Goal: Task Accomplishment & Management: Use online tool/utility

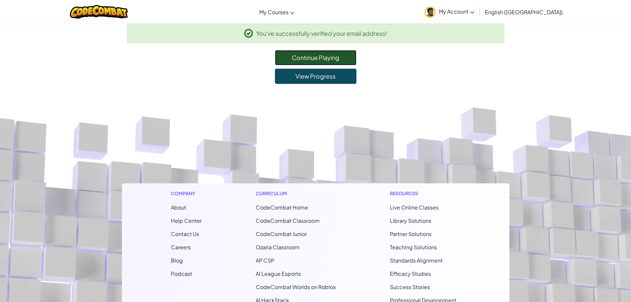
click at [294, 59] on link "Continue Playing" at bounding box center [316, 57] width 82 height 15
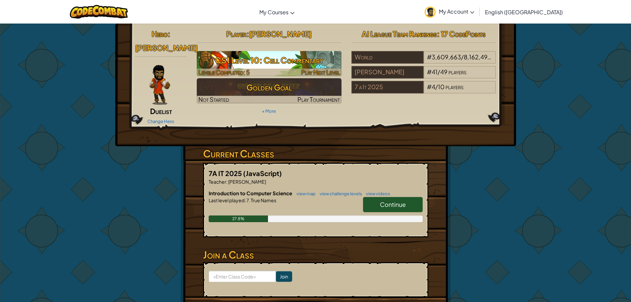
click at [284, 57] on h3 "CS1 Level 10: Cell Commentary" at bounding box center [269, 60] width 145 height 15
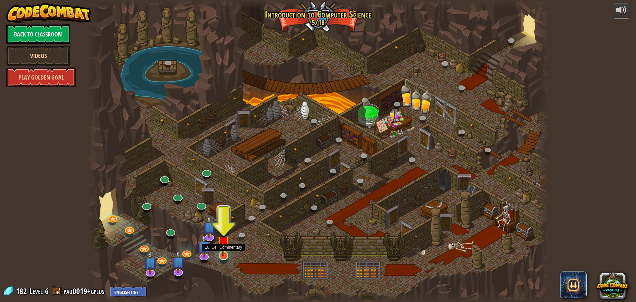
click at [228, 253] on img at bounding box center [223, 242] width 12 height 28
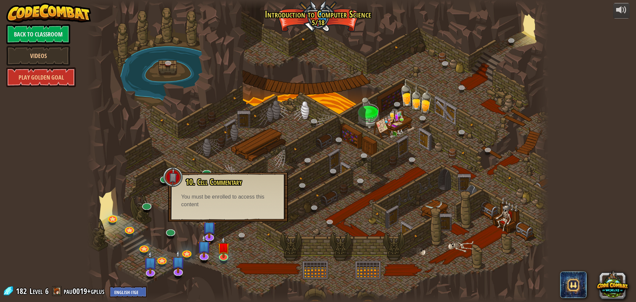
click at [225, 215] on div "10. Cell Commentary Trapped in a prison cell with the famous wizard! Say the pa…" at bounding box center [228, 197] width 120 height 50
click at [243, 253] on div at bounding box center [318, 151] width 462 height 302
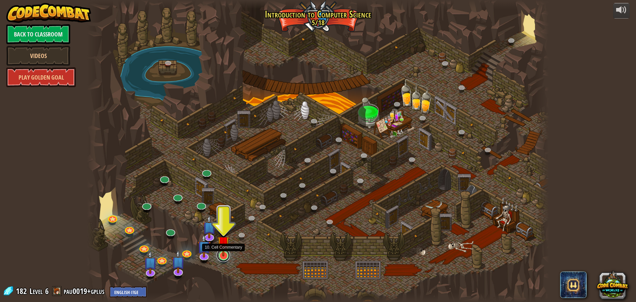
click at [224, 257] on link at bounding box center [223, 255] width 13 height 13
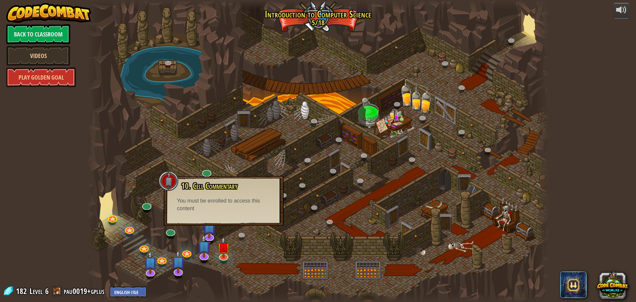
click at [222, 226] on div at bounding box center [318, 151] width 462 height 302
click at [229, 214] on div at bounding box center [318, 151] width 462 height 302
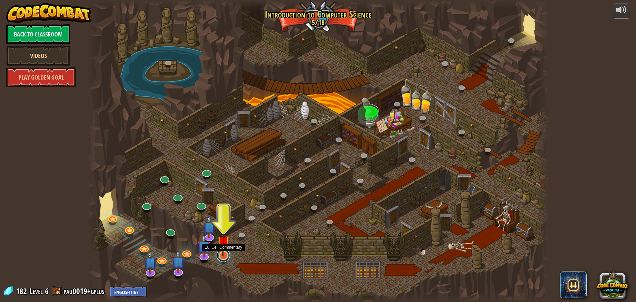
click at [223, 256] on link at bounding box center [223, 255] width 13 height 13
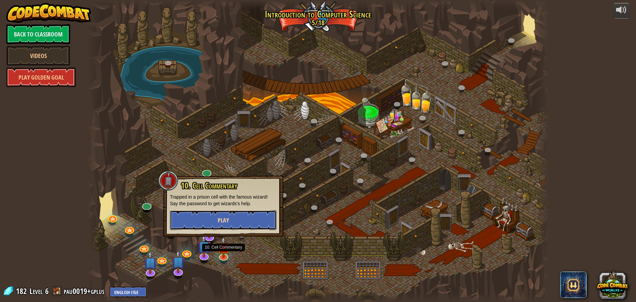
drag, startPoint x: 212, startPoint y: 222, endPoint x: 212, endPoint y: 218, distance: 3.4
click at [212, 221] on button "Play" at bounding box center [223, 220] width 107 height 20
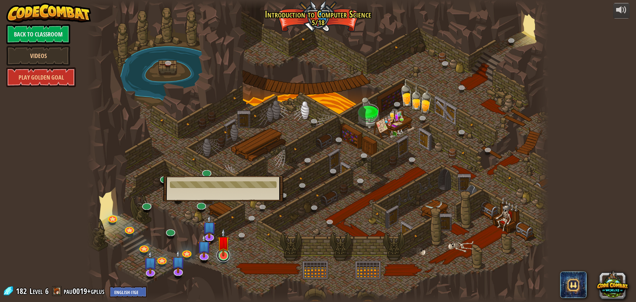
drag, startPoint x: 220, startPoint y: 260, endPoint x: 223, endPoint y: 256, distance: 5.2
click at [223, 256] on div at bounding box center [223, 255] width 9 height 9
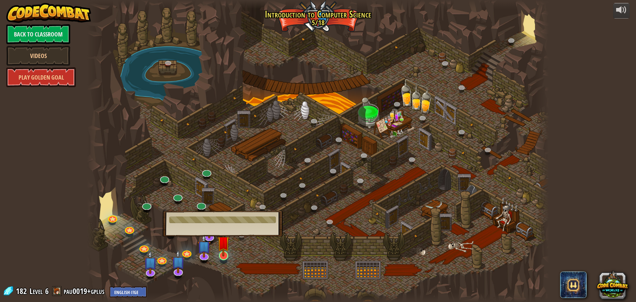
click at [223, 256] on img at bounding box center [223, 242] width 12 height 28
click at [223, 255] on img at bounding box center [223, 242] width 12 height 28
click at [265, 250] on div at bounding box center [318, 151] width 462 height 302
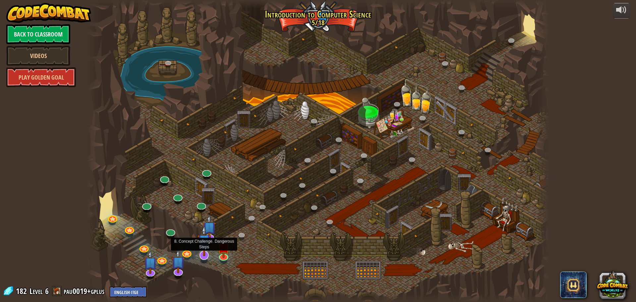
click at [205, 252] on img at bounding box center [204, 240] width 14 height 31
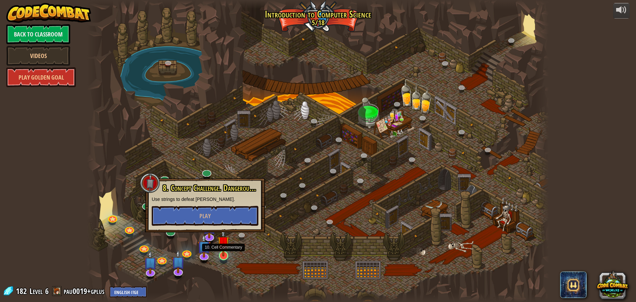
click at [228, 254] on img at bounding box center [223, 242] width 12 height 28
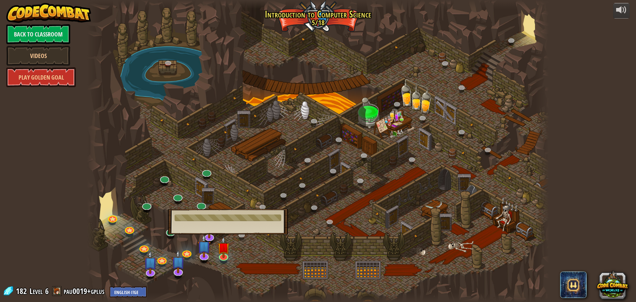
click at [226, 231] on div "10. Cell Commentary Trapped in a prison cell with the famous wizard! Say the pa…" at bounding box center [228, 222] width 120 height 26
click at [252, 243] on div at bounding box center [318, 151] width 462 height 302
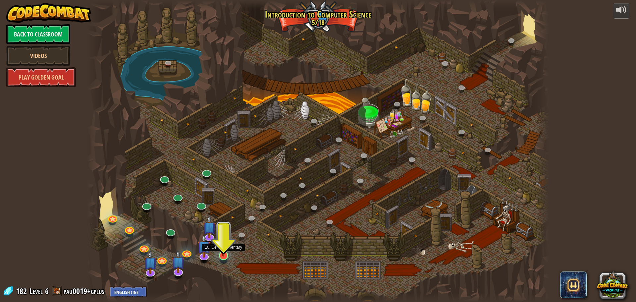
click at [221, 253] on img at bounding box center [223, 242] width 12 height 28
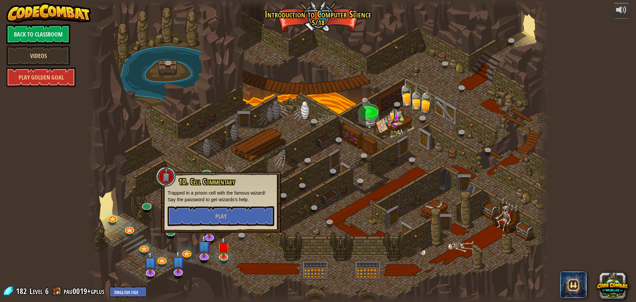
drag, startPoint x: 237, startPoint y: 189, endPoint x: 236, endPoint y: 198, distance: 9.3
click at [237, 190] on div "10. Cell Commentary Trapped in a prison cell with the famous wizard! Say the pa…" at bounding box center [221, 201] width 107 height 49
drag, startPoint x: 236, startPoint y: 198, endPoint x: 234, endPoint y: 207, distance: 9.2
click at [234, 206] on div at bounding box center [221, 206] width 107 height 0
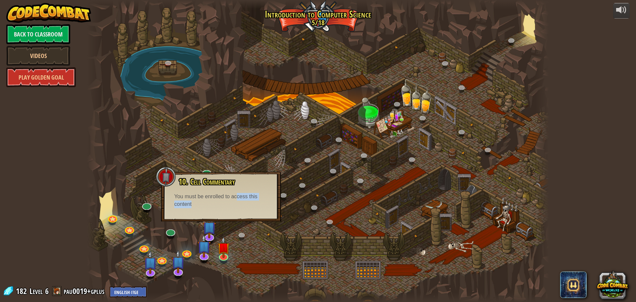
click at [234, 207] on div "You must be enrolled to access this content" at bounding box center [220, 200] width 93 height 15
click at [248, 260] on div at bounding box center [318, 151] width 462 height 302
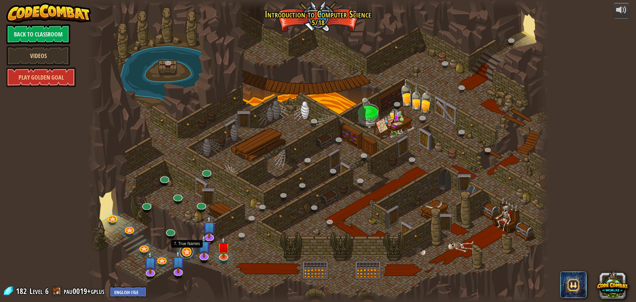
click at [186, 253] on link at bounding box center [186, 251] width 13 height 13
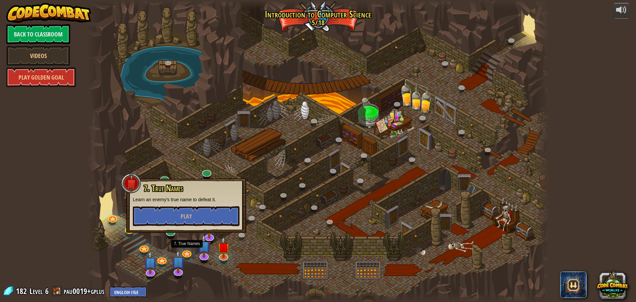
click at [196, 274] on div at bounding box center [318, 151] width 462 height 302
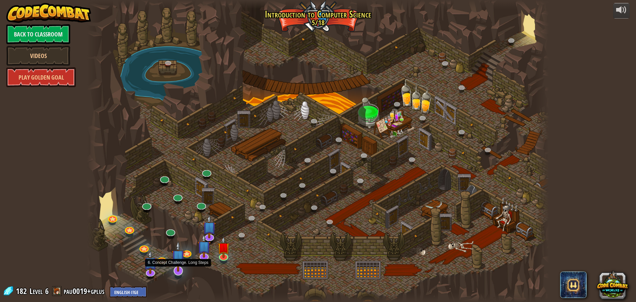
click at [179, 271] on img at bounding box center [179, 256] width 14 height 31
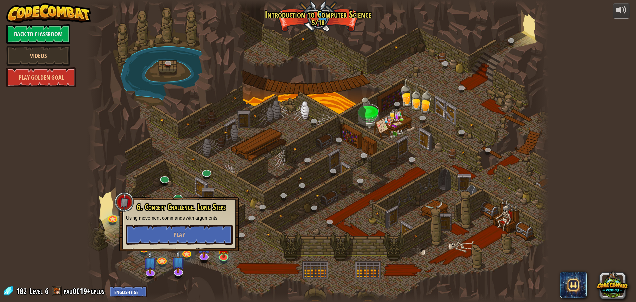
click at [187, 282] on div at bounding box center [318, 151] width 462 height 302
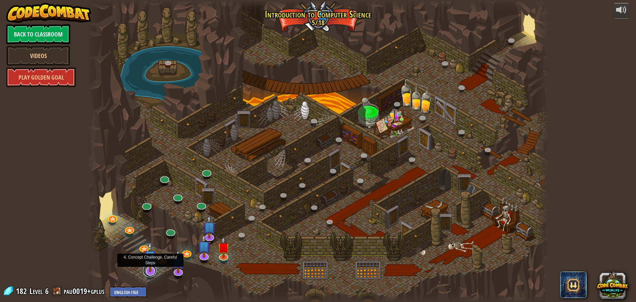
click at [154, 273] on link at bounding box center [149, 270] width 13 height 13
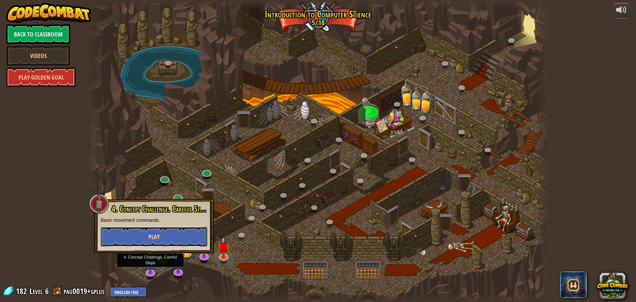
click at [174, 234] on button "Play" at bounding box center [154, 237] width 107 height 20
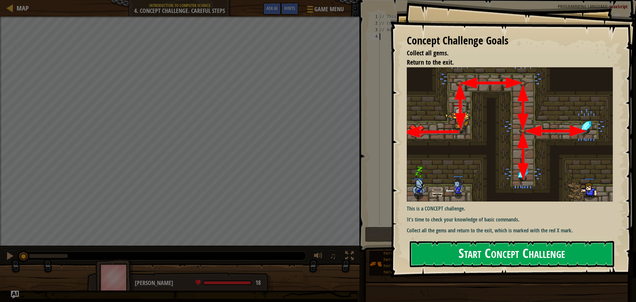
click at [504, 241] on button "Start Concept Challenge" at bounding box center [512, 254] width 204 height 26
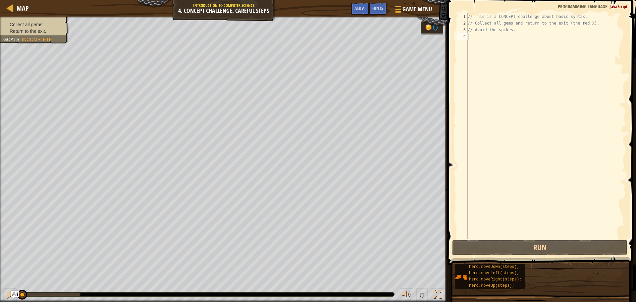
scroll to position [3, 0]
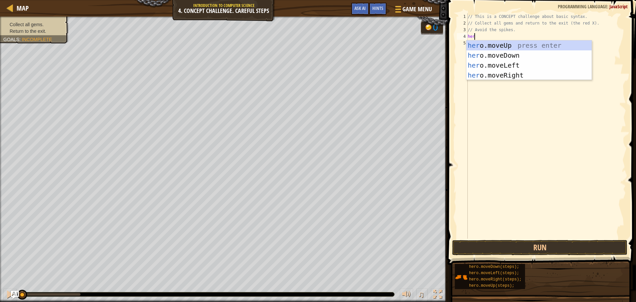
type textarea "hero"
click at [509, 48] on div "hero .moveUp press enter hero .moveDown press enter hero .moveLeft press enter …" at bounding box center [529, 70] width 125 height 60
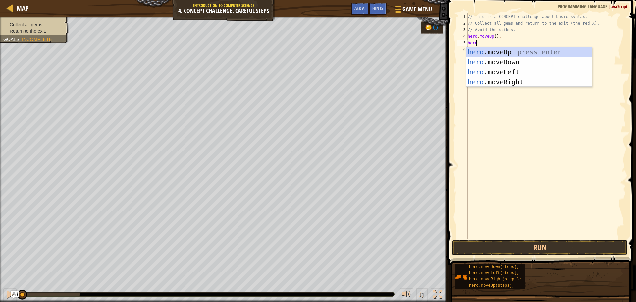
type textarea "hero"
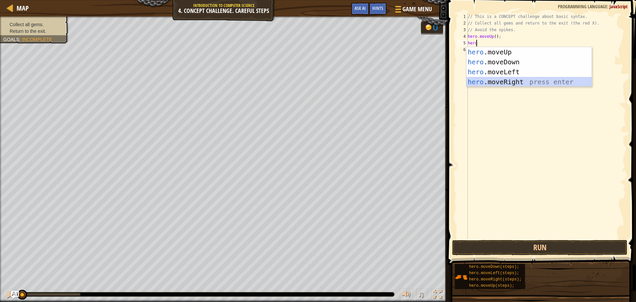
click at [493, 79] on div "hero .moveUp press enter hero .moveDown press enter hero .moveLeft press enter …" at bounding box center [529, 77] width 125 height 60
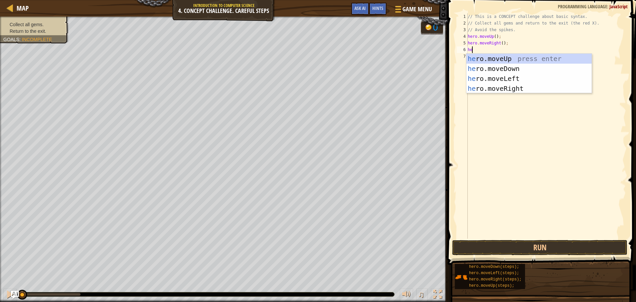
type textarea "hero"
click at [509, 67] on div "hero .moveUp press enter hero .moveDown press enter hero .moveLeft press enter …" at bounding box center [529, 84] width 125 height 60
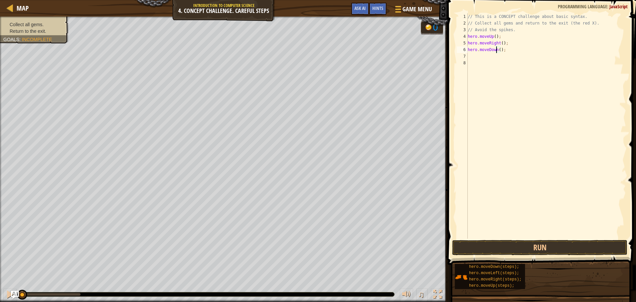
click at [497, 52] on div "// This is a CONCEPT challenge about basic syntax. // Collect all gems and retu…" at bounding box center [547, 132] width 160 height 239
click at [498, 50] on div "// This is a CONCEPT challenge about basic syntax. // Collect all gems and retu…" at bounding box center [547, 132] width 160 height 239
type textarea "hero.moveDown(2);"
click at [476, 57] on div "// This is a CONCEPT challenge about basic syntax. // Collect all gems and retu…" at bounding box center [547, 132] width 160 height 239
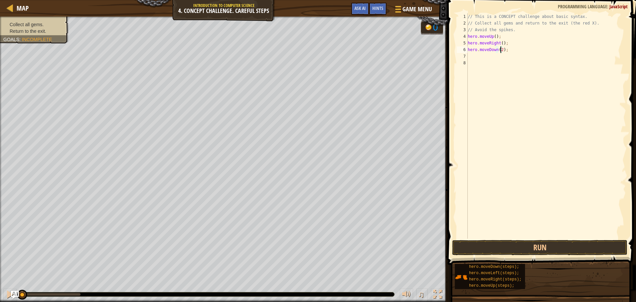
scroll to position [3, 0]
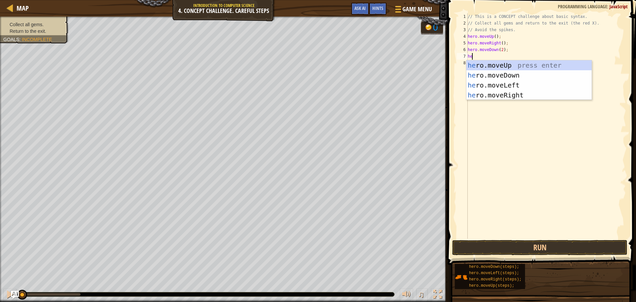
type textarea "hero"
click at [503, 65] on div "hero .moveUp press enter hero .moveDown press enter hero .moveLeft press enter …" at bounding box center [529, 90] width 125 height 60
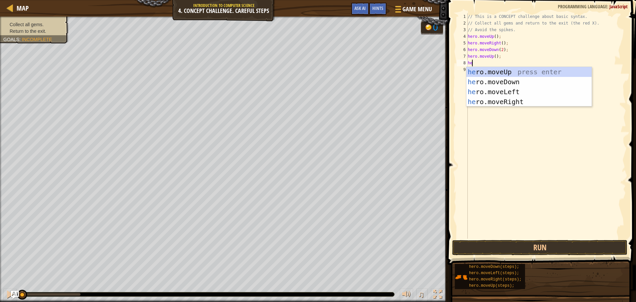
type textarea "hero"
click at [523, 100] on div "hero .moveUp press enter hero .moveDown press enter hero .moveLeft press enter …" at bounding box center [529, 97] width 125 height 60
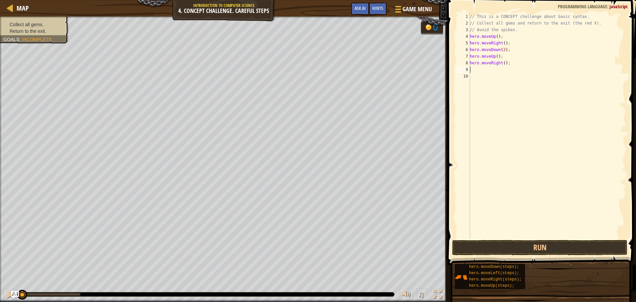
scroll to position [3, 0]
click at [523, 245] on button "Run" at bounding box center [539, 247] width 175 height 15
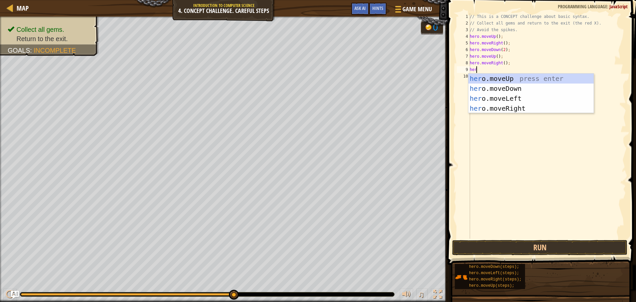
type textarea "hero"
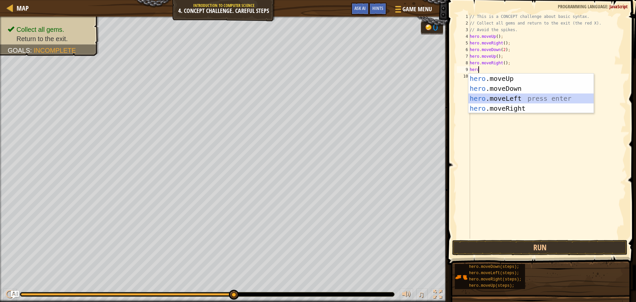
click at [513, 99] on div "hero .moveUp press enter hero .moveDown press enter hero .moveLeft press enter …" at bounding box center [531, 104] width 125 height 60
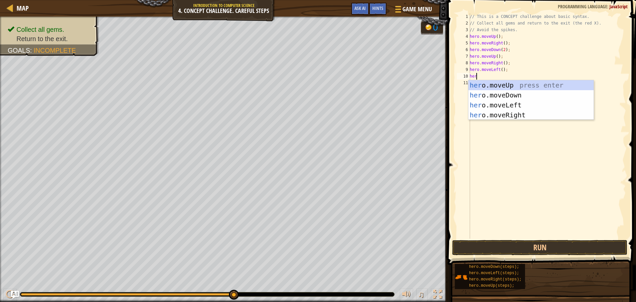
type textarea "hero"
click at [488, 84] on div "hero .moveUp press enter hero .moveDown press enter hero .moveLeft press enter …" at bounding box center [531, 110] width 125 height 60
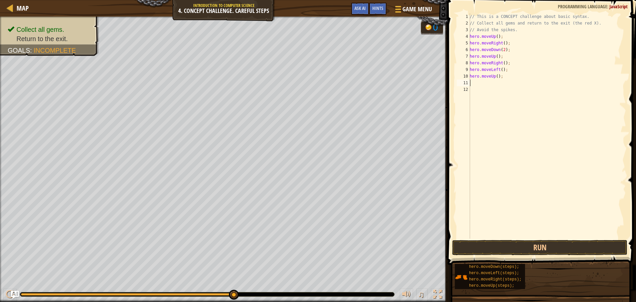
scroll to position [3, 0]
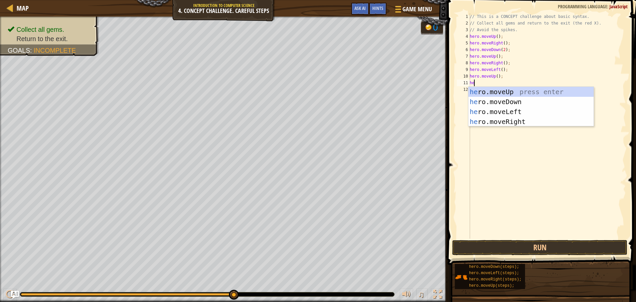
type textarea "hero"
click at [516, 111] on div "hero .moveUp press enter hero .moveDown press enter hero .moveLeft press enter …" at bounding box center [531, 117] width 125 height 60
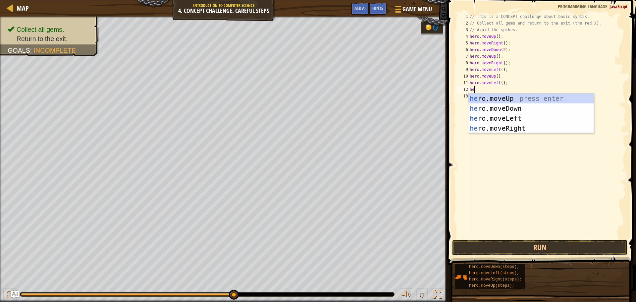
type textarea "hero"
click at [519, 109] on div "hero .moveUp press enter hero .moveDown press enter hero .moveLeft press enter …" at bounding box center [531, 123] width 125 height 60
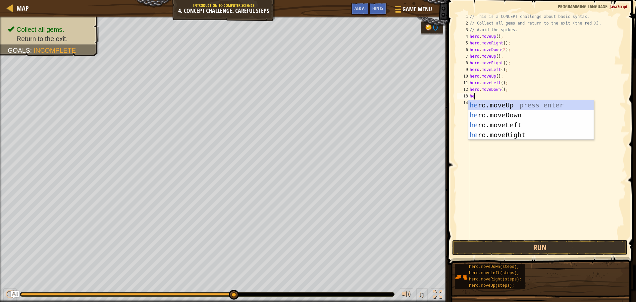
type textarea "hero"
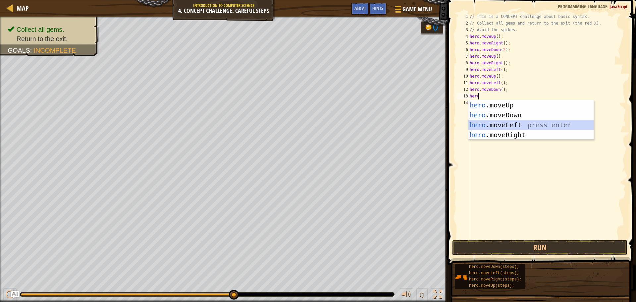
click at [516, 124] on div "hero .moveUp press enter hero .moveDown press enter hero .moveLeft press enter …" at bounding box center [531, 130] width 125 height 60
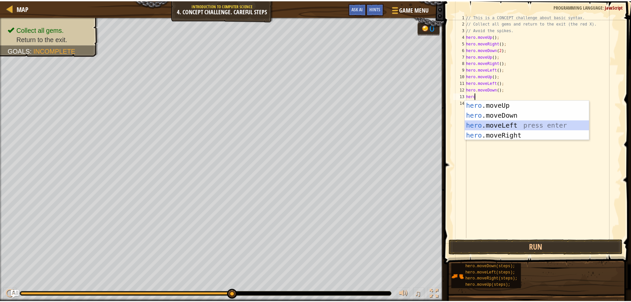
scroll to position [3, 0]
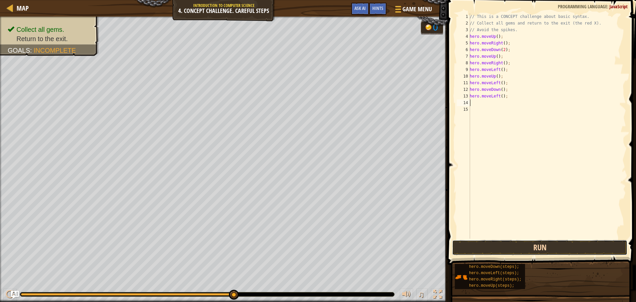
click at [529, 247] on button "Run" at bounding box center [539, 247] width 175 height 15
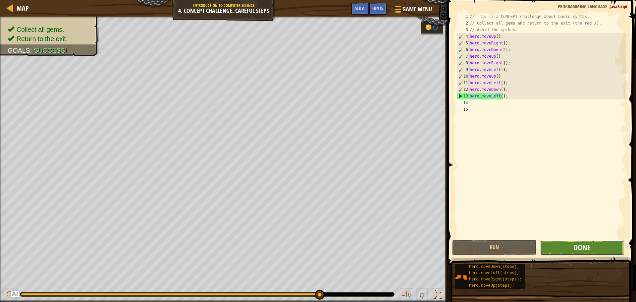
click at [560, 254] on button "Done" at bounding box center [582, 247] width 84 height 15
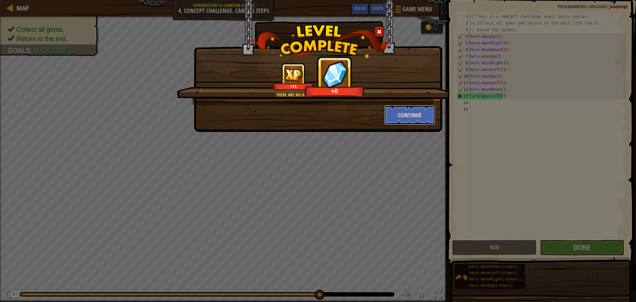
click at [403, 118] on button "Continue" at bounding box center [409, 115] width 51 height 20
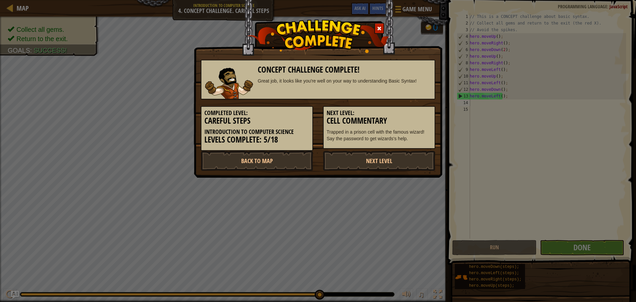
click at [378, 32] on div at bounding box center [379, 28] width 10 height 11
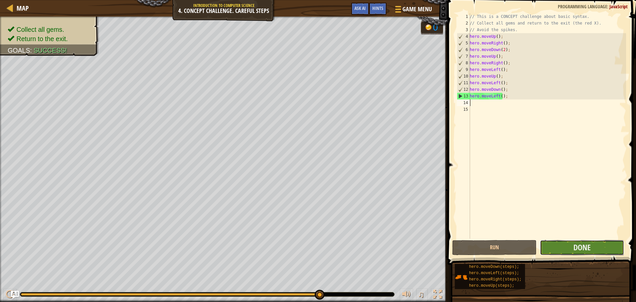
click at [568, 249] on button "Done" at bounding box center [582, 247] width 84 height 15
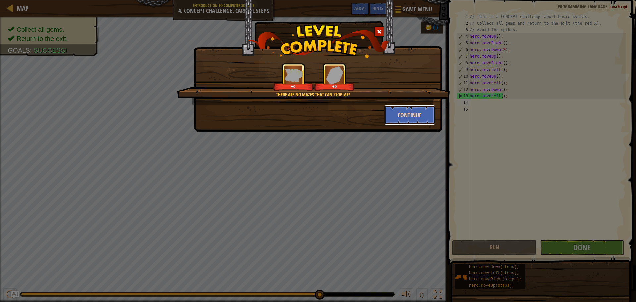
click at [400, 118] on button "Continue" at bounding box center [409, 115] width 51 height 20
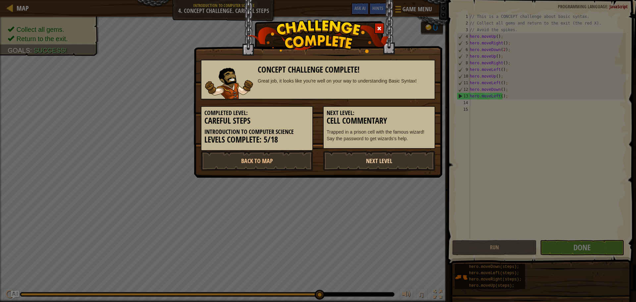
click at [394, 160] on link "Next Level" at bounding box center [379, 161] width 112 height 20
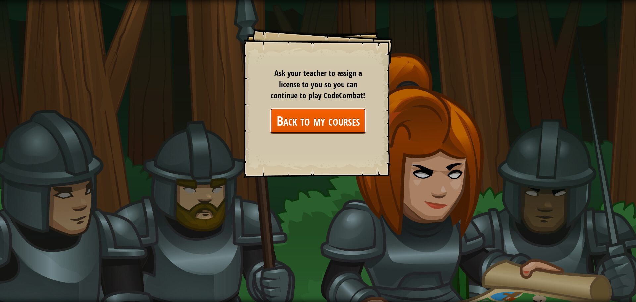
click at [332, 129] on link "Back to my courses" at bounding box center [318, 121] width 96 height 26
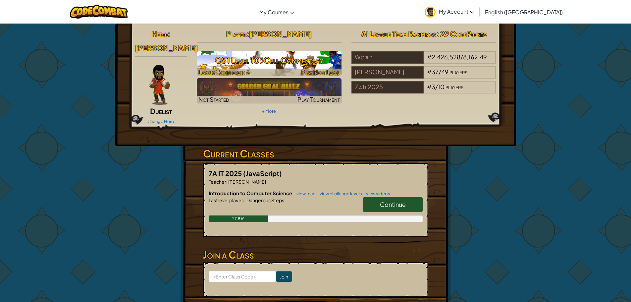
click at [287, 68] on h3 "CS1 Level 10: Cell Commentary" at bounding box center [269, 60] width 145 height 15
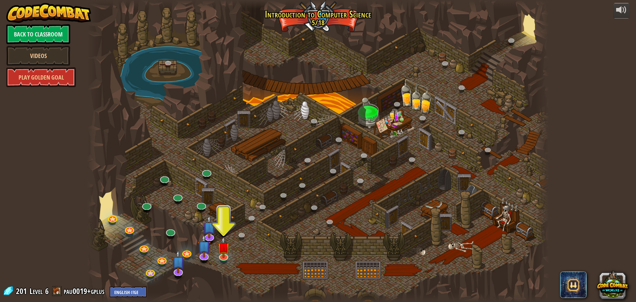
drag, startPoint x: 261, startPoint y: 227, endPoint x: 213, endPoint y: 251, distance: 53.2
click at [276, 209] on div at bounding box center [318, 151] width 462 height 302
click at [176, 269] on img at bounding box center [179, 256] width 14 height 31
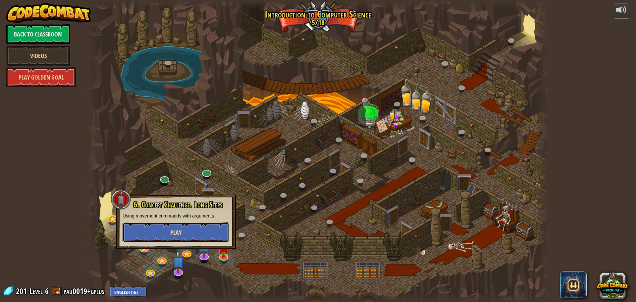
click at [177, 239] on button "Play" at bounding box center [176, 232] width 107 height 20
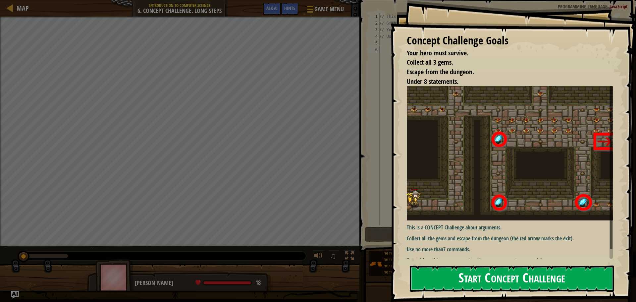
click at [503, 275] on button "Start Concept Challenge" at bounding box center [512, 278] width 204 height 26
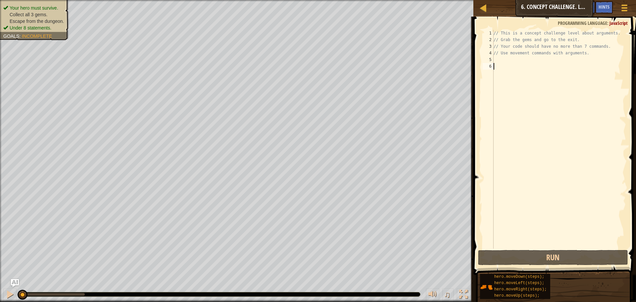
click at [504, 62] on div "// This is a concept challenge level about arguments. // Grab the gems and go t…" at bounding box center [559, 146] width 134 height 232
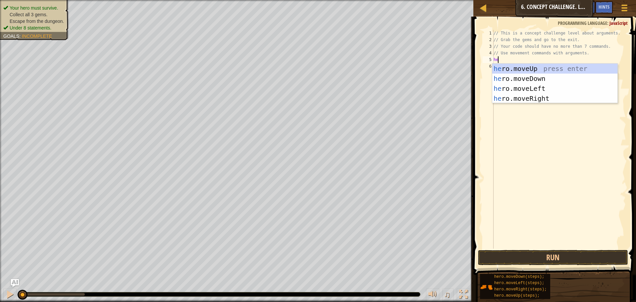
scroll to position [3, 0]
type textarea "hero"
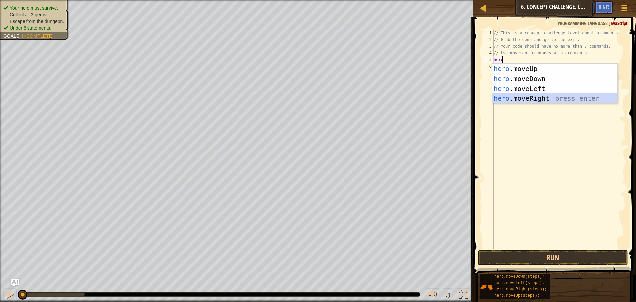
click at [536, 101] on div "hero .moveUp press enter hero .moveDown press enter hero .moveLeft press enter …" at bounding box center [554, 94] width 125 height 60
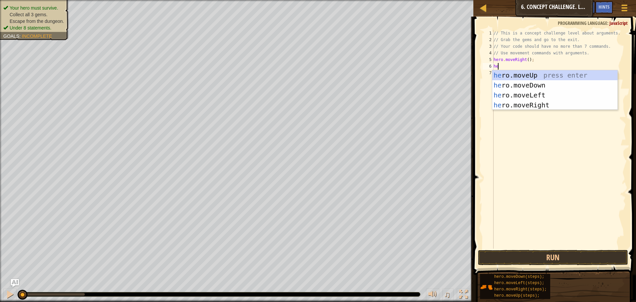
type textarea "hero"
drag, startPoint x: 561, startPoint y: 75, endPoint x: 502, endPoint y: 56, distance: 61.8
click at [561, 75] on div "hero .moveUp press enter hero .moveDown press enter hero .moveLeft press enter …" at bounding box center [554, 100] width 125 height 60
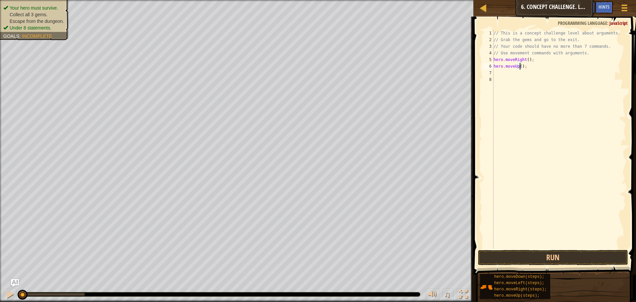
click at [520, 69] on div "// This is a concept challenge level about arguments. // Grab the gems and go t…" at bounding box center [559, 146] width 134 height 232
type textarea "hero.moveUp(3);"
click at [502, 74] on div "// This is a concept challenge level about arguments. // Grab the gems and go t…" at bounding box center [559, 146] width 134 height 232
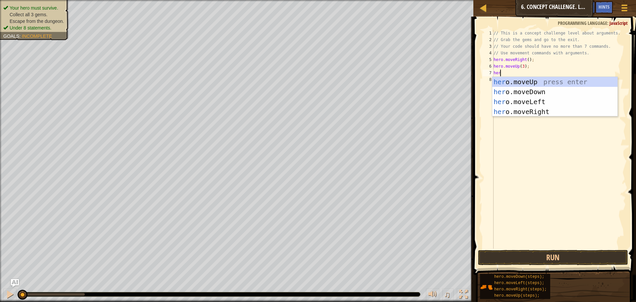
scroll to position [3, 0]
type textarea "hero"
click at [527, 110] on div "hero .moveUp press enter hero .moveDown press enter hero .moveLeft press enter …" at bounding box center [554, 107] width 125 height 60
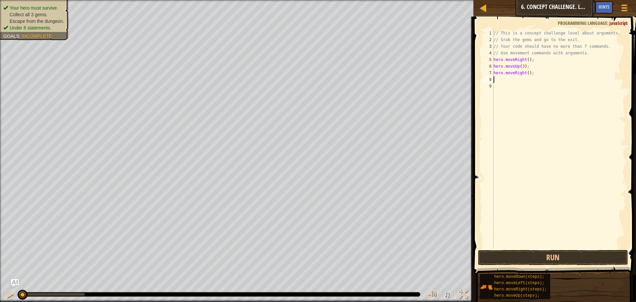
scroll to position [3, 0]
click at [526, 73] on div "// This is a concept challenge level about arguments. // Grab the gems and go t…" at bounding box center [559, 146] width 134 height 232
type textarea "hero.moveRight(2);"
click at [506, 85] on div "// This is a concept challenge level about arguments. // Grab the gems and go t…" at bounding box center [559, 146] width 134 height 232
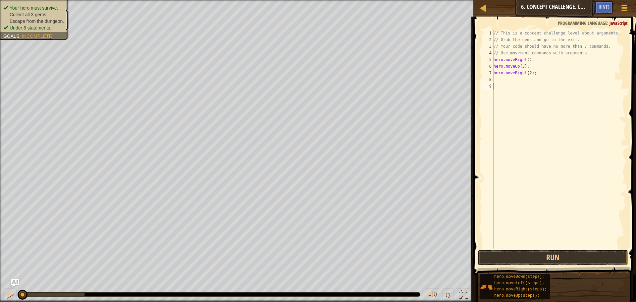
scroll to position [3, 0]
click at [500, 81] on div "// This is a concept challenge level about arguments. // Grab the gems and go t…" at bounding box center [559, 146] width 134 height 232
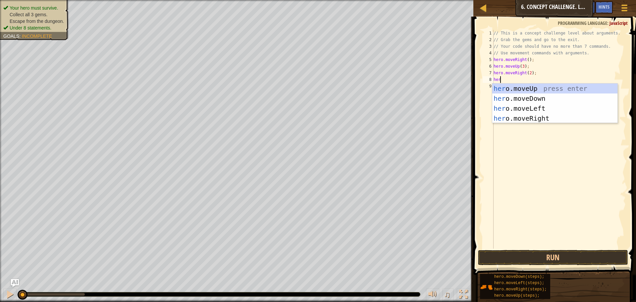
scroll to position [3, 0]
type textarea "hero"
click at [528, 101] on div "hero .moveUp press enter hero .moveDown press enter hero .moveLeft press enter …" at bounding box center [554, 114] width 125 height 60
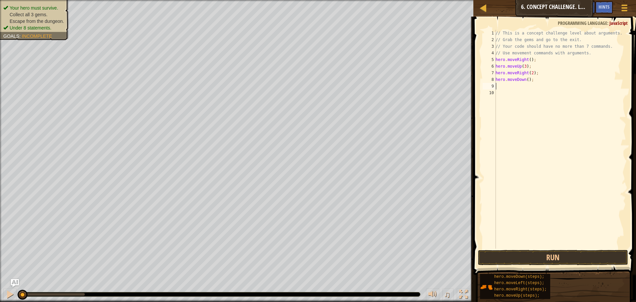
scroll to position [3, 0]
click at [527, 81] on div "// This is a concept challenge level about arguments. // Grab the gems and go t…" at bounding box center [560, 146] width 132 height 232
type textarea "hero.moveDown(3);"
click at [504, 88] on div "// This is a concept challenge level about arguments. // Grab the gems and go t…" at bounding box center [560, 146] width 132 height 232
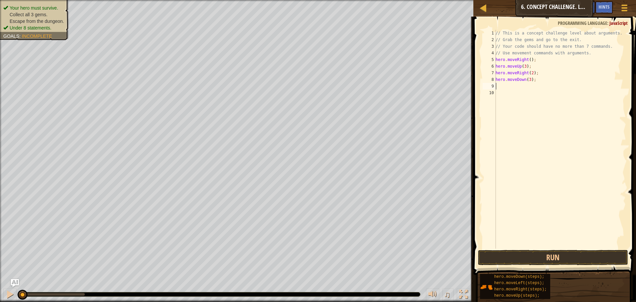
scroll to position [3, 0]
click at [530, 81] on div "// This is a concept challenge level about arguments. // Grab the gems and go t…" at bounding box center [560, 146] width 132 height 232
type textarea "hero.moveDown();"
click at [499, 86] on div "// This is a concept challenge level about arguments. // Grab the gems and go t…" at bounding box center [560, 146] width 132 height 232
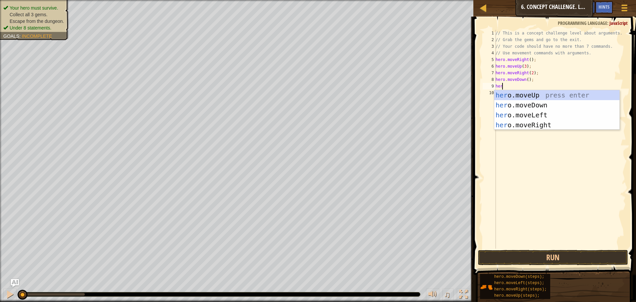
scroll to position [3, 0]
type textarea "hero"
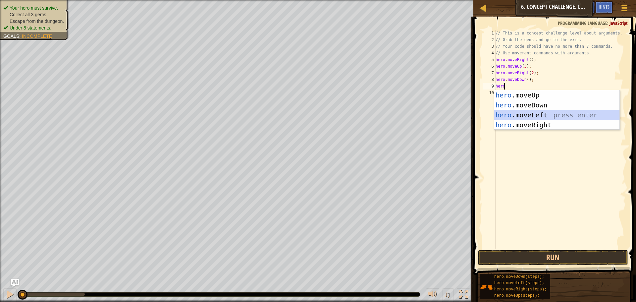
click at [545, 115] on div "hero .moveUp press enter hero .moveDown press enter hero .moveLeft press enter …" at bounding box center [556, 120] width 125 height 60
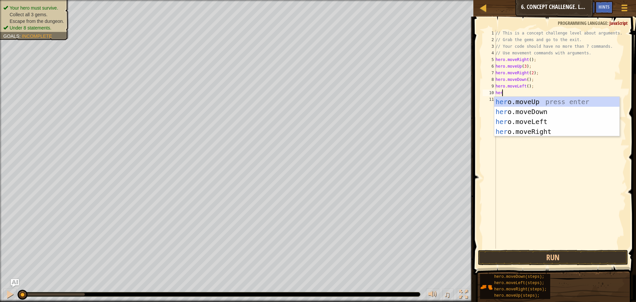
type textarea "hero"
click at [515, 111] on div "hero .moveUp press enter hero .moveDown press enter hero .moveLeft press enter …" at bounding box center [556, 127] width 125 height 60
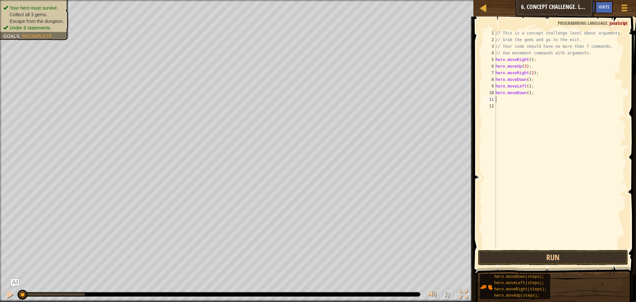
scroll to position [3, 0]
click at [527, 94] on div "// This is a concept challenge level about arguments. // Grab the gems and go t…" at bounding box center [560, 146] width 132 height 232
type textarea "hero.moveDown(2);"
click at [502, 99] on div "// This is a concept challenge level about arguments. // Grab the gems and go t…" at bounding box center [560, 146] width 132 height 232
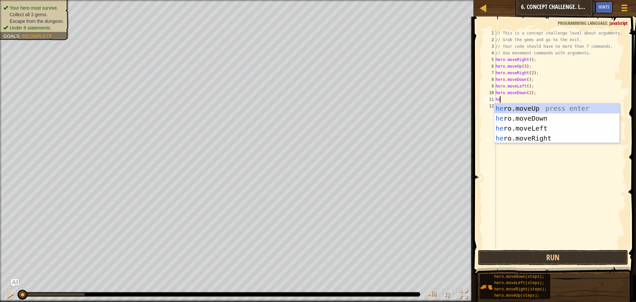
scroll to position [3, 0]
type textarea "hero"
click at [552, 136] on div "hero .moveUp press enter hero .moveDown press enter hero .moveLeft press enter …" at bounding box center [556, 133] width 125 height 60
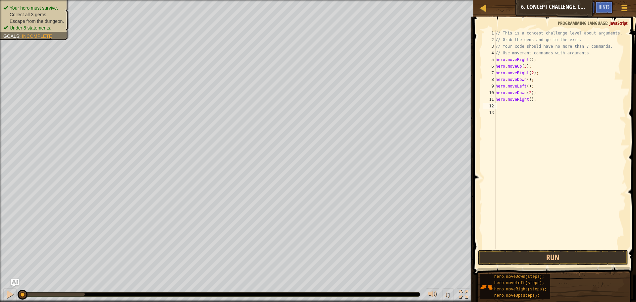
scroll to position [3, 0]
click at [529, 99] on div "// This is a concept challenge level about arguments. // Grab the gems and go t…" at bounding box center [560, 146] width 132 height 232
type textarea "hero.moveRight(2);"
click at [499, 106] on div "// This is a concept challenge level about arguments. // Grab the gems and go t…" at bounding box center [560, 146] width 132 height 232
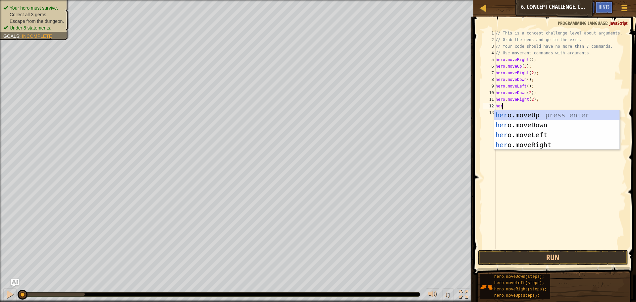
scroll to position [3, 0]
type textarea "hero"
click at [519, 118] on div "hero .moveUp press enter hero .moveDown press enter hero .moveLeft press enter …" at bounding box center [556, 140] width 125 height 60
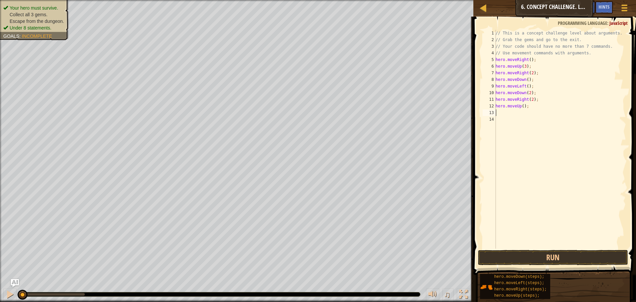
click at [522, 107] on div "// This is a concept challenge level about arguments. // Grab the gems and go t…" at bounding box center [560, 146] width 132 height 232
type textarea "hero.moveUp(2);"
click at [501, 112] on div "// This is a concept challenge level about arguments. // Grab the gems and go t…" at bounding box center [560, 146] width 132 height 232
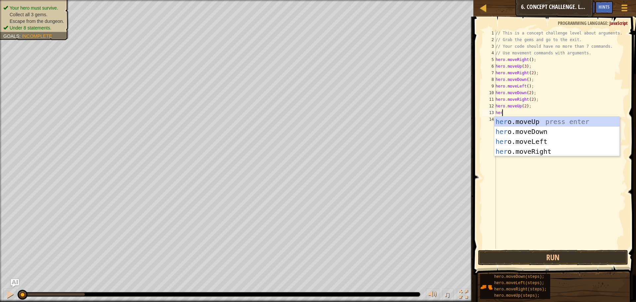
type textarea "hero"
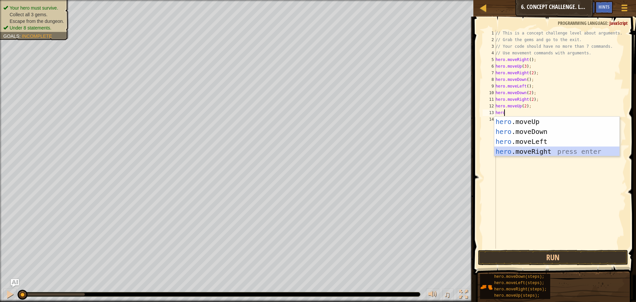
click at [517, 150] on div "hero .moveUp press enter hero .moveDown press enter hero .moveLeft press enter …" at bounding box center [556, 147] width 125 height 60
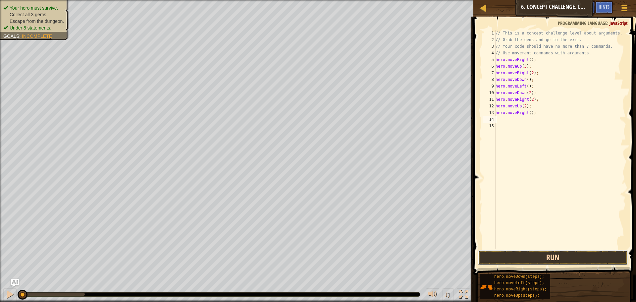
click at [545, 251] on button "Run" at bounding box center [553, 257] width 150 height 15
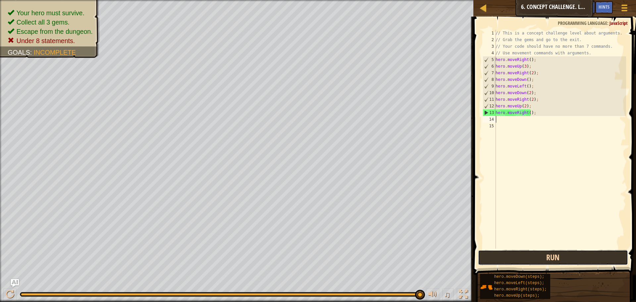
click at [514, 255] on button "Run" at bounding box center [553, 257] width 150 height 15
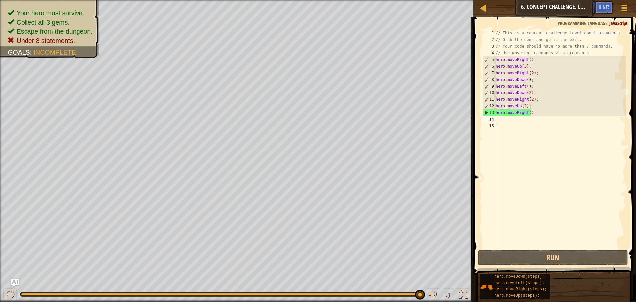
click at [523, 108] on div "// This is a concept challenge level about arguments. // Grab the gems and go t…" at bounding box center [560, 146] width 132 height 232
click at [521, 114] on div "// This is a concept challenge level about arguments. // Grab the gems and go t…" at bounding box center [560, 146] width 132 height 232
type textarea "hero.moveRight();"
click at [499, 119] on div "// This is a concept challenge level about arguments. // Grab the gems and go t…" at bounding box center [560, 146] width 132 height 232
drag, startPoint x: 521, startPoint y: 115, endPoint x: 496, endPoint y: 114, distance: 24.9
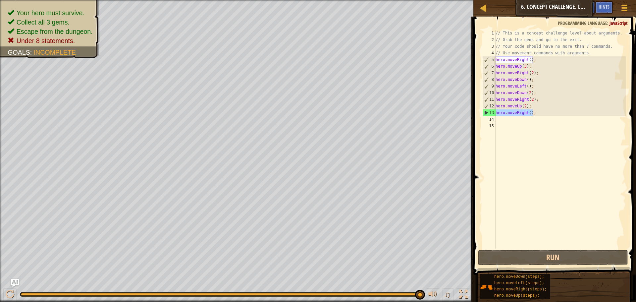
click at [496, 114] on div "// This is a concept challenge level about arguments. // Grab the gems and go t…" at bounding box center [560, 146] width 132 height 232
type textarea "hero.moveRight();"
click at [546, 130] on div "// This is a concept challenge level about arguments. // Grab the gems and go t…" at bounding box center [560, 146] width 132 height 232
click at [530, 100] on div "// This is a concept challenge level about arguments. // Grab the gems and go t…" at bounding box center [560, 146] width 132 height 232
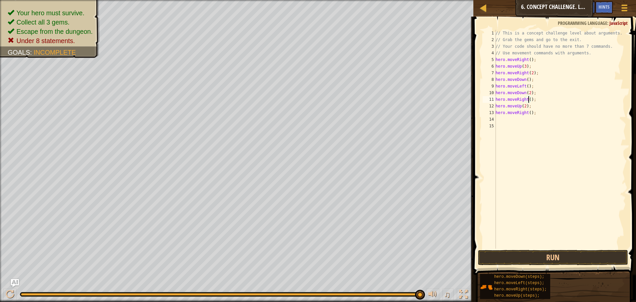
click at [529, 112] on div "// This is a concept challenge level about arguments. // Grab the gems and go t…" at bounding box center [560, 146] width 132 height 232
click at [527, 257] on button "Run" at bounding box center [553, 257] width 150 height 15
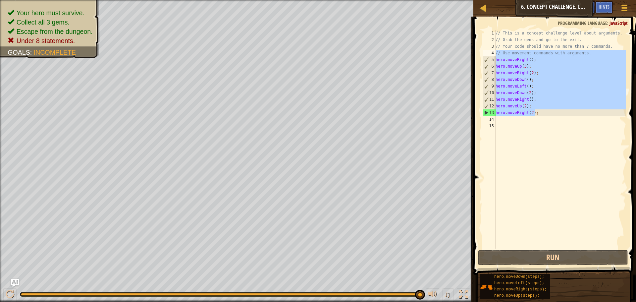
drag, startPoint x: 543, startPoint y: 113, endPoint x: 487, endPoint y: 56, distance: 79.9
click at [487, 56] on div "hero.moveRight(2); 1 2 3 4 5 6 7 8 9 10 11 12 13 14 15 // This is a concept cha…" at bounding box center [553, 139] width 145 height 219
drag, startPoint x: 541, startPoint y: 111, endPoint x: 537, endPoint y: 114, distance: 4.5
click at [540, 111] on div "// This is a concept challenge level about arguments. // Grab the gems and go t…" at bounding box center [560, 139] width 132 height 219
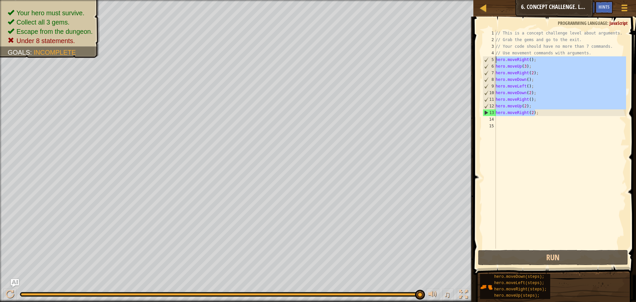
drag, startPoint x: 540, startPoint y: 114, endPoint x: 489, endPoint y: 62, distance: 72.2
click at [489, 62] on div "hero.moveRight(2); 1 2 3 4 5 6 7 8 9 10 11 12 13 14 15 // This is a concept cha…" at bounding box center [553, 139] width 145 height 219
type textarea "hero.moveRight(); hero.moveUp(3);"
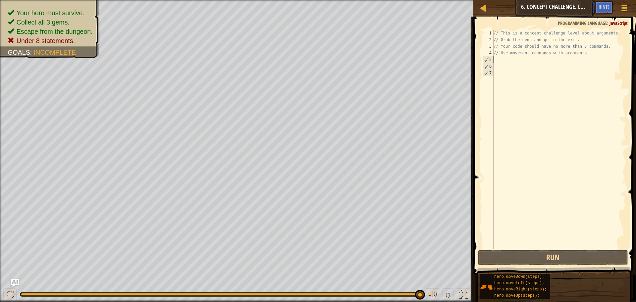
scroll to position [3, 0]
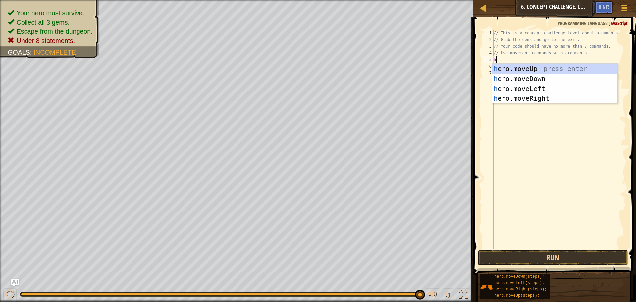
type textarea "hero"
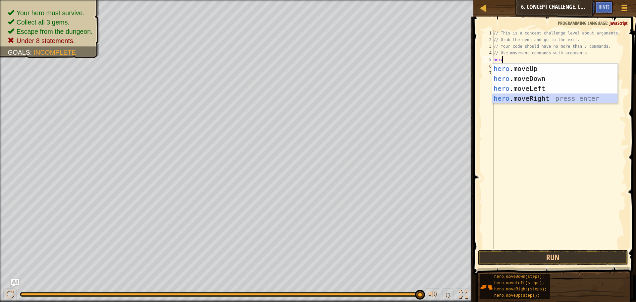
click at [539, 96] on div "hero .moveUp press enter hero .moveDown press enter hero .moveLeft press enter …" at bounding box center [554, 94] width 125 height 60
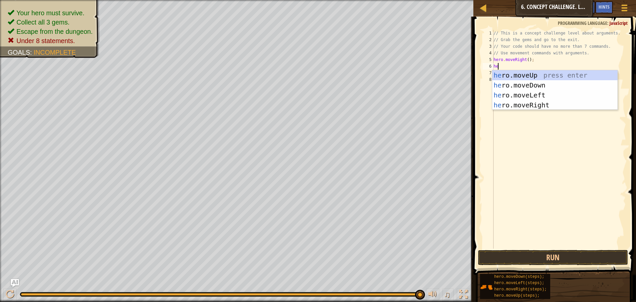
type textarea "hero"
click at [542, 70] on div "hero .moveUp press enter hero .moveDown press enter hero .moveLeft press enter …" at bounding box center [554, 100] width 125 height 60
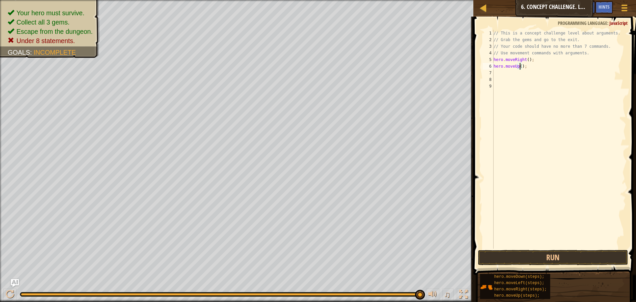
click at [520, 65] on div "// This is a concept challenge level about arguments. // Grab the gems and go t…" at bounding box center [559, 146] width 134 height 232
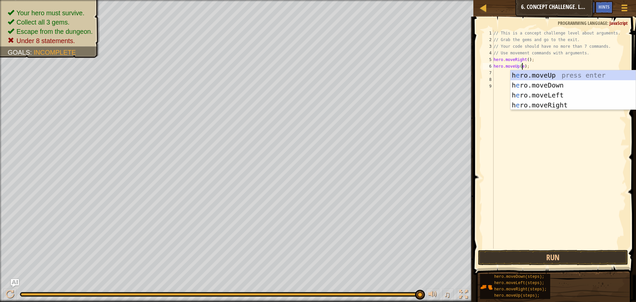
scroll to position [3, 2]
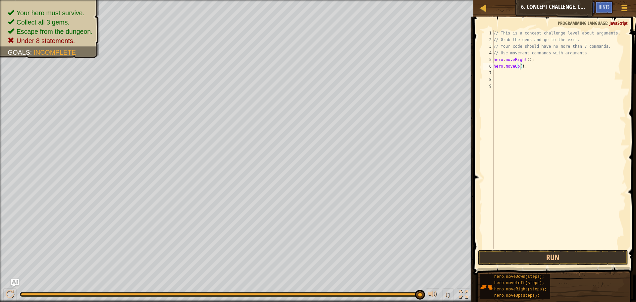
type textarea "hero.moveUp(3);"
click at [503, 74] on div "// This is a concept challenge level about arguments. // Grab the gems and go t…" at bounding box center [559, 146] width 134 height 232
type textarea "h"
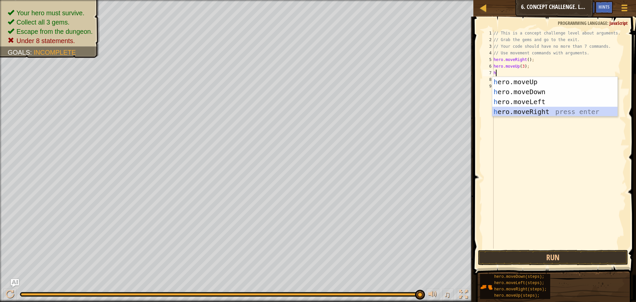
click at [536, 112] on div "h ero.moveUp press enter h ero.moveDown press enter h ero.moveLeft press enter …" at bounding box center [554, 107] width 125 height 60
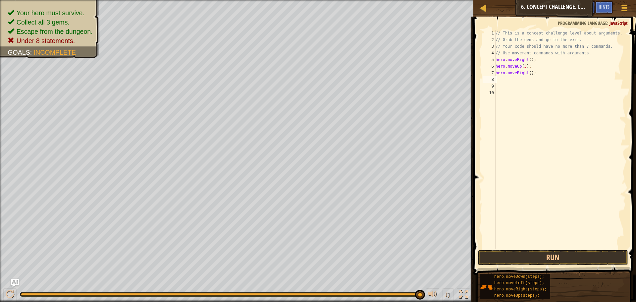
click at [529, 76] on div "// This is a concept challenge level about arguments. // Grab the gems and go t…" at bounding box center [560, 146] width 132 height 232
click at [530, 72] on div "// This is a concept challenge level about arguments. // Grab the gems and go t…" at bounding box center [560, 146] width 132 height 232
type textarea "hero.moveRight(2);"
click at [502, 81] on div "// This is a concept challenge level about arguments. // Grab the gems and go t…" at bounding box center [560, 146] width 132 height 232
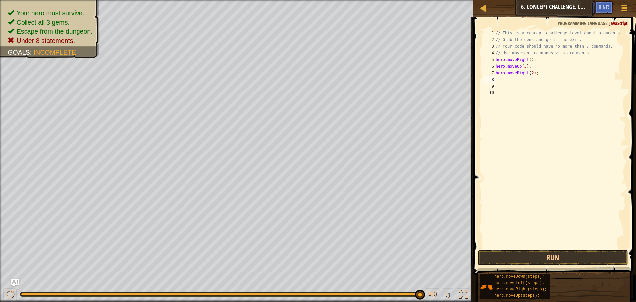
scroll to position [3, 0]
type textarea "h"
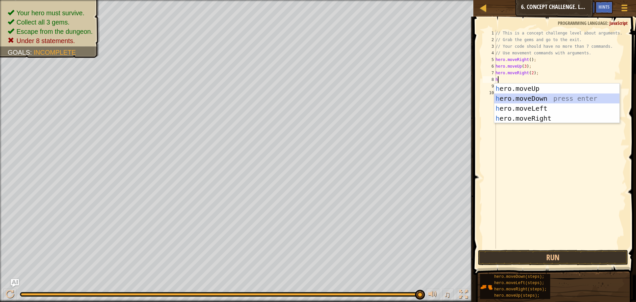
click at [538, 100] on div "h ero.moveUp press enter h ero.moveDown press enter h ero.moveLeft press enter …" at bounding box center [556, 114] width 125 height 60
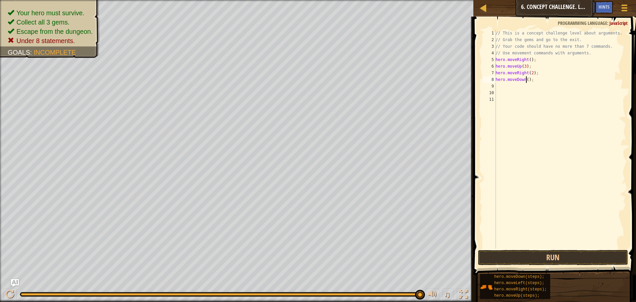
click at [526, 80] on div "// This is a concept challenge level about arguments. // Grab the gems and go t…" at bounding box center [560, 146] width 132 height 232
type textarea "hero.moveDown(3);"
click at [498, 85] on div "// This is a concept challenge level about arguments. // Grab the gems and go t…" at bounding box center [560, 146] width 132 height 232
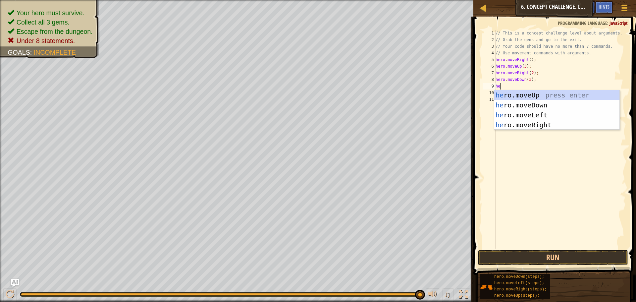
type textarea "her"
click at [538, 115] on div "her o.moveUp press enter her o.moveDown press enter her o.moveLeft press enter …" at bounding box center [556, 120] width 125 height 60
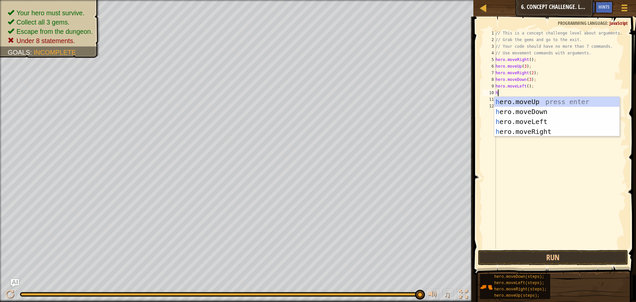
type textarea "he"
click at [537, 104] on div "he ro.moveUp press enter he ro.moveDown press enter he ro.moveLeft press enter …" at bounding box center [556, 127] width 125 height 60
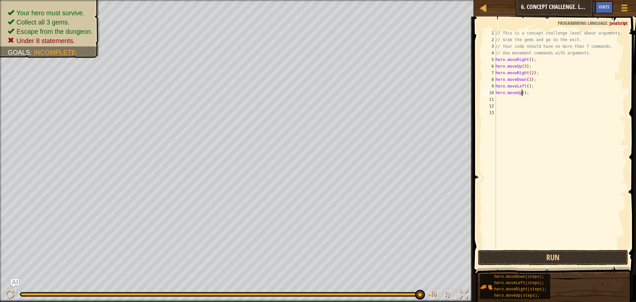
click at [523, 92] on div "// This is a concept challenge level about arguments. // Grab the gems and go t…" at bounding box center [560, 146] width 132 height 232
type textarea "hero.moveUp(2);"
click at [503, 100] on div "// This is a concept challenge level about arguments. // Grab the gems and go t…" at bounding box center [560, 146] width 132 height 232
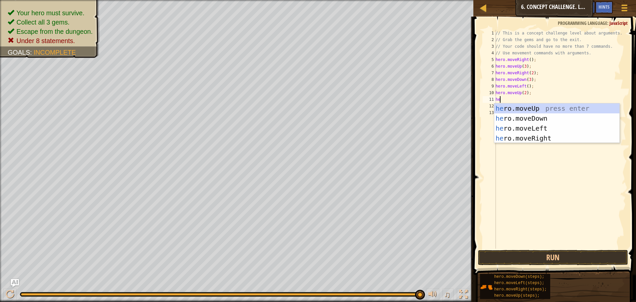
type textarea "her"
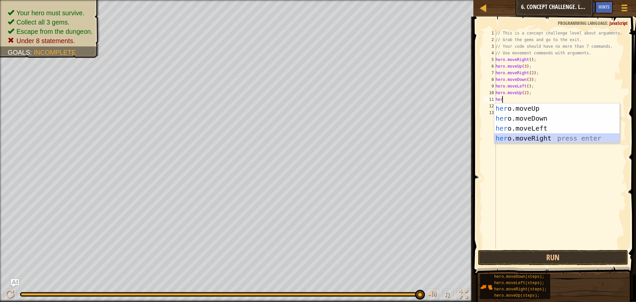
click at [540, 134] on div "her o.moveUp press enter her o.moveDown press enter her o.moveLeft press enter …" at bounding box center [556, 133] width 125 height 60
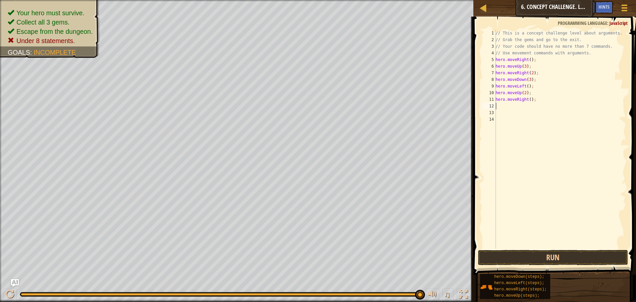
click at [528, 99] on div "// This is a concept challenge level about arguments. // Grab the gems and go t…" at bounding box center [560, 146] width 132 height 232
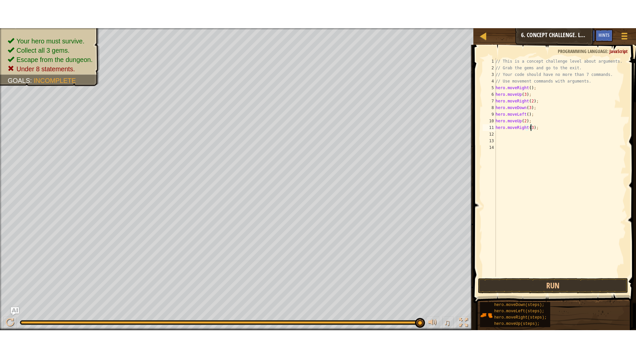
scroll to position [3, 3]
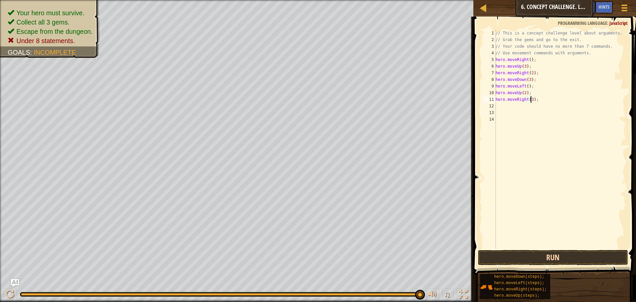
type textarea "hero.moveRight(3);"
click at [541, 256] on button "Run" at bounding box center [553, 257] width 150 height 15
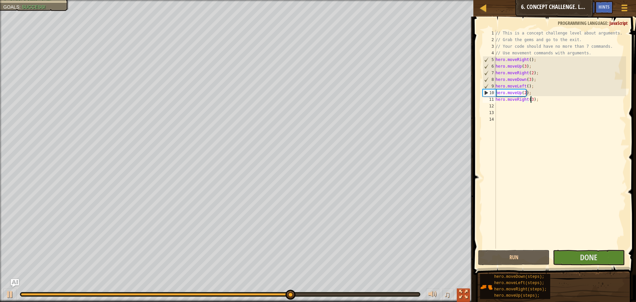
click at [464, 292] on div at bounding box center [463, 294] width 9 height 9
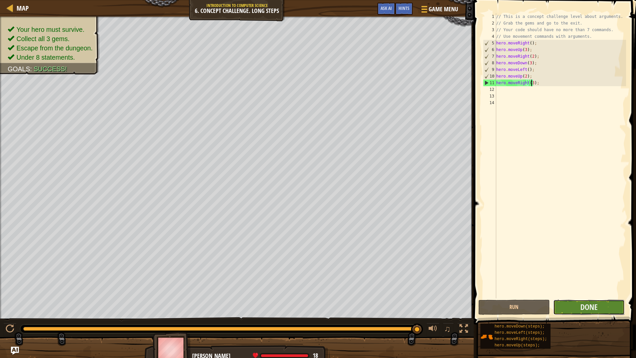
click at [572, 302] on button "Done" at bounding box center [589, 307] width 72 height 15
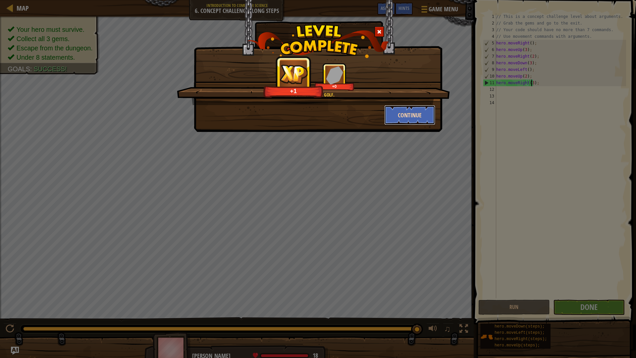
click at [414, 122] on button "Continue" at bounding box center [409, 115] width 51 height 20
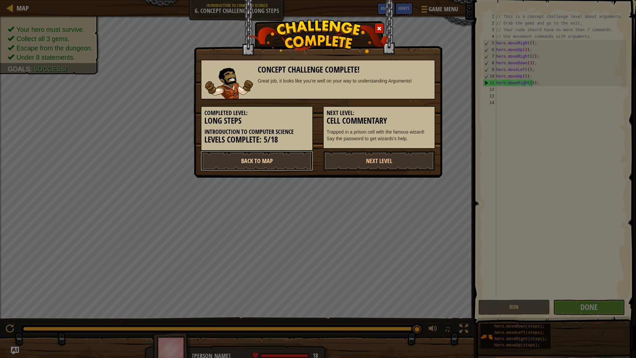
click at [246, 163] on link "Back to Map" at bounding box center [257, 161] width 112 height 20
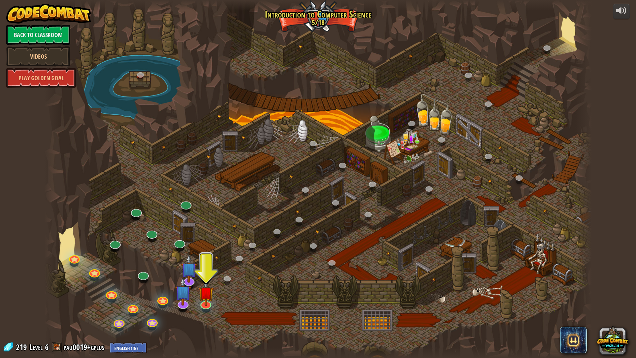
drag, startPoint x: 257, startPoint y: 290, endPoint x: 304, endPoint y: 264, distance: 53.8
click at [304, 264] on div at bounding box center [317, 179] width 547 height 358
click at [188, 302] on div "25. Kithgard Gates (Locked) Escape the Kithgard dungeons, and don't let the gua…" at bounding box center [317, 179] width 547 height 358
click at [184, 302] on link at bounding box center [181, 300] width 13 height 13
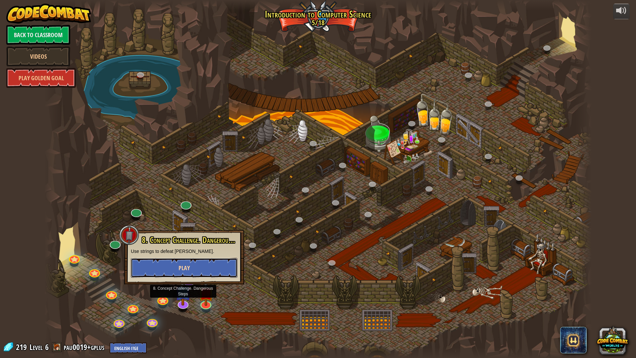
click at [199, 268] on button "Play" at bounding box center [184, 268] width 107 height 20
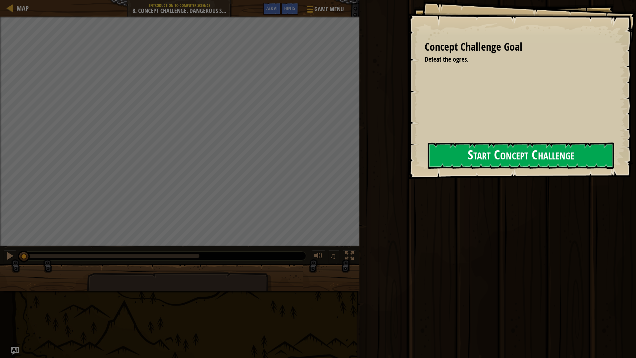
click at [480, 152] on button "Start Concept Challenge" at bounding box center [521, 155] width 187 height 26
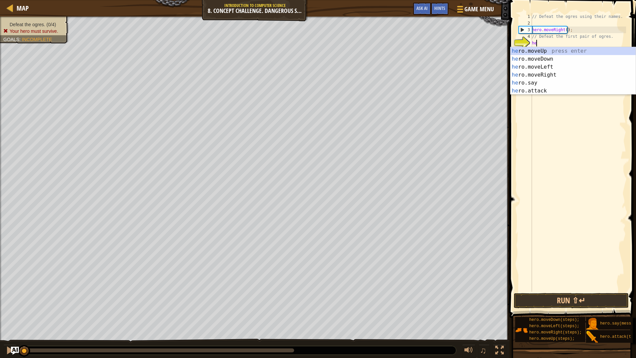
scroll to position [3, 0]
click at [558, 90] on div "hero .moveUp press enter hero .moveDown press enter hero .moveLeft press enter …" at bounding box center [573, 79] width 125 height 64
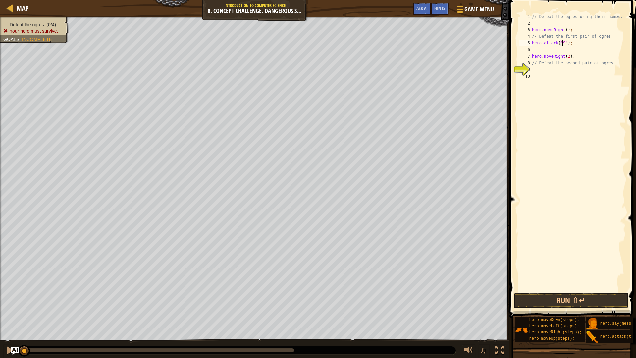
scroll to position [3, 3]
type textarea "hero.attack("Sog");"
click at [545, 50] on div "// Defeat the ogres using their names. hero . moveRight ( ) ; // Defeat the fir…" at bounding box center [578, 159] width 95 height 292
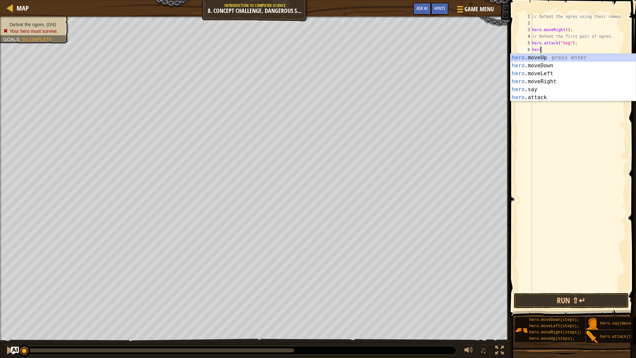
scroll to position [3, 0]
click at [563, 95] on div "hero .moveUp press enter hero .moveDown press enter hero .moveLeft press enter …" at bounding box center [573, 86] width 125 height 64
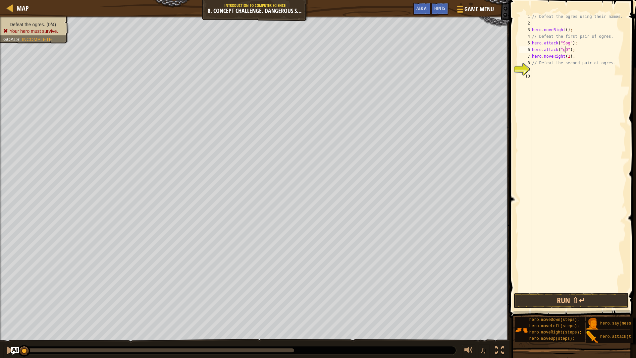
scroll to position [3, 3]
click at [573, 57] on div "// Defeat the ogres using their names. hero . moveRight ( ) ; // Defeat the fir…" at bounding box center [578, 159] width 95 height 292
type textarea "hero.moveRight(2);"
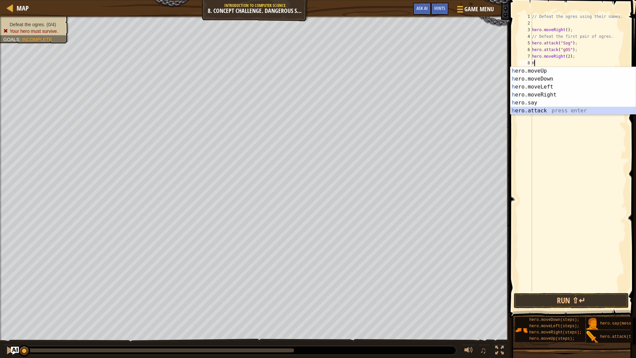
click at [592, 109] on div "h ero.moveUp press enter h ero.moveDown press enter h ero.moveLeft press enter …" at bounding box center [573, 99] width 125 height 64
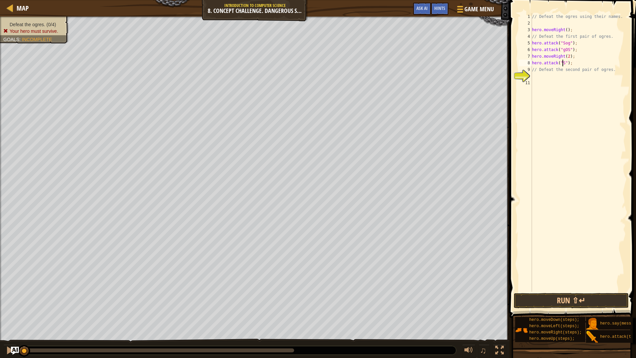
scroll to position [3, 3]
type textarea "hero.attack("Sog");"
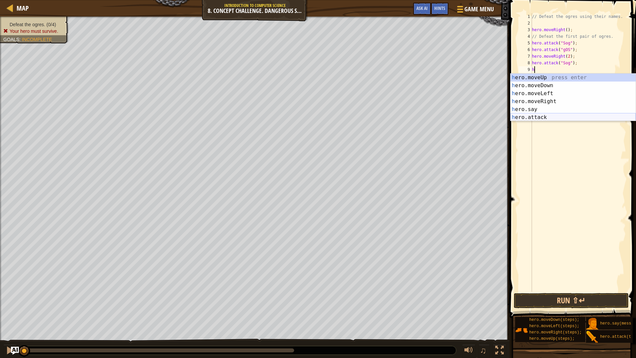
click at [531, 114] on div "h ero.moveUp press enter h ero.moveDown press enter h ero.moveLeft press enter …" at bounding box center [573, 106] width 125 height 64
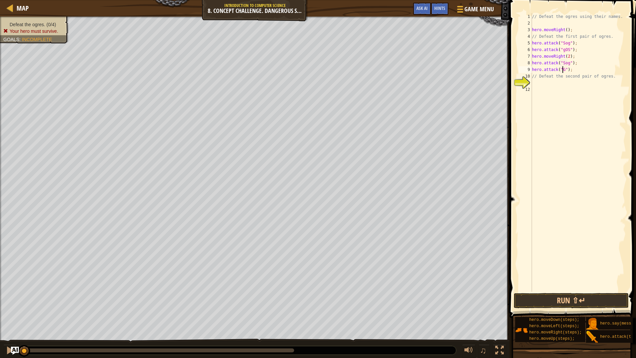
scroll to position [3, 3]
drag, startPoint x: 613, startPoint y: 76, endPoint x: 531, endPoint y: 78, distance: 82.9
click at [531, 78] on div "hero.attack("Gos"); 1 2 3 4 5 6 7 8 9 10 11 12 // Defeat the ogres using their …" at bounding box center [572, 152] width 109 height 278
type textarea "// Defeat the second pair of ogres."
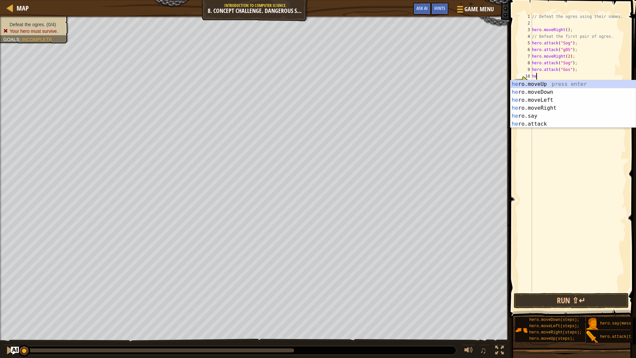
type textarea "her"
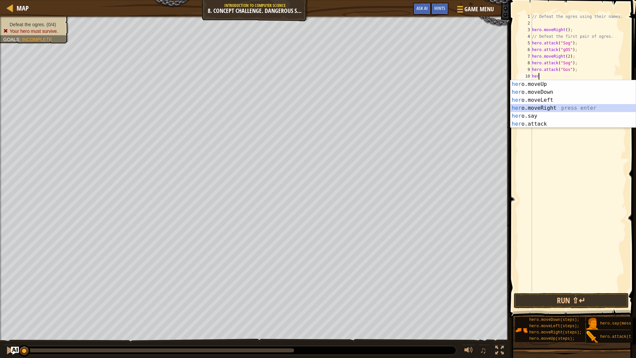
click at [563, 107] on div "her o.moveUp press enter her o.moveDown press enter her o.moveLeft press enter …" at bounding box center [573, 112] width 125 height 64
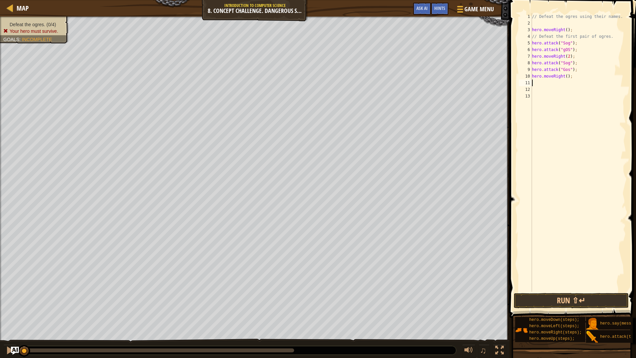
click at [564, 76] on div "// Defeat the ogres using their names. hero . moveRight ( ) ; // Defeat the fir…" at bounding box center [578, 159] width 95 height 292
type textarea "hero.moveRight(2);"
click at [537, 82] on div "// Defeat the ogres using their names. hero . moveRight ( ) ; // Defeat the fir…" at bounding box center [578, 159] width 95 height 292
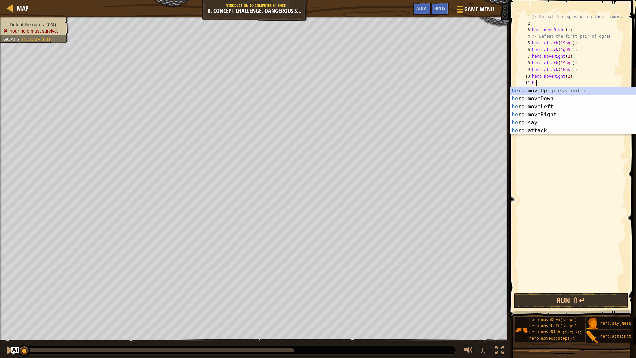
scroll to position [3, 0]
click at [530, 127] on div "her o.moveUp press enter her o.moveDown press enter her o.moveLeft press enter …" at bounding box center [573, 119] width 125 height 64
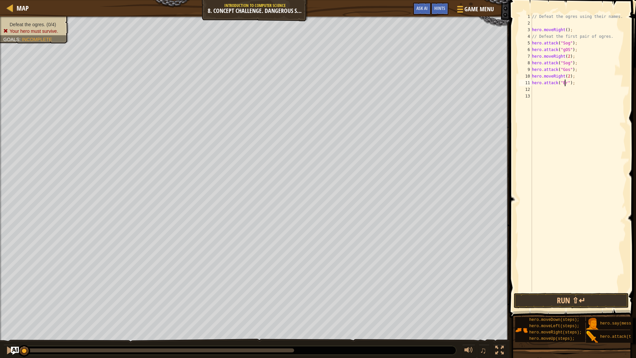
scroll to position [3, 3]
type textarea "hero.attack("Ergo");"
click at [554, 91] on div "// Defeat the ogres using their names. hero . moveRight ( ) ; // Defeat the fir…" at bounding box center [578, 159] width 95 height 292
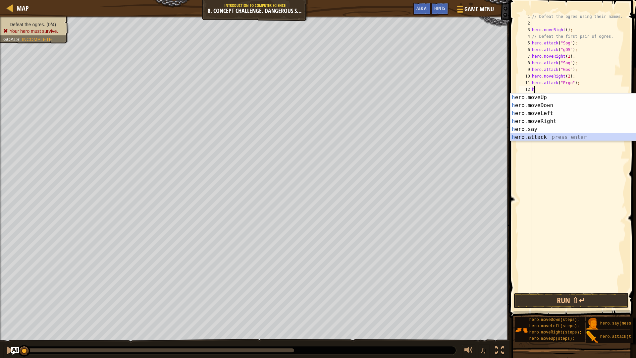
click at [555, 135] on div "h ero.moveUp press enter h ero.moveDown press enter h ero.moveLeft press enter …" at bounding box center [573, 125] width 125 height 64
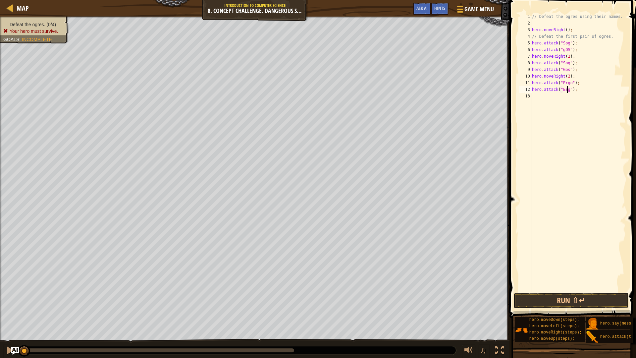
type textarea "hero.attack("Ergo");"
click at [537, 97] on div "// Defeat the ogres using their names. hero . moveRight ( ) ; // Defeat the fir…" at bounding box center [578, 159] width 95 height 292
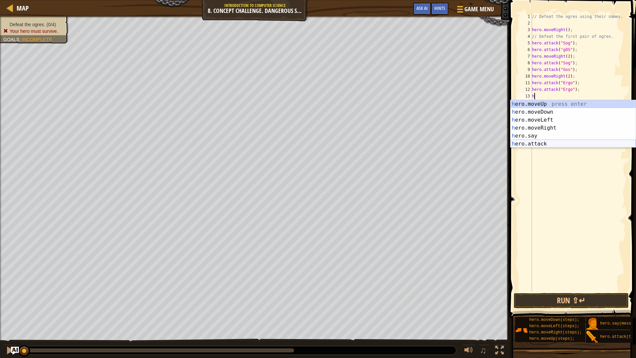
click at [569, 146] on div "h ero.moveUp press enter h ero.moveDown press enter h ero.moveLeft press enter …" at bounding box center [573, 132] width 125 height 64
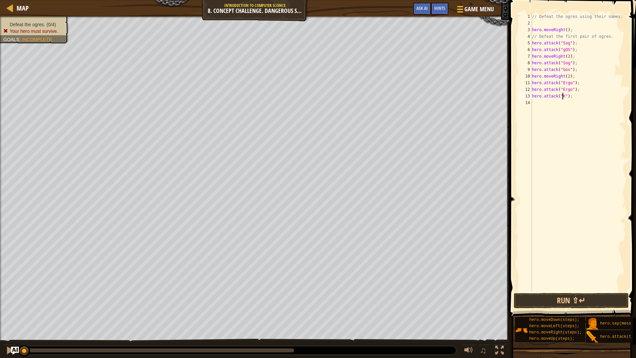
scroll to position [3, 3]
type textarea "hero.attack("Kro");"
click at [573, 107] on div "// Defeat the ogres using their names. hero . moveRight ( ) ; // Defeat the fir…" at bounding box center [578, 159] width 95 height 292
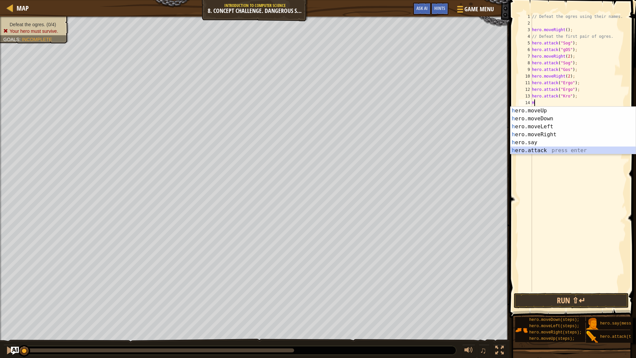
click at [529, 149] on div "h ero.moveUp press enter h ero.moveDown press enter h ero.moveLeft press enter …" at bounding box center [573, 139] width 125 height 64
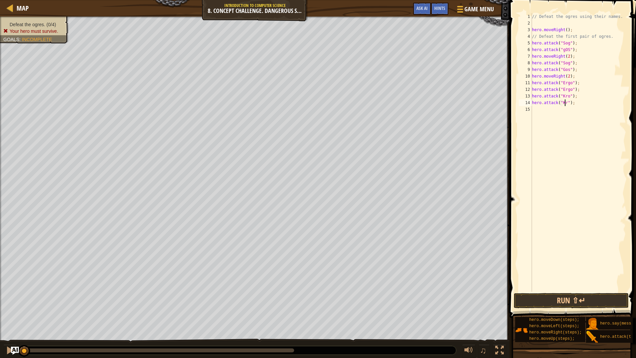
scroll to position [3, 3]
click at [567, 48] on div "// Defeat the ogres using their names. hero . moveRight ( ) ; // Defeat the fir…" at bounding box center [578, 159] width 95 height 292
click at [551, 296] on button "Run ⇧↵" at bounding box center [571, 300] width 115 height 15
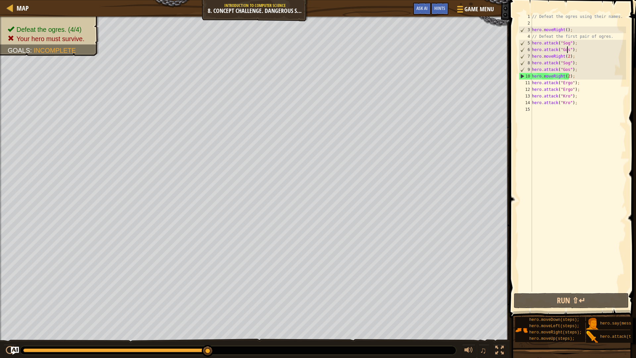
click at [575, 77] on div "// Defeat the ogres using their names. hero . moveRight ( ) ; // Defeat the fir…" at bounding box center [578, 159] width 95 height 292
type textarea "hero.moveRight(2);"
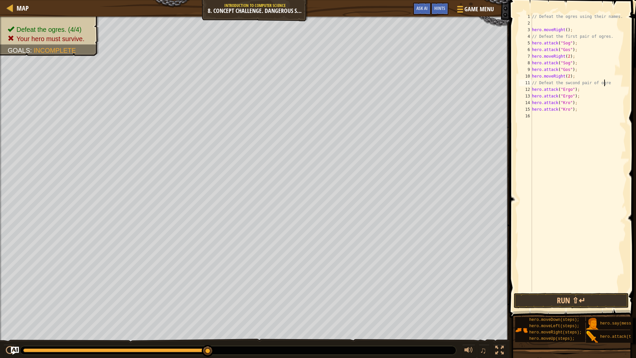
scroll to position [3, 6]
click at [573, 302] on button "Run ⇧↵" at bounding box center [571, 300] width 115 height 15
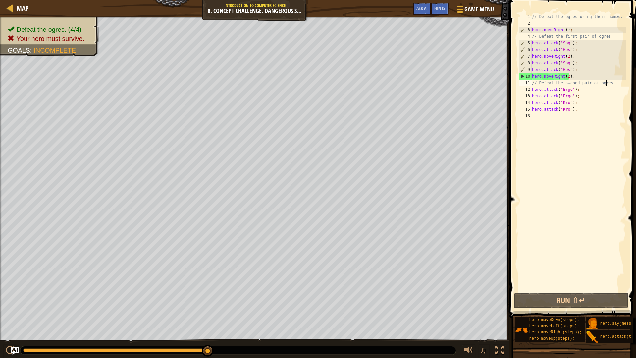
click at [568, 77] on div "// Defeat the ogres using their names. hero . moveRight ( ) ; // Defeat the fir…" at bounding box center [578, 159] width 95 height 292
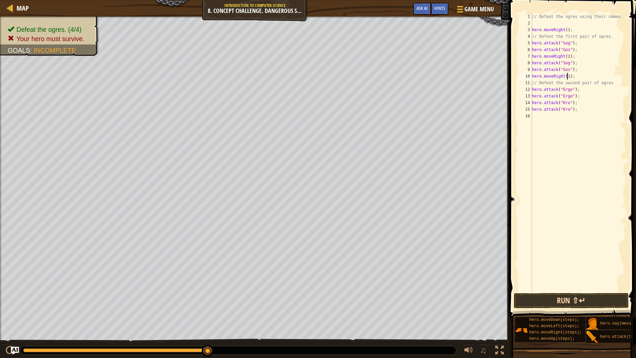
type textarea "hero.moveRight(1);"
click at [573, 299] on button "Run ⇧↵" at bounding box center [571, 300] width 115 height 15
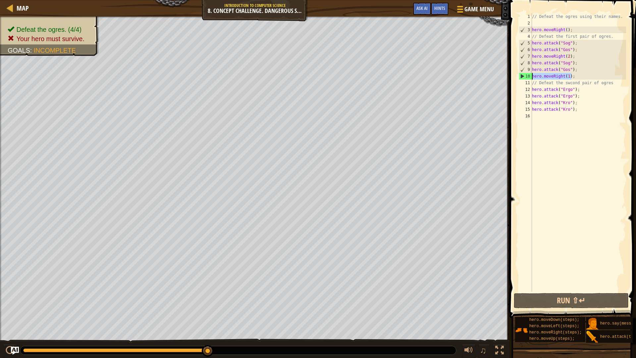
drag, startPoint x: 575, startPoint y: 78, endPoint x: 533, endPoint y: 77, distance: 41.8
click at [533, 77] on div "// Defeat the ogres using their names. hero . moveRight ( ) ; // Defeat the fir…" at bounding box center [578, 159] width 95 height 292
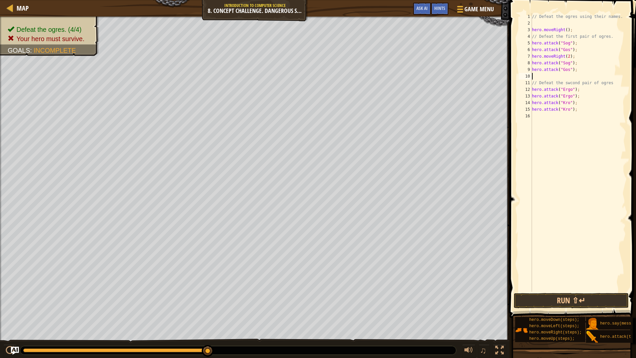
type textarea "hero.attack("Gos");"
click at [561, 296] on button "Run ⇧↵" at bounding box center [571, 300] width 115 height 15
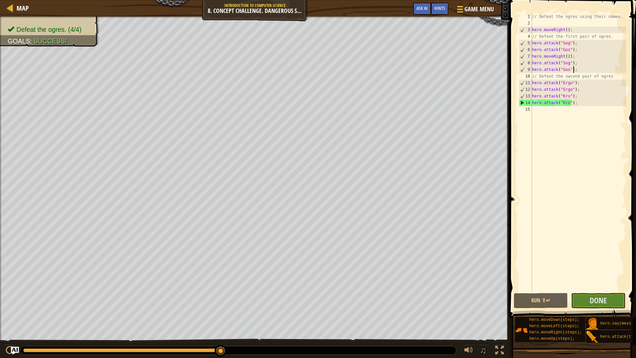
click at [539, 110] on div "// Defeat the ogres using their names. hero . moveRight ( ) ; // Defeat the fir…" at bounding box center [578, 159] width 95 height 292
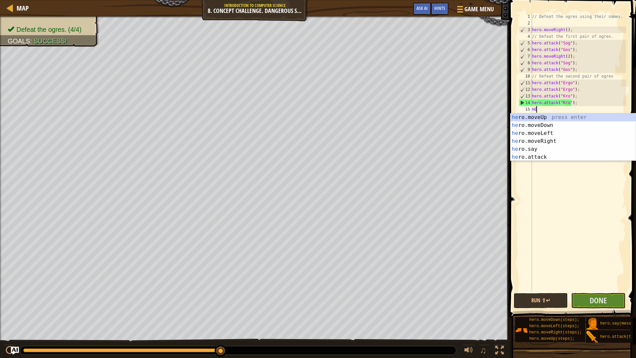
type textarea "HERO"
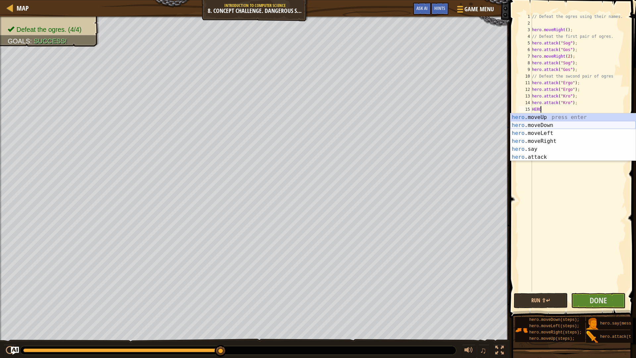
click at [553, 125] on div "hero .moveUp press enter hero .moveDown press enter hero .moveLeft press enter …" at bounding box center [573, 145] width 125 height 64
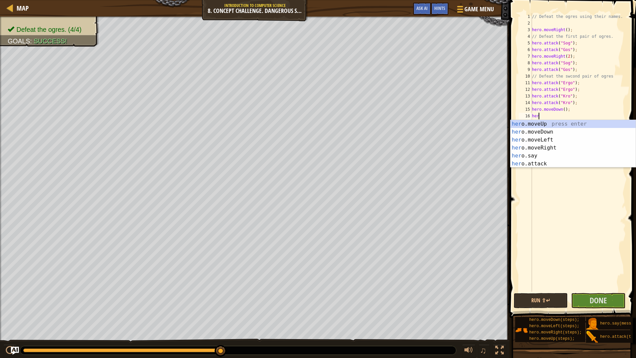
type textarea "hero"
click at [539, 126] on div "hero .moveUp press enter hero .moveDown press enter hero .moveLeft press enter …" at bounding box center [573, 152] width 125 height 64
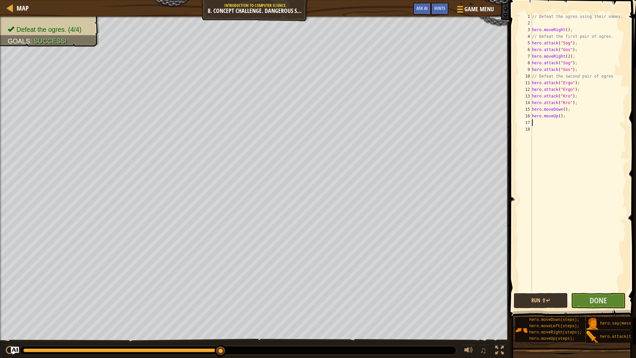
scroll to position [3, 0]
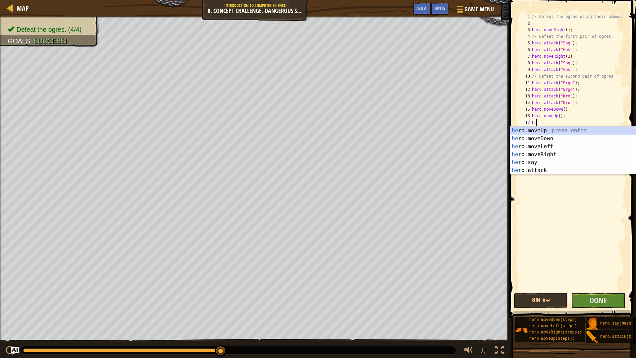
type textarea "hero"
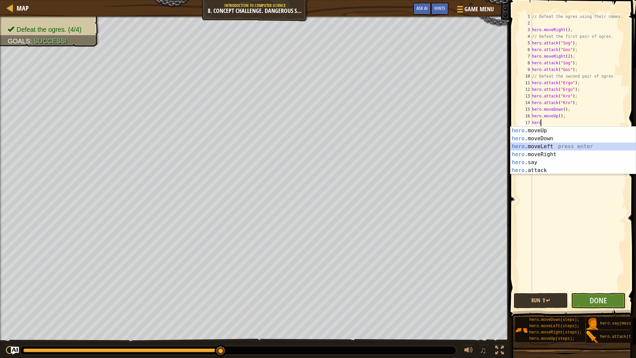
click at [542, 148] on div "hero .moveUp press enter hero .moveDown press enter hero .moveLeft press enter …" at bounding box center [573, 159] width 125 height 64
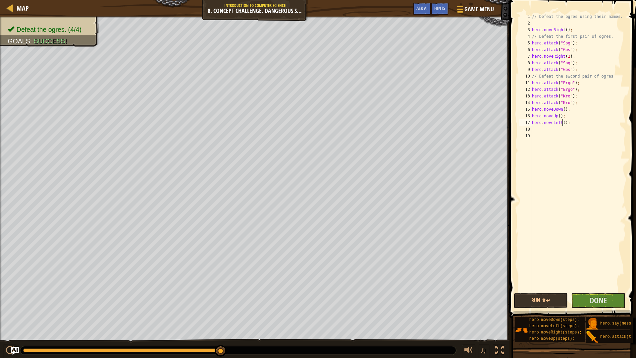
click at [562, 123] on div "// Defeat the ogres using their names. hero . moveRight ( ) ; // Defeat the fir…" at bounding box center [578, 159] width 95 height 292
type textarea "hero.moveLeft(2);"
click at [537, 128] on div "// Defeat the ogres using their names. hero . moveRight ( ) ; // Defeat the fir…" at bounding box center [578, 159] width 95 height 292
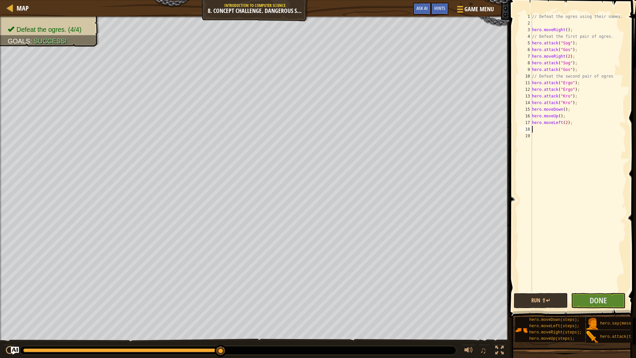
type textarea "h"
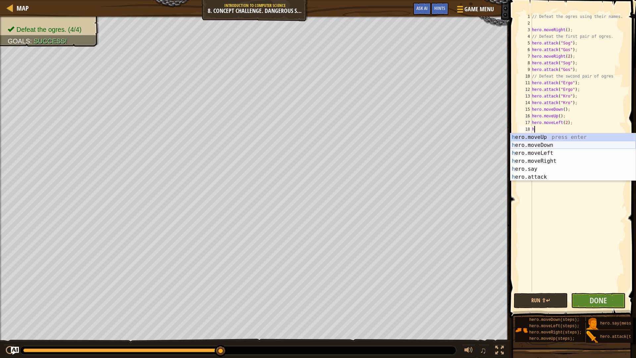
click at [539, 145] on div "h ero.moveUp press enter h ero.moveDown press enter h ero.moveLeft press enter …" at bounding box center [573, 165] width 125 height 64
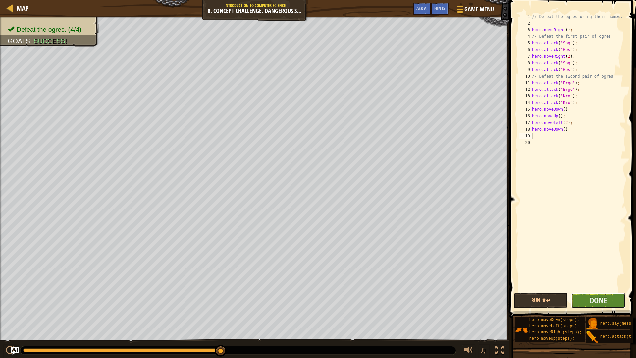
click at [593, 294] on button "Done" at bounding box center [598, 300] width 54 height 15
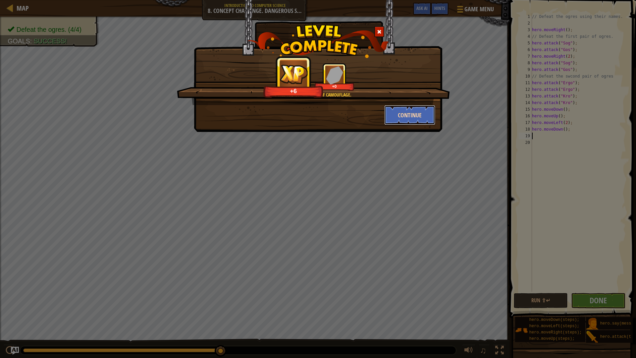
click at [407, 115] on button "Continue" at bounding box center [409, 115] width 51 height 20
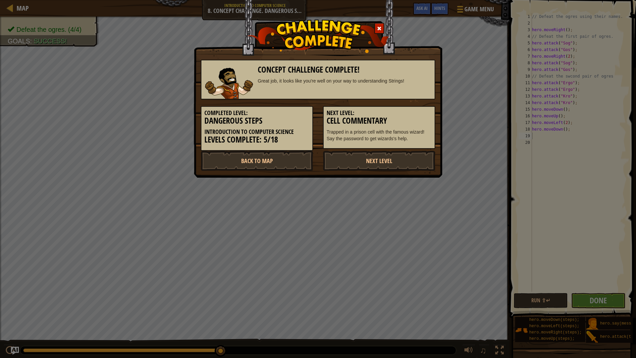
click at [378, 28] on span at bounding box center [379, 28] width 5 height 5
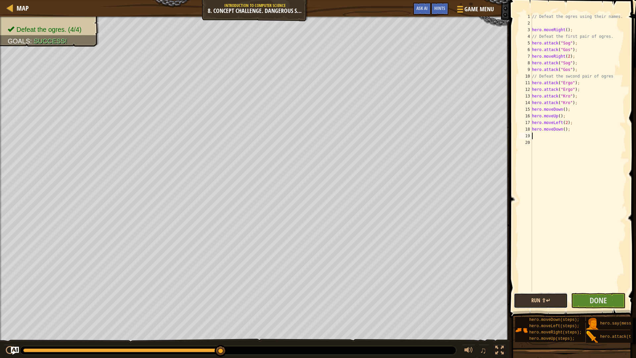
click at [544, 298] on button "Run ⇧↵" at bounding box center [541, 300] width 54 height 15
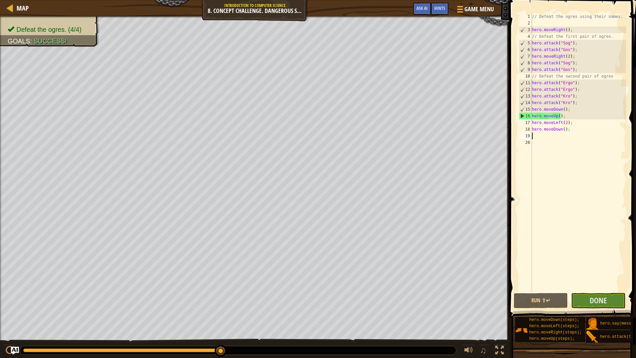
drag, startPoint x: 220, startPoint y: 350, endPoint x: 248, endPoint y: 347, distance: 28.1
click at [248, 302] on div at bounding box center [238, 350] width 436 height 9
drag, startPoint x: 223, startPoint y: 351, endPoint x: 248, endPoint y: 351, distance: 25.2
click at [582, 300] on button "Done" at bounding box center [598, 300] width 54 height 15
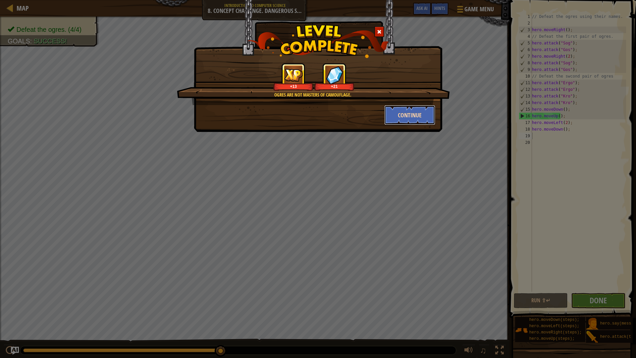
drag, startPoint x: 397, startPoint y: 110, endPoint x: 400, endPoint y: 110, distance: 3.3
click at [400, 110] on button "Continue" at bounding box center [409, 115] width 51 height 20
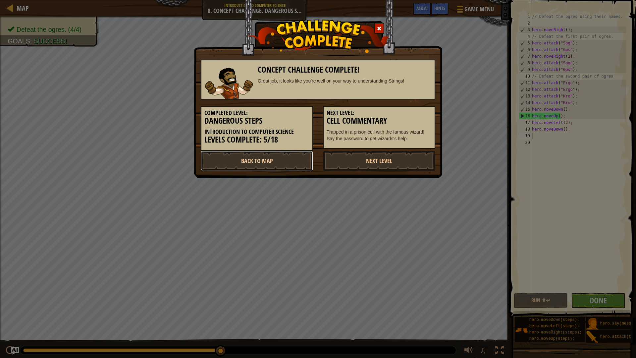
click at [278, 163] on link "Back to Map" at bounding box center [257, 161] width 112 height 20
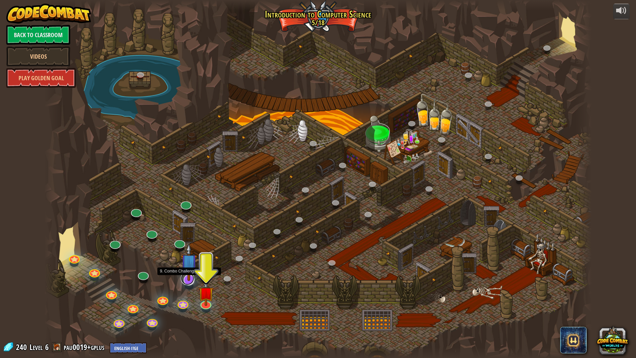
click at [188, 281] on link at bounding box center [187, 278] width 13 height 13
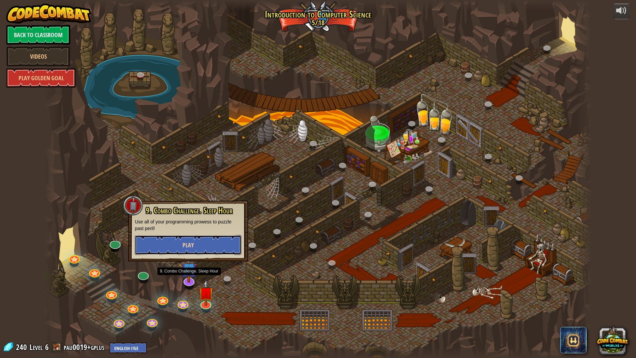
click at [215, 247] on button "Play" at bounding box center [188, 245] width 107 height 20
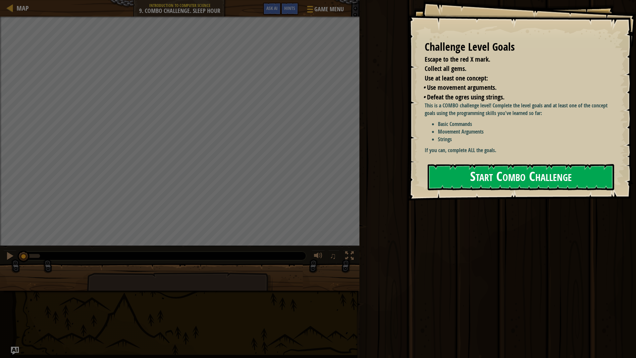
click at [441, 182] on button "Start Combo Challenge" at bounding box center [521, 177] width 187 height 26
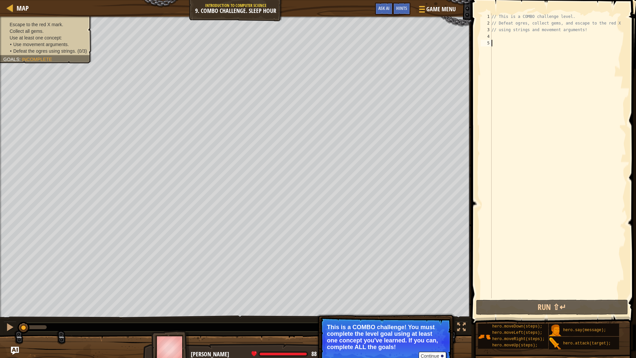
click at [502, 39] on div "// This is a COMBO challenge level. // Defeat ogres, collect gems, and escape t…" at bounding box center [558, 162] width 136 height 298
click at [433, 302] on button "Continue" at bounding box center [433, 356] width 28 height 9
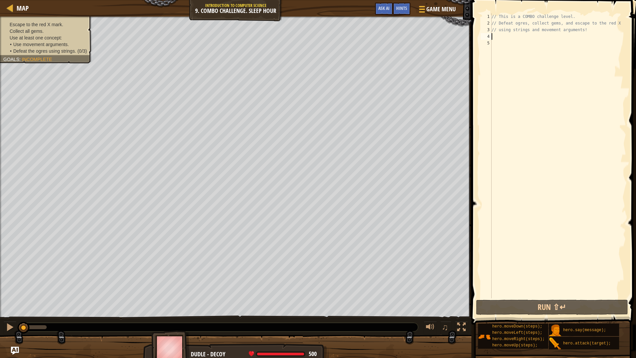
scroll to position [3, 0]
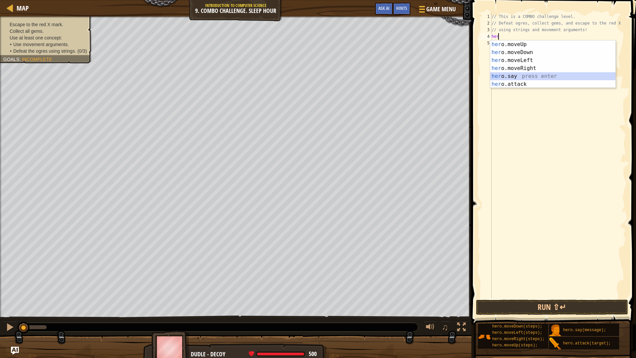
click at [528, 75] on div "her o.moveUp press enter her o.moveDown press enter her o.moveLeft press enter …" at bounding box center [552, 72] width 125 height 64
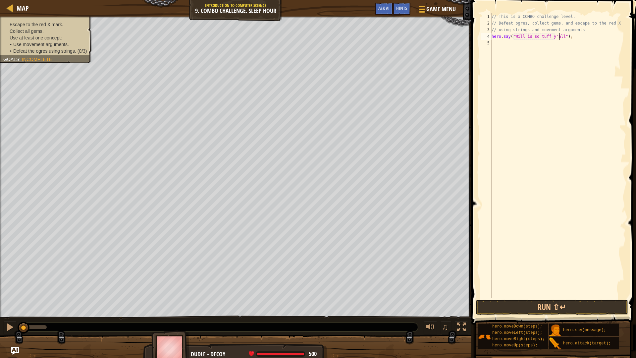
scroll to position [3, 6]
type textarea "hero.say("Will is so tuff y'all");"
click at [571, 302] on button "Run ⇧↵" at bounding box center [552, 307] width 152 height 15
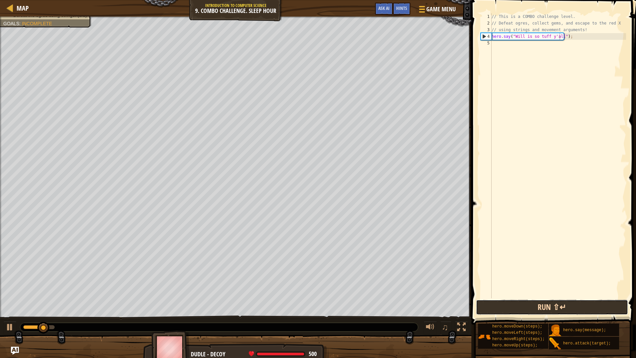
click at [567, 302] on button "Run ⇧↵" at bounding box center [552, 307] width 152 height 15
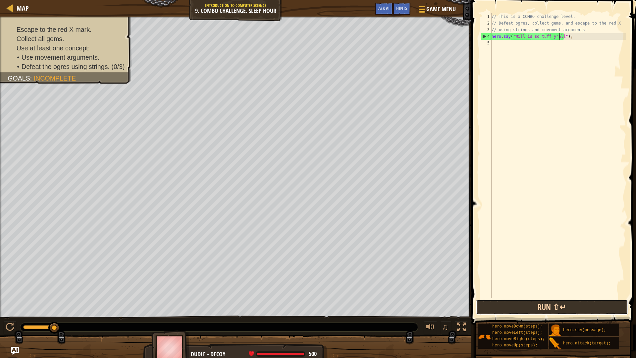
click at [516, 302] on button "Run ⇧↵" at bounding box center [552, 307] width 152 height 15
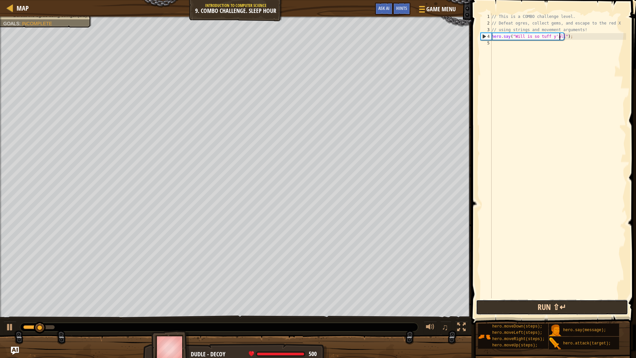
click at [515, 302] on button "Run ⇧↵" at bounding box center [552, 307] width 152 height 15
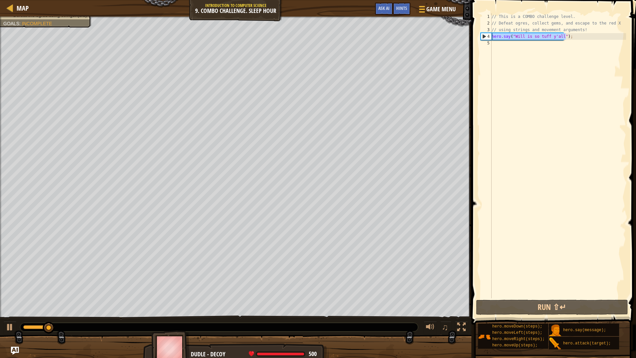
drag, startPoint x: 568, startPoint y: 38, endPoint x: 492, endPoint y: 38, distance: 75.6
click at [492, 38] on div "// This is a COMBO challenge level. // Defeat ogres, collect gems, and escape t…" at bounding box center [558, 162] width 136 height 298
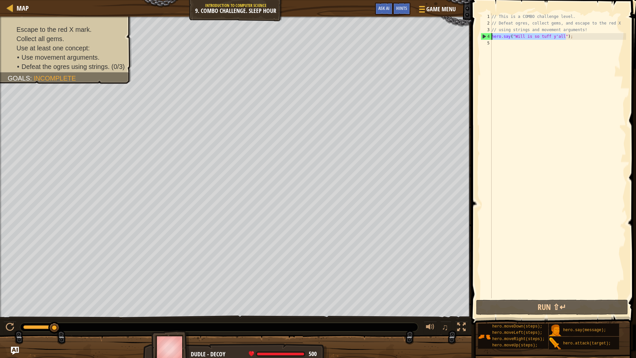
paste textarea
click at [499, 44] on div "// This is a COMBO challenge level. // Defeat ogres, collect gems, and escape t…" at bounding box center [558, 162] width 136 height 298
paste textarea "hero.say("Will is so tuff y'all");"
type textarea "hero.say("Will is so tuff y'all");"
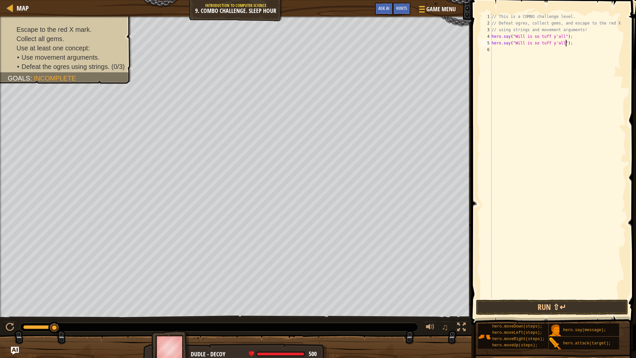
click at [494, 49] on div "// This is a COMBO challenge level. // Defeat ogres, collect gems, and escape t…" at bounding box center [558, 162] width 136 height 298
paste textarea "hero.say("Will is so tuff y'all");"
type textarea "hero.say("Will is so tuff y'all");"
click at [495, 57] on div "// This is a COMBO challenge level. // Defeat ogres, collect gems, and escape t…" at bounding box center [558, 162] width 136 height 298
paste textarea "hero.say("Will is so tuff y'all");"
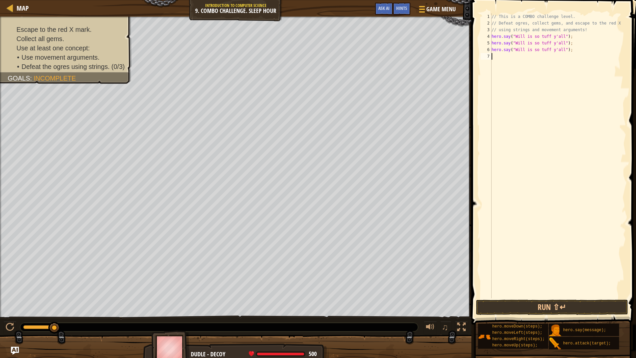
type textarea "hero.say("Will is so tuff y'all");"
click at [545, 302] on button "Run ⇧↵" at bounding box center [552, 307] width 152 height 15
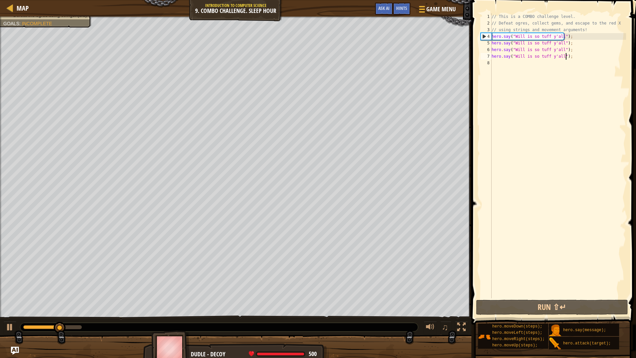
click at [500, 64] on div "// This is a COMBO challenge level. // Defeat ogres, collect gems, and escape t…" at bounding box center [558, 162] width 136 height 298
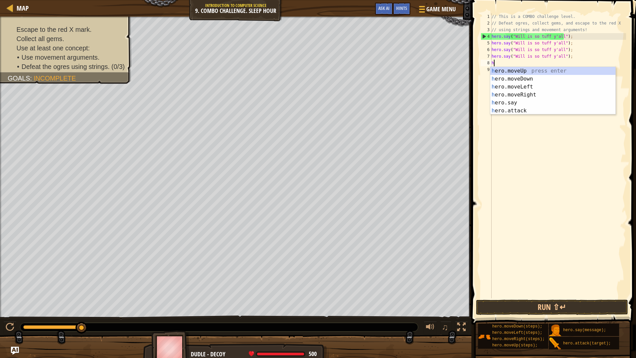
type textarea "he"
click at [523, 71] on div "he ro.moveUp press enter he ro.moveDown press enter he ro.moveLeft press enter …" at bounding box center [552, 99] width 125 height 64
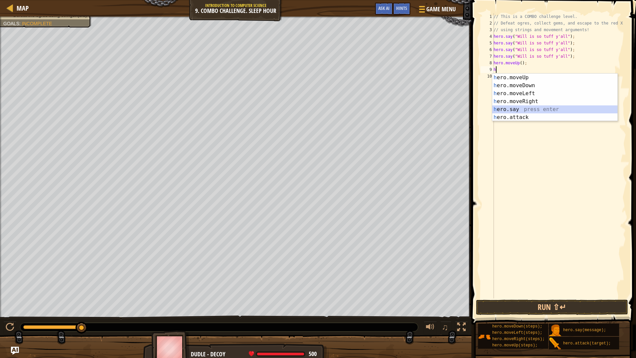
click at [532, 112] on div "h ero.moveUp press enter h ero.moveDown press enter h ero.moveLeft press enter …" at bounding box center [554, 106] width 125 height 64
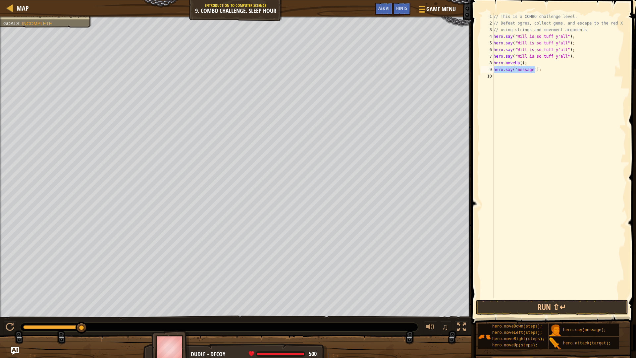
drag, startPoint x: 536, startPoint y: 67, endPoint x: 491, endPoint y: 72, distance: 45.0
click at [491, 72] on div "hero.say("message"); 1 2 3 4 5 6 7 8 9 10 // This is a COMBO challenge level. /…" at bounding box center [552, 155] width 147 height 285
type textarea ";"
click at [497, 69] on div "// This is a COMBO challenge level. // Defeat ogres, collect gems, and escape t…" at bounding box center [559, 162] width 134 height 298
click at [495, 69] on div "// This is a COMBO challenge level. // Defeat ogres, collect gems, and escape t…" at bounding box center [559, 162] width 134 height 298
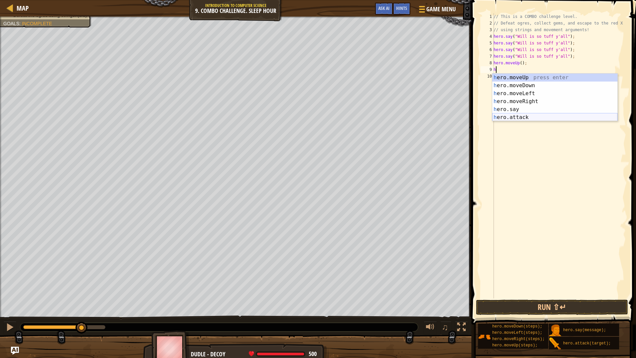
click at [523, 117] on div "h ero.moveUp press enter h ero.moveDown press enter h ero.moveLeft press enter …" at bounding box center [554, 106] width 125 height 64
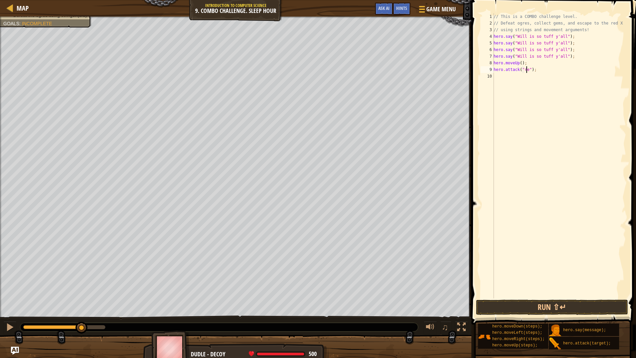
scroll to position [3, 3]
type textarea "hero.attack("Rexxar");"
click at [497, 74] on div "// This is a COMBO challenge level. // Defeat ogres, collect gems, and escape t…" at bounding box center [559, 162] width 134 height 298
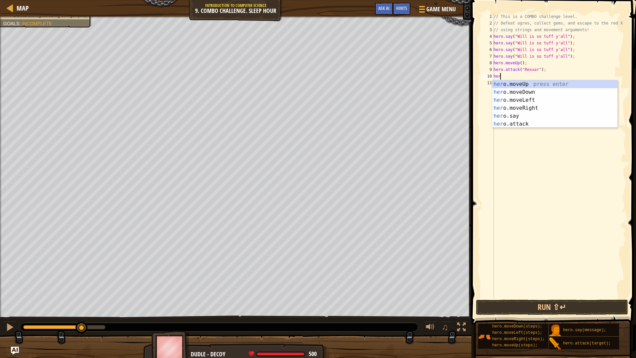
scroll to position [3, 0]
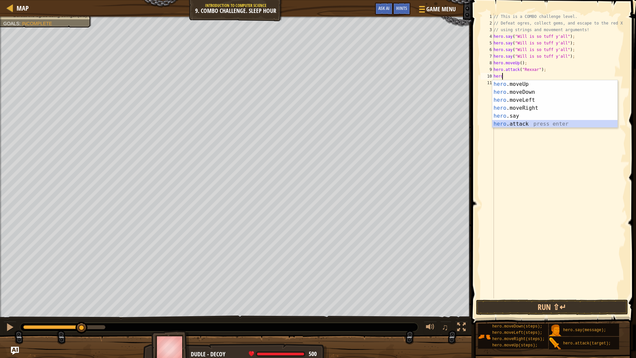
click at [541, 126] on div "hero .moveUp press enter hero .moveDown press enter hero .moveLeft press enter …" at bounding box center [554, 112] width 125 height 64
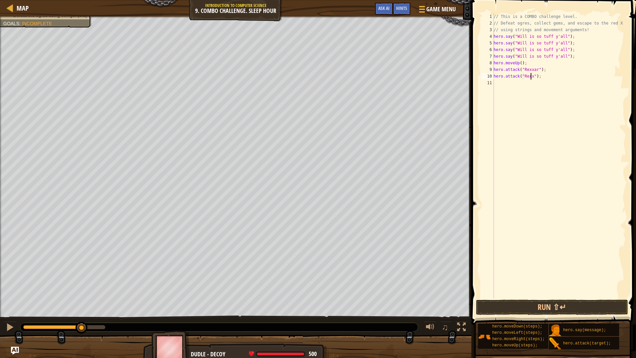
type textarea "hero.attack("Rexxar");"
click at [530, 85] on div "// This is a COMBO challenge level. // Defeat ogres, collect gems, and escape t…" at bounding box center [559, 162] width 134 height 298
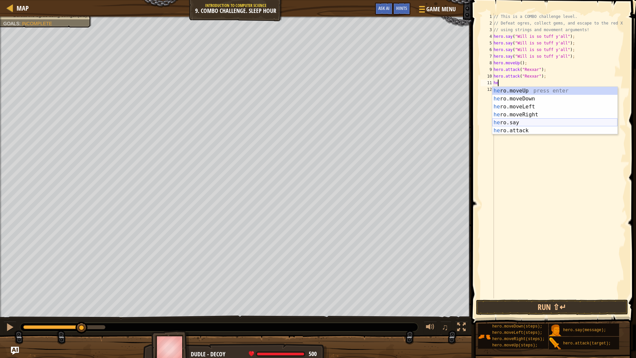
click at [526, 124] on div "he ro.moveUp press enter he ro.moveDown press enter he ro.moveLeft press enter …" at bounding box center [554, 119] width 125 height 64
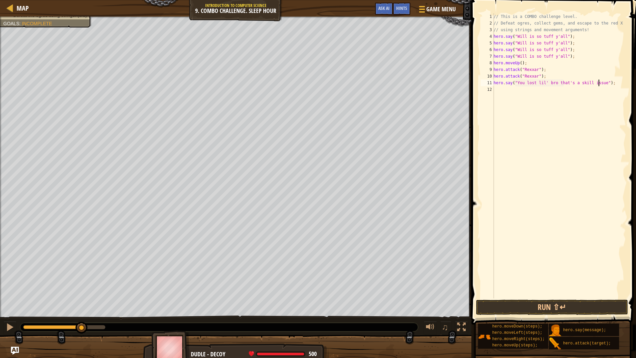
scroll to position [3, 9]
drag, startPoint x: 608, startPoint y: 82, endPoint x: 494, endPoint y: 84, distance: 113.7
click at [494, 84] on div "// This is a COMBO challenge level. // Defeat ogres, collect gems, and escape t…" at bounding box center [559, 162] width 134 height 298
type textarea "hero.say("You lost lil' bro that's a skill issue");"
drag, startPoint x: 500, startPoint y: 84, endPoint x: 496, endPoint y: 123, distance: 39.3
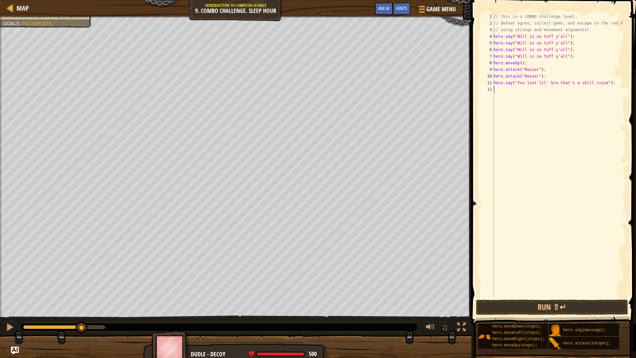
click at [496, 123] on div "// This is a COMBO challenge level. // Defeat ogres, collect gems, and escape t…" at bounding box center [559, 162] width 134 height 298
drag, startPoint x: 608, startPoint y: 85, endPoint x: 496, endPoint y: 82, distance: 111.7
click at [495, 82] on div "// This is a COMBO challenge level. // Defeat ogres, collect gems, and escape t…" at bounding box center [559, 162] width 134 height 298
type textarea "hero.say("You lost lil' bro that's a skill issue");"
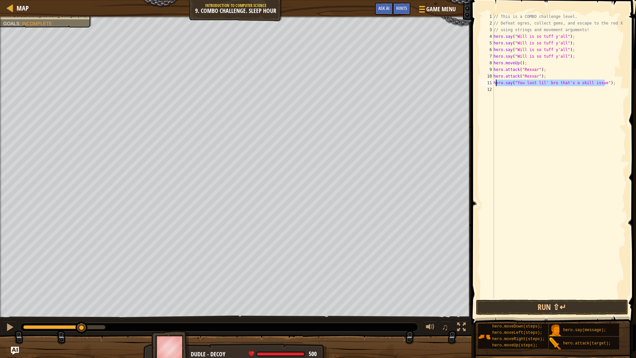
click at [606, 81] on div "// This is a COMBO challenge level. // Defeat ogres, collect gems, and escape t…" at bounding box center [559, 155] width 134 height 285
drag, startPoint x: 606, startPoint y: 81, endPoint x: 495, endPoint y: 85, distance: 111.7
click at [495, 85] on div "// This is a COMBO challenge level. // Defeat ogres, collect gems, and escape t…" at bounding box center [559, 162] width 134 height 298
click at [500, 90] on div "// This is a COMBO challenge level. // Defeat ogres, collect gems, and escape t…" at bounding box center [559, 162] width 134 height 298
paste textarea "hero.say("You lost lil' bro that's a skill issue");"
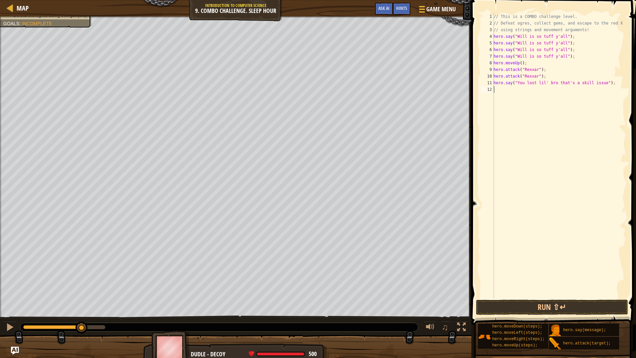
type textarea "hero.say("You lost lil' bro that's a skill issue");"
click at [499, 95] on div "// This is a COMBO challenge level. // Defeat ogres, collect gems, and escape t…" at bounding box center [559, 162] width 134 height 298
paste textarea "hero.say("You lost lil' bro that's a skill issue");"
type textarea "hero.say("You lost lil' bro that's a skill issue");"
click at [524, 302] on button "Run ⇧↵" at bounding box center [552, 307] width 152 height 15
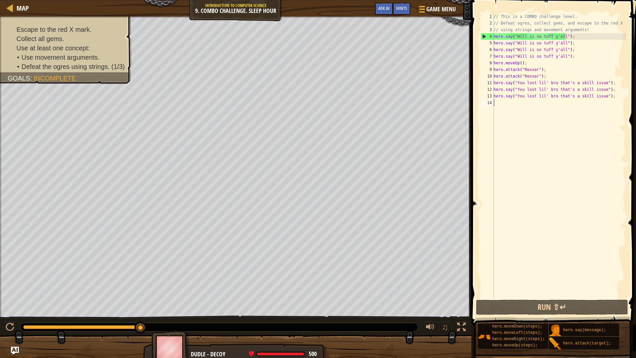
click at [542, 108] on div "// This is a COMBO challenge level. // Defeat ogres, collect gems, and escape t…" at bounding box center [559, 162] width 134 height 298
type textarea "he"
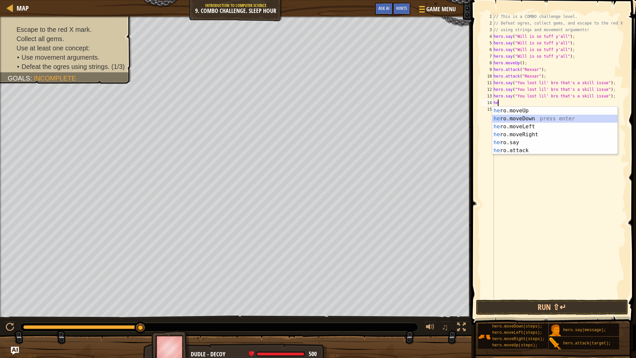
click at [536, 118] on div "he ro.moveUp press enter he ro.moveDown press enter he ro.moveLeft press enter …" at bounding box center [554, 139] width 125 height 64
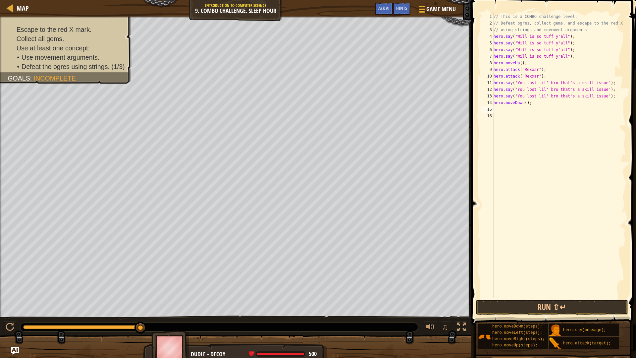
click at [524, 102] on div "// This is a COMBO challenge level. // Defeat ogres, collect gems, and escape t…" at bounding box center [559, 162] width 134 height 298
type textarea "hero.moveDown(2);"
click at [499, 108] on div "// This is a COMBO challenge level. // Defeat ogres, collect gems, and escape t…" at bounding box center [559, 162] width 134 height 298
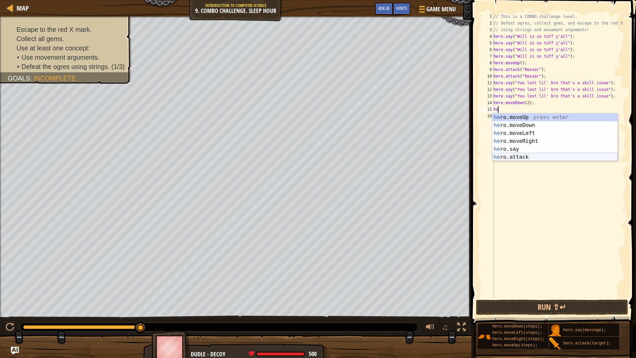
click at [529, 155] on div "he ro.moveUp press enter he ro.moveDown press enter he ro.moveLeft press enter …" at bounding box center [554, 145] width 125 height 64
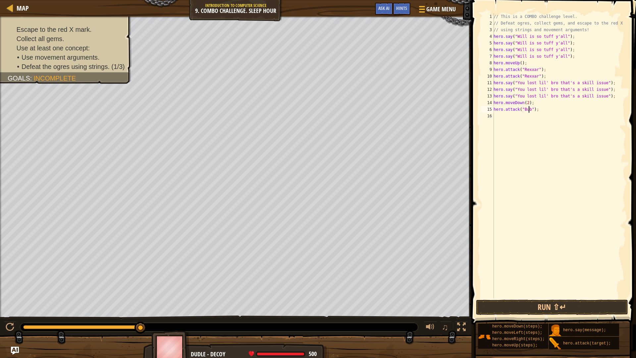
scroll to position [3, 3]
type textarea "hero.attack("Bubble");"
click at [509, 123] on div "// This is a COMBO challenge level. // Defeat ogres, collect gems, and escape t…" at bounding box center [559, 162] width 134 height 298
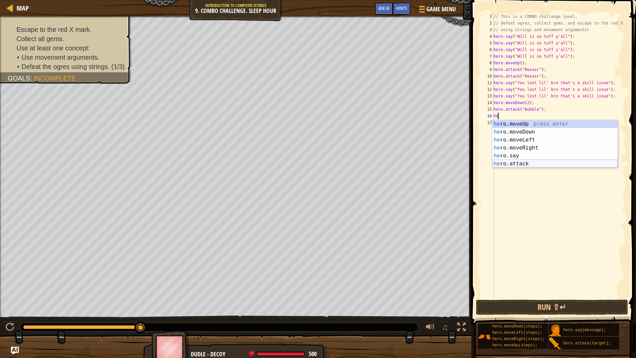
click at [527, 164] on div "he ro.moveUp press enter he ro.moveDown press enter he ro.moveLeft press enter …" at bounding box center [554, 152] width 125 height 64
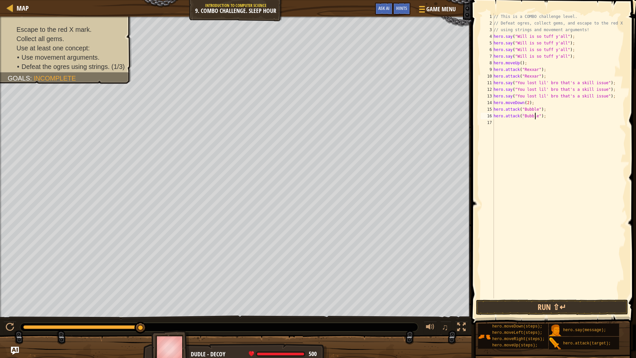
scroll to position [3, 3]
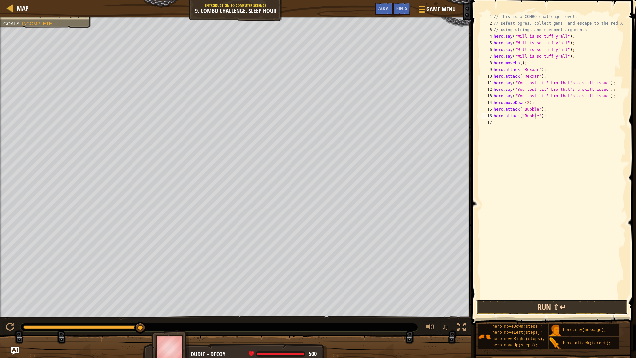
click at [544, 302] on button "Run ⇧↵" at bounding box center [552, 307] width 152 height 15
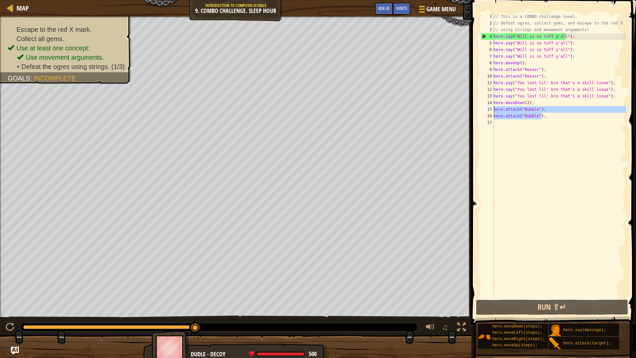
drag, startPoint x: 551, startPoint y: 117, endPoint x: 494, endPoint y: 111, distance: 57.0
click at [494, 111] on div "// This is a COMBO challenge level. // Defeat ogres, collect gems, and escape t…" at bounding box center [559, 162] width 134 height 298
type textarea "hero.attack("Bubble"); hero.attack("Bubble");"
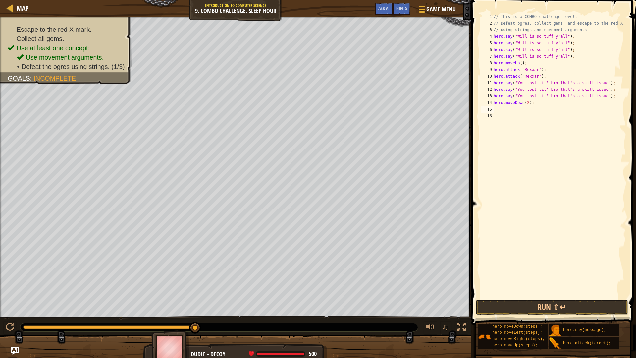
click at [500, 109] on div "// This is a COMBO challenge level. // Defeat ogres, collect gems, and escape t…" at bounding box center [559, 162] width 134 height 298
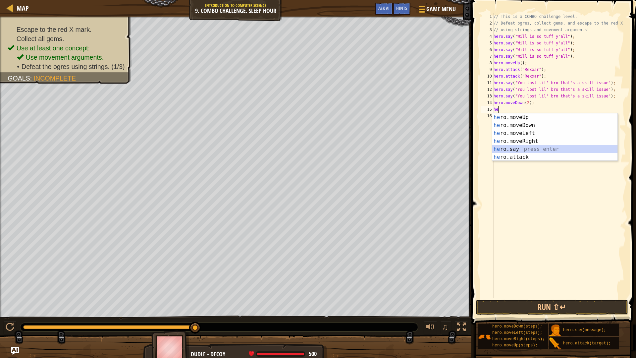
click at [504, 149] on div "he ro.moveUp press enter he ro.moveDown press enter he ro.moveLeft press enter …" at bounding box center [554, 145] width 125 height 64
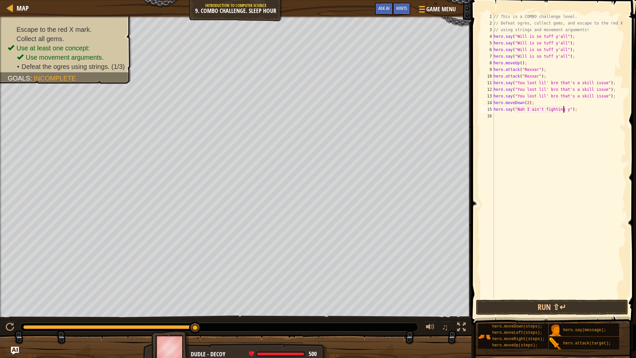
scroll to position [3, 6]
type textarea "hero.say("Nah I ain't fighting you");"
drag, startPoint x: 576, startPoint y: 111, endPoint x: 493, endPoint y: 111, distance: 82.2
click at [493, 111] on div "hero.say("Nah I ain't fighting you"); 1 2 3 4 5 6 7 8 9 10 11 12 13 14 15 16 //…" at bounding box center [552, 155] width 147 height 285
click at [502, 116] on div "// This is a COMBO challenge level. // Defeat ogres, collect gems, and escape t…" at bounding box center [559, 162] width 134 height 298
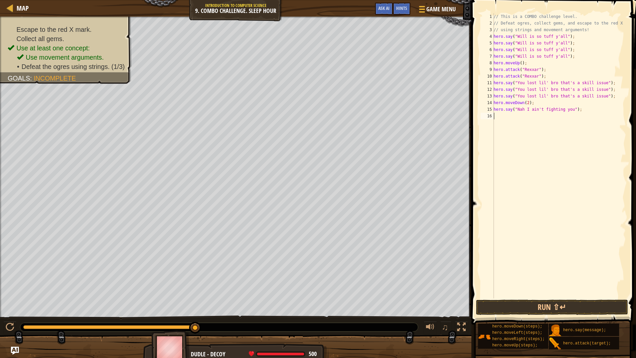
scroll to position [3, 0]
paste textarea "hero.say("Nah I ain't fighting you");"
type textarea "hero.say("Nah I ain't fighting you");"
click at [496, 121] on div "// This is a COMBO challenge level. // Defeat ogres, collect gems, and escape t…" at bounding box center [559, 162] width 134 height 298
paste textarea "hero.say("Nah I ain't fighting you");"
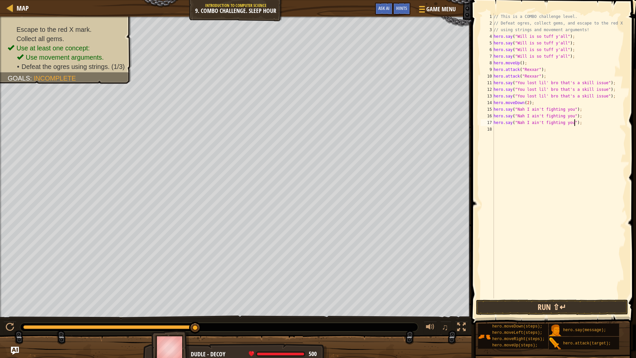
type textarea "hero.say("Nah I ain't fighting you");"
click at [541, 302] on button "Run ⇧↵" at bounding box center [552, 307] width 152 height 15
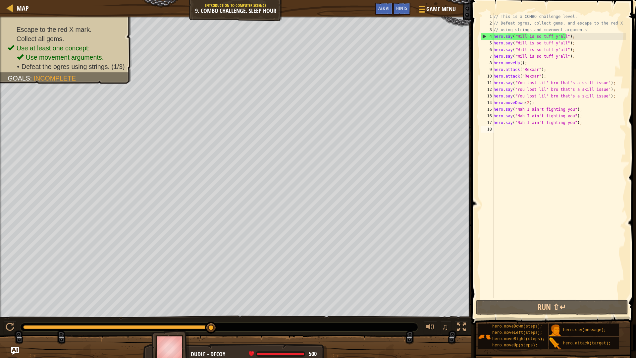
click at [506, 128] on div "// This is a COMBO challenge level. // Defeat ogres, collect gems, and escape t…" at bounding box center [559, 162] width 134 height 298
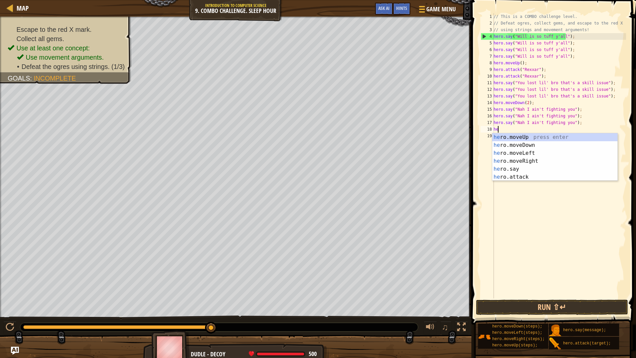
type textarea "hero"
click at [529, 161] on div "hero .moveUp press enter hero .moveDown press enter hero .moveLeft press enter …" at bounding box center [554, 165] width 125 height 64
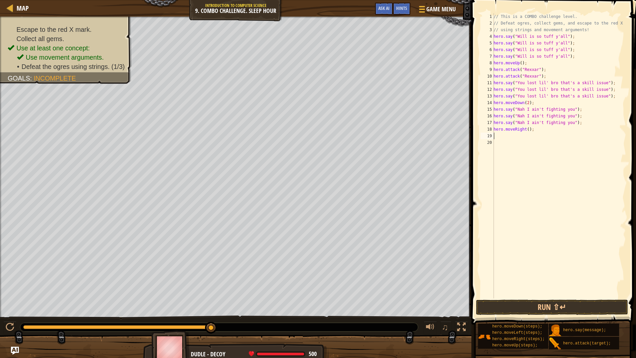
scroll to position [3, 0]
click at [527, 128] on div "// This is a COMBO challenge level. // Defeat ogres, collect gems, and escape t…" at bounding box center [559, 162] width 134 height 298
type textarea "hero.moveRight(2);"
click at [503, 137] on div "// This is a COMBO challenge level. // Defeat ogres, collect gems, and escape t…" at bounding box center [559, 162] width 134 height 298
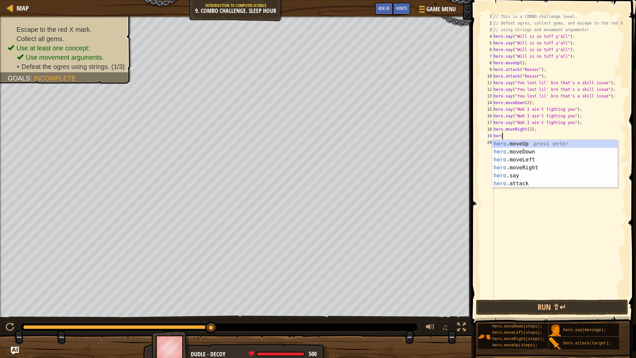
scroll to position [3, 0]
click at [536, 172] on div "hero .moveUp press enter hero .moveDown press enter hero .moveLeft press enter …" at bounding box center [554, 172] width 125 height 64
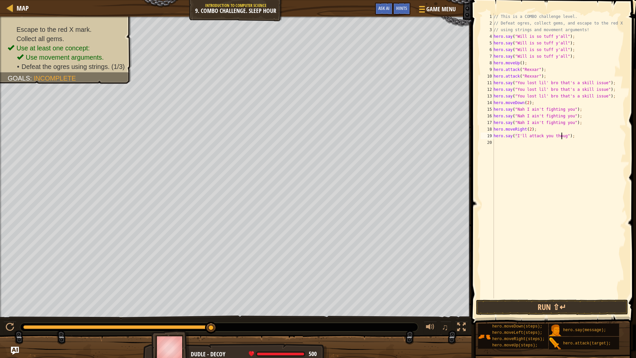
scroll to position [3, 6]
type textarea "hero.say("I'll attack you though!");"
drag, startPoint x: 579, startPoint y: 137, endPoint x: 509, endPoint y: 147, distance: 70.7
click at [492, 136] on div "hero.say("I'll attack you though!"); 1 2 3 4 5 6 7 8 9 10 11 12 13 14 15 16 17 …" at bounding box center [552, 155] width 147 height 285
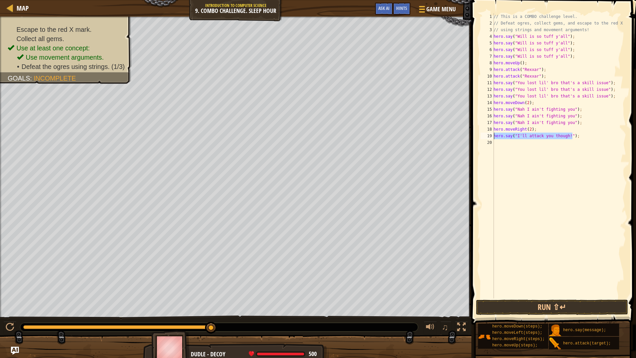
click at [499, 144] on div "// This is a COMBO challenge level. // Defeat ogres, collect gems, and escape t…" at bounding box center [559, 162] width 134 height 298
click at [495, 142] on div "// This is a COMBO challenge level. // Defeat ogres, collect gems, and escape t…" at bounding box center [559, 162] width 134 height 298
click at [496, 141] on div "// This is a COMBO challenge level. // Defeat ogres, collect gems, and escape t…" at bounding box center [559, 162] width 134 height 298
paste textarea "hero.say("I'll attack you though!");"
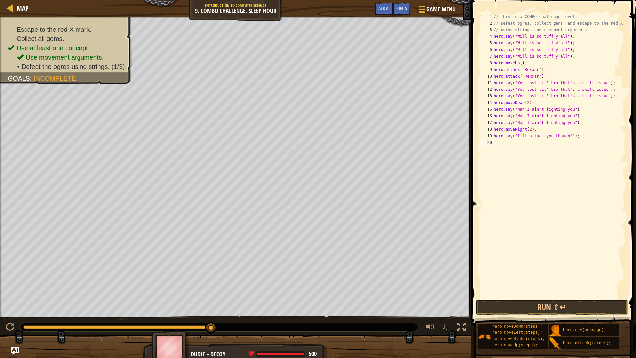
type textarea "hero.say("I'll attack you though!");"
click at [498, 152] on div "// This is a COMBO challenge level. // Defeat ogres, collect gems, and escape t…" at bounding box center [559, 162] width 134 height 298
paste textarea "hero.say("I'll attack you though!");"
type textarea "hero.say("I'll attack you though!");"
click at [506, 157] on div "// This is a COMBO challenge level. // Defeat ogres, collect gems, and escape t…" at bounding box center [559, 162] width 134 height 298
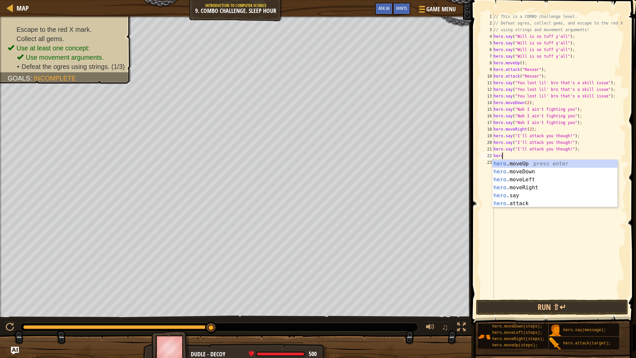
scroll to position [3, 0]
click at [518, 205] on div "hero .moveUp press enter hero .moveDown press enter hero .moveLeft press enter …" at bounding box center [554, 192] width 125 height 64
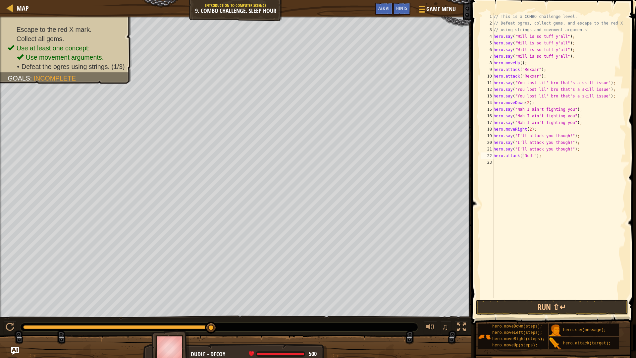
scroll to position [3, 3]
type textarea "hero.attack("Dudle");"
drag, startPoint x: 543, startPoint y: 156, endPoint x: 494, endPoint y: 156, distance: 48.7
click at [494, 156] on div "// This is a COMBO challenge level. // Defeat ogres, collect gems, and escape t…" at bounding box center [559, 162] width 134 height 298
click at [499, 162] on div "// This is a COMBO challenge level. // Defeat ogres, collect gems, and escape t…" at bounding box center [559, 162] width 134 height 298
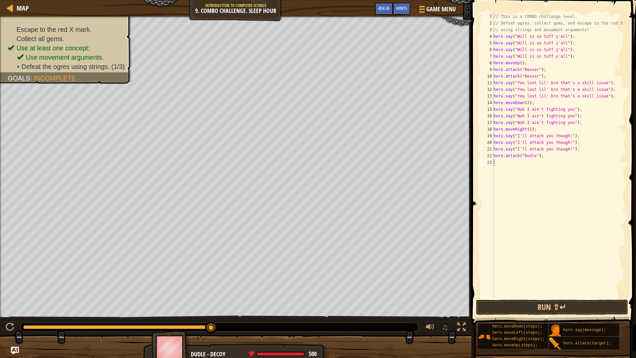
scroll to position [3, 0]
paste textarea "hero.attack("Dudle");"
type textarea "hero.attack("Dudle");"
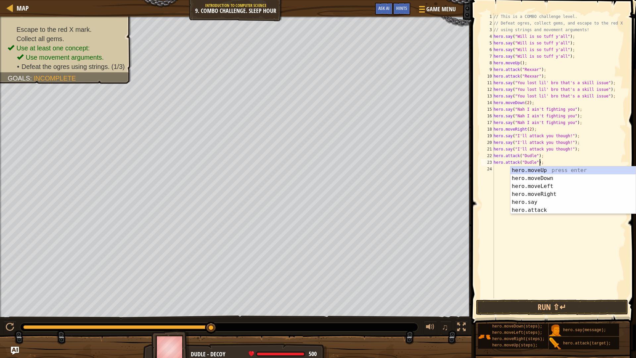
click at [500, 169] on div "// This is a COMBO challenge level. // Defeat ogres, collect gems, and escape t…" at bounding box center [559, 162] width 134 height 298
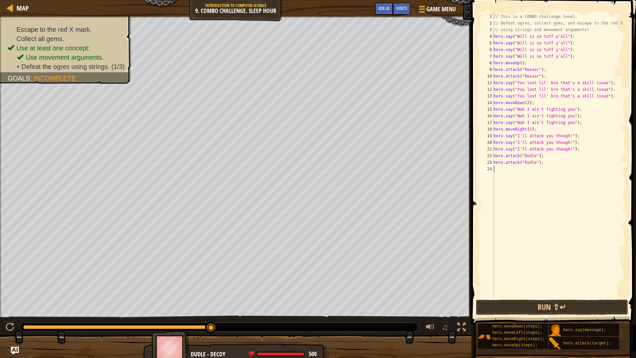
paste textarea "hero.attack("Dudle");"
type textarea "hero.attack("Dudle");"
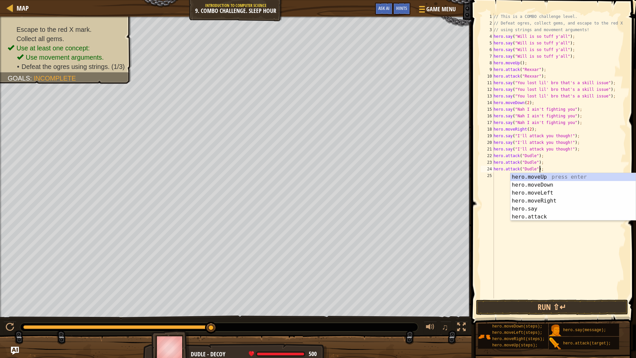
click at [495, 175] on div "// This is a COMBO challenge level. // Defeat ogres, collect gems, and escape t…" at bounding box center [559, 162] width 134 height 298
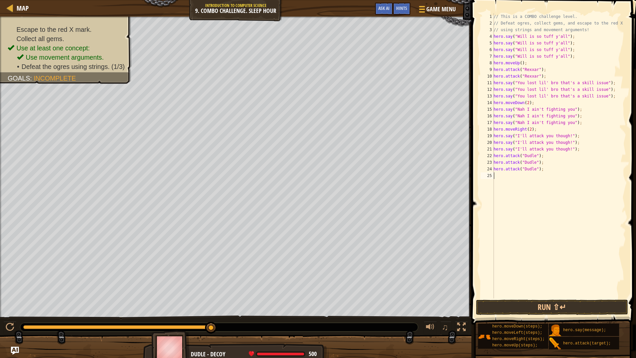
paste textarea "hero.attack("Dudle");"
type textarea "hero.attack("Dudle");"
click at [495, 183] on div "// This is a COMBO challenge level. // Defeat ogres, collect gems, and escape t…" at bounding box center [559, 162] width 134 height 298
paste textarea "hero.attack("Dudle");"
type textarea "hero.attack("Dudle");"
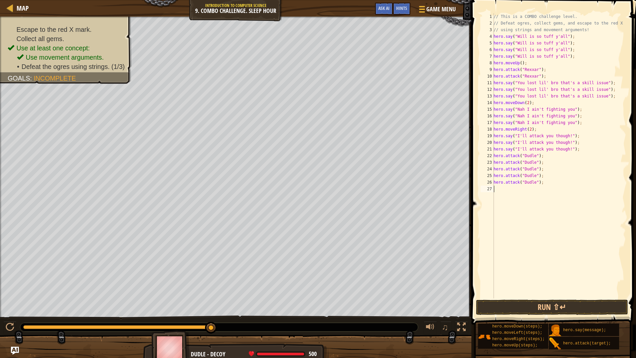
click at [497, 188] on div "// This is a COMBO challenge level. // Defeat ogres, collect gems, and escape t…" at bounding box center [559, 162] width 134 height 298
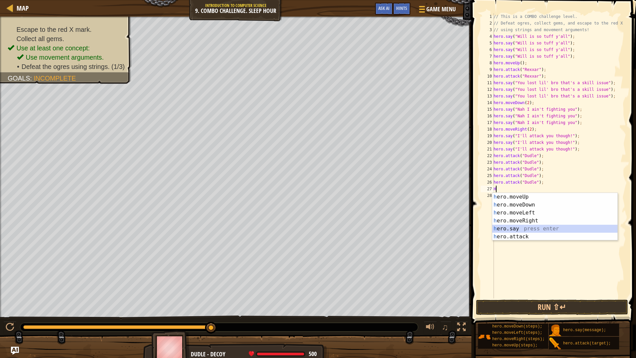
click at [513, 227] on div "h ero.moveUp press enter h ero.moveDown press enter h ero.moveLeft press enter …" at bounding box center [554, 225] width 125 height 64
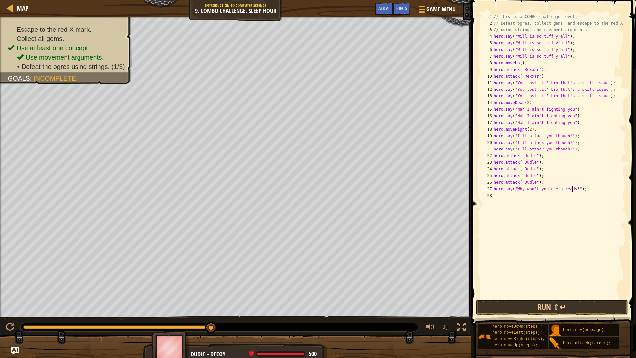
scroll to position [3, 7]
type textarea "hero.say("Why won't you die already!?");"
drag, startPoint x: 584, startPoint y: 192, endPoint x: 512, endPoint y: 191, distance: 71.9
click at [512, 191] on div "// This is a COMBO challenge level. // Defeat ogres, collect gems, and escape t…" at bounding box center [559, 162] width 134 height 298
drag, startPoint x: 583, startPoint y: 194, endPoint x: 583, endPoint y: 186, distance: 7.3
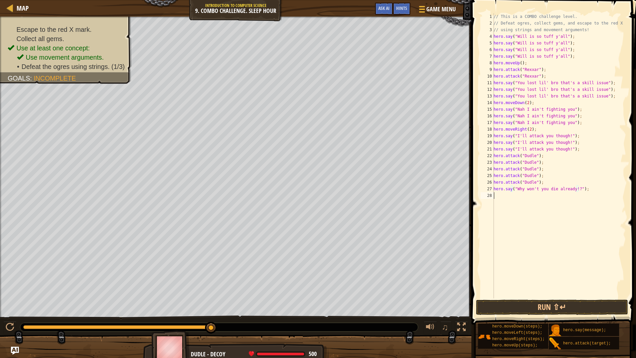
click at [583, 193] on div "// This is a COMBO challenge level. // Defeat ogres, collect gems, and escape t…" at bounding box center [559, 162] width 134 height 298
drag, startPoint x: 583, startPoint y: 186, endPoint x: 493, endPoint y: 190, distance: 89.5
click at [493, 190] on div "1 2 3 4 5 6 7 8 9 10 11 12 13 14 15 16 17 18 19 20 21 22 23 24 25 26 27 28 // T…" at bounding box center [552, 155] width 147 height 285
type textarea "hero.say("Why won't you die already!?");"
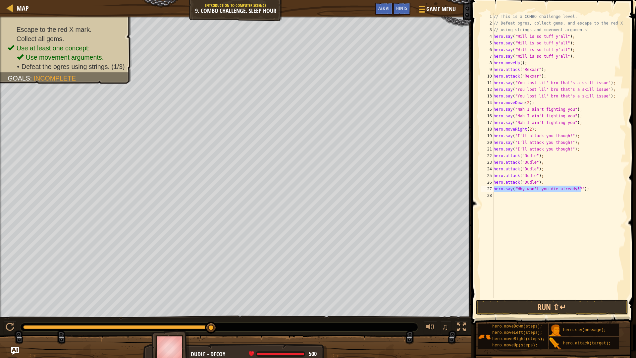
click at [501, 196] on div "// This is a COMBO challenge level. // Defeat ogres, collect gems, and escape t…" at bounding box center [559, 162] width 134 height 298
paste textarea "hero.say("Why won't you die already!?");"
type textarea "hero.say("Why won't you die already!?");"
click at [499, 199] on div "// This is a COMBO challenge level. // Defeat ogres, collect gems, and escape t…" at bounding box center [559, 162] width 134 height 298
paste textarea "hero.say("Why won't you die already!?");"
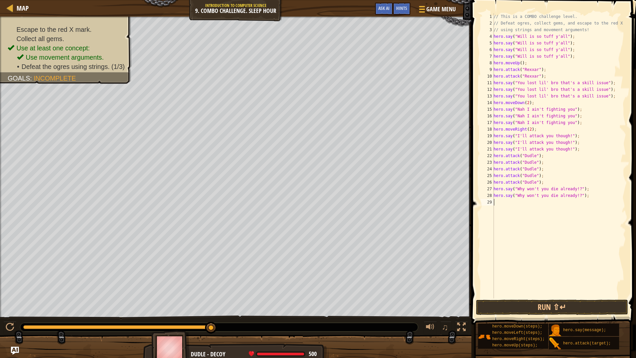
type textarea "hero.say("Why won't you die already!?");"
click at [502, 206] on div "// This is a COMBO challenge level. // Defeat ogres, collect gems, and escape t…" at bounding box center [559, 162] width 134 height 298
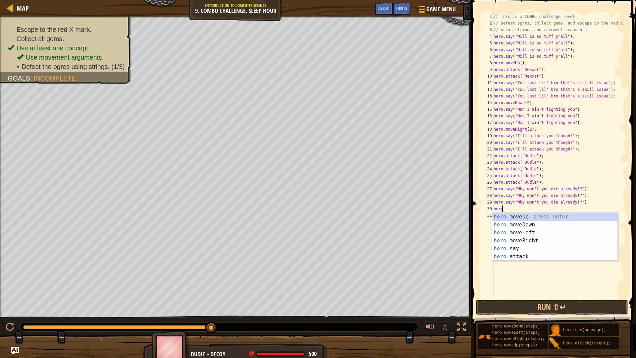
scroll to position [3, 0]
click at [533, 245] on div "hero .moveUp press enter hero .moveDown press enter hero .moveLeft press enter …" at bounding box center [554, 245] width 125 height 64
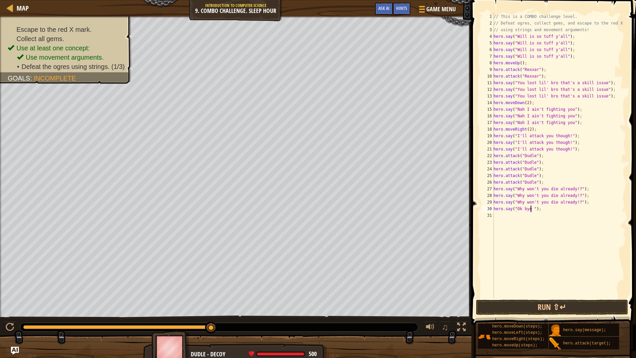
scroll to position [3, 3]
type textarea "hero.say("Ok bye Dudle");"
drag, startPoint x: 559, startPoint y: 207, endPoint x: 494, endPoint y: 209, distance: 64.3
click at [494, 209] on div "// This is a COMBO challenge level. // Defeat ogres, collect gems, and escape t…" at bounding box center [559, 162] width 134 height 298
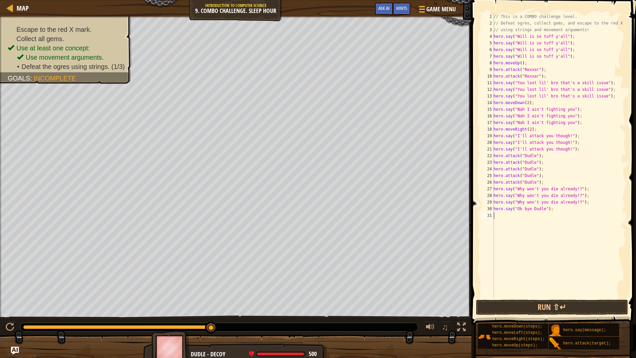
click at [501, 218] on div "// This is a COMBO challenge level. // Defeat ogres, collect gems, and escape t…" at bounding box center [559, 162] width 134 height 298
paste textarea "hero.say("Ok bye Dudle");"
type textarea "hero.say("Ok bye Dudle");"
click at [506, 225] on div "// This is a COMBO challenge level. // Defeat ogres, collect gems, and escape t…" at bounding box center [559, 162] width 134 height 298
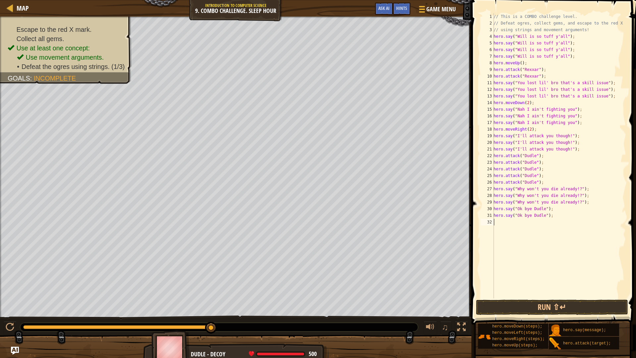
type textarea "he"
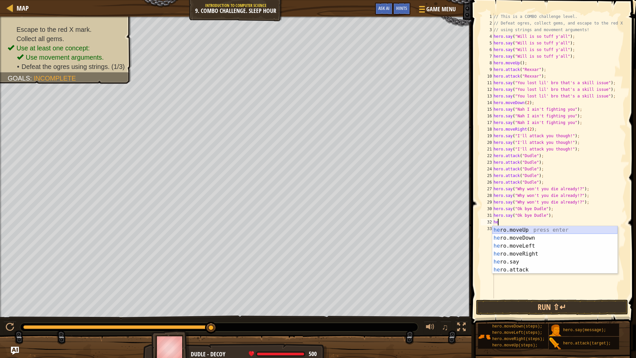
click at [507, 231] on div "he ro.moveUp press enter he ro.moveDown press enter he ro.moveLeft press enter …" at bounding box center [554, 258] width 125 height 64
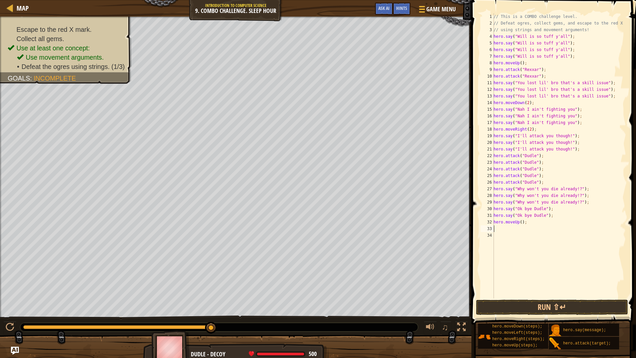
click at [499, 226] on div "// This is a COMBO challenge level. // Defeat ogres, collect gems, and escape t…" at bounding box center [559, 162] width 134 height 298
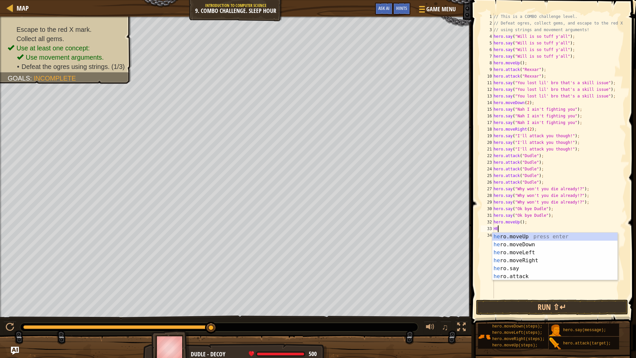
type textarea "HERO"
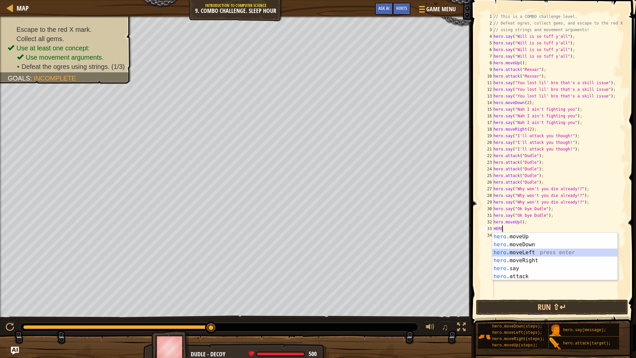
click at [536, 253] on div "hero .moveUp press enter hero .moveDown press enter hero .moveLeft press enter …" at bounding box center [554, 265] width 125 height 64
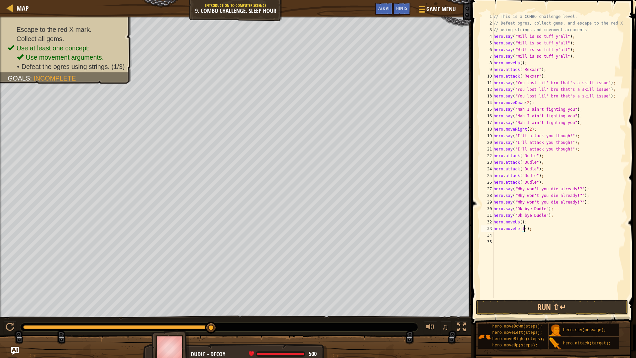
click at [524, 227] on div "// This is a COMBO challenge level. // Defeat ogres, collect gems, and escape t…" at bounding box center [559, 162] width 134 height 298
type textarea "hero.moveLeft(2);"
click at [498, 237] on div "// This is a COMBO challenge level. // Defeat ogres, collect gems, and escape t…" at bounding box center [559, 162] width 134 height 298
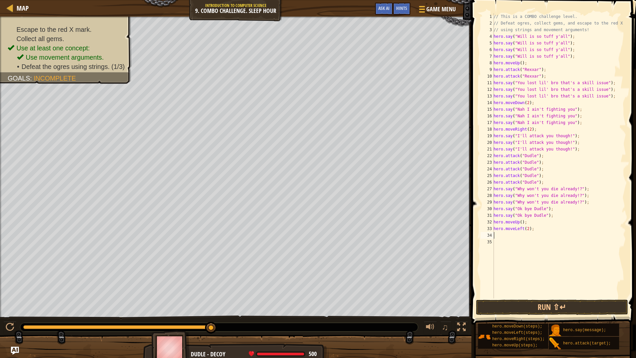
type textarea "h"
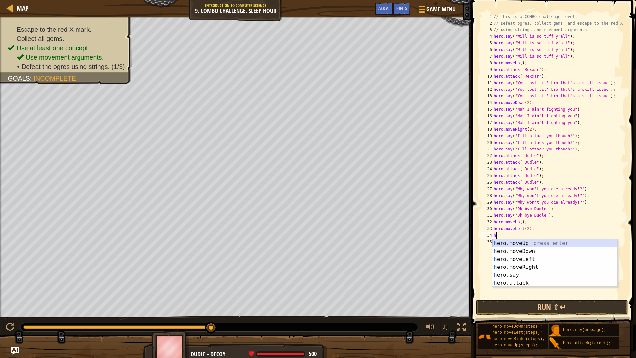
click at [550, 240] on div "h ero.moveUp press enter h ero.moveDown press enter h ero.moveLeft press enter …" at bounding box center [554, 271] width 125 height 64
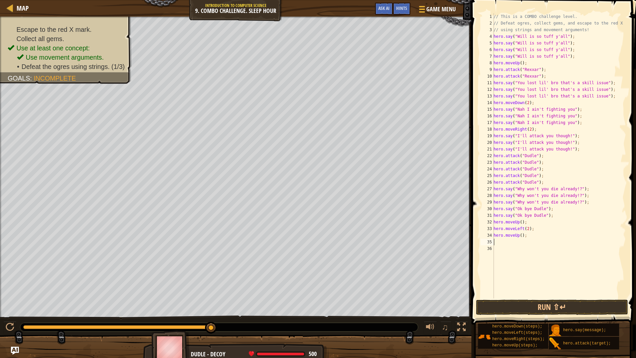
click at [501, 243] on div "// This is a COMBO challenge level. // Defeat ogres, collect gems, and escape t…" at bounding box center [559, 162] width 134 height 298
type textarea "h"
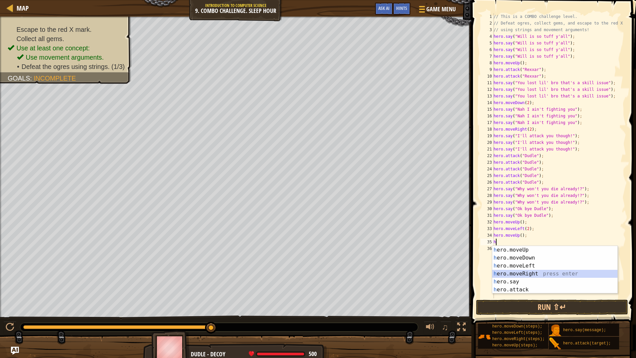
click at [533, 271] on div "h ero.moveUp press enter h ero.moveDown press enter h ero.moveLeft press enter …" at bounding box center [554, 278] width 125 height 64
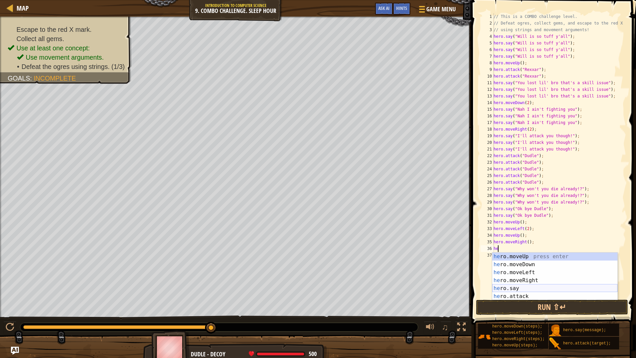
click at [512, 287] on div "he ro.moveUp press enter he ro.moveDown press enter he ro.moveLeft press enter …" at bounding box center [554, 285] width 125 height 64
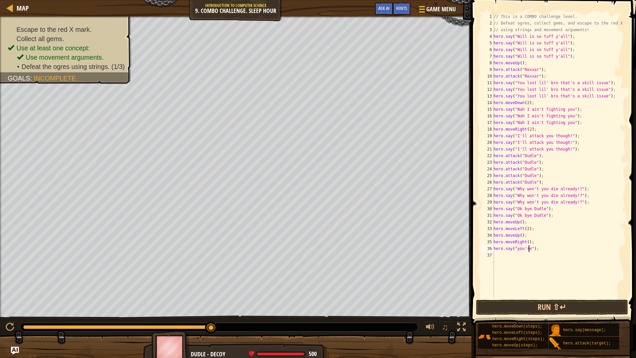
scroll to position [3, 3]
type textarea "hero.say("you're bum");"
click at [506, 256] on div "// This is a COMBO challenge level. // Defeat ogres, collect gems, and escape t…" at bounding box center [559, 162] width 134 height 298
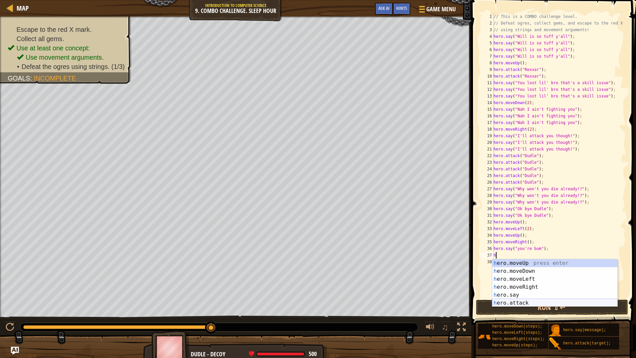
click at [510, 301] on div "h ero.moveUp press enter h ero.moveDown press enter h ero.moveLeft press enter …" at bounding box center [554, 291] width 125 height 64
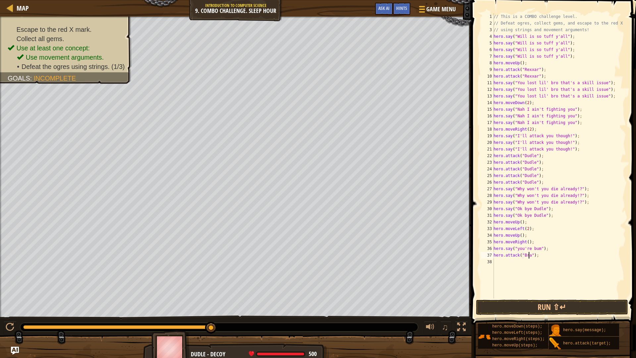
scroll to position [3, 3]
type textarea "hero.attack("[PERSON_NAME]");"
drag, startPoint x: 541, startPoint y: 257, endPoint x: 495, endPoint y: 256, distance: 46.4
click at [495, 256] on div "// This is a COMBO challenge level. // Defeat ogres, collect gems, and escape t…" at bounding box center [559, 162] width 134 height 298
click at [507, 264] on div "// This is a COMBO challenge level. // Defeat ogres, collect gems, and escape t…" at bounding box center [559, 162] width 134 height 298
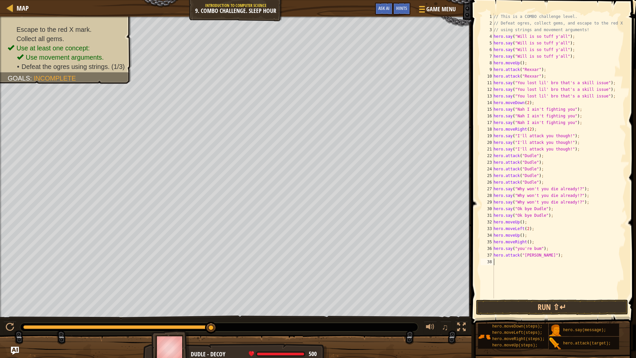
scroll to position [3, 0]
paste textarea "hero.attack("[PERSON_NAME]");"
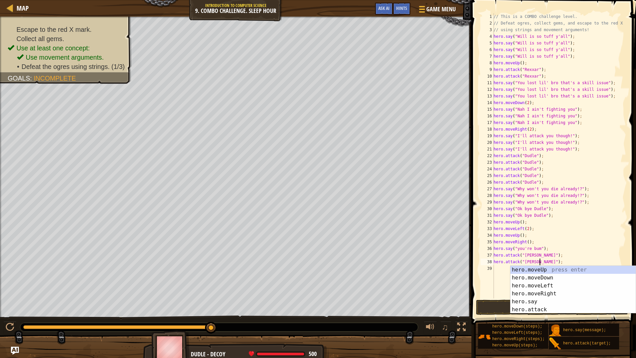
click at [479, 291] on span at bounding box center [555, 153] width 170 height 344
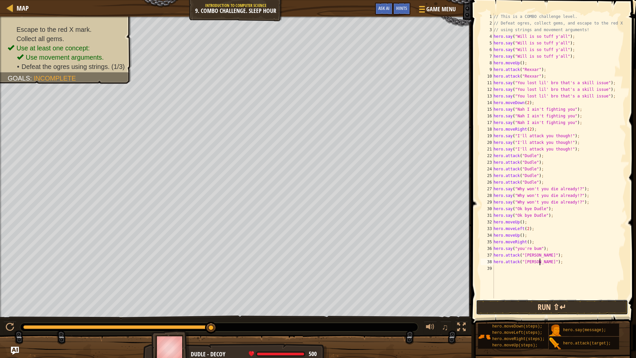
click at [518, 302] on button "Run ⇧↵" at bounding box center [552, 307] width 152 height 15
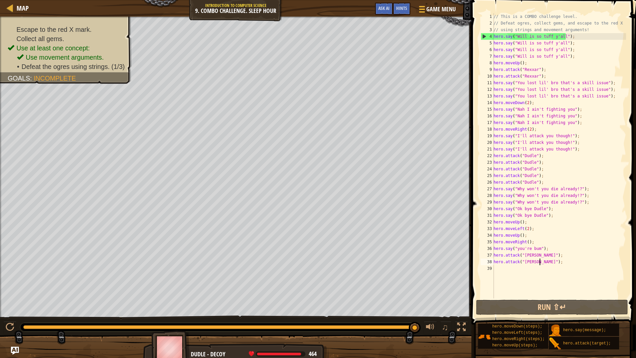
click at [519, 236] on div "// This is a COMBO challenge level. // Defeat ogres, collect gems, and escape t…" at bounding box center [559, 162] width 134 height 298
click at [541, 263] on div "// This is a COMBO challenge level. // Defeat ogres, collect gems, and escape t…" at bounding box center [559, 162] width 134 height 298
click at [535, 302] on button "Run ⇧↵" at bounding box center [552, 307] width 152 height 15
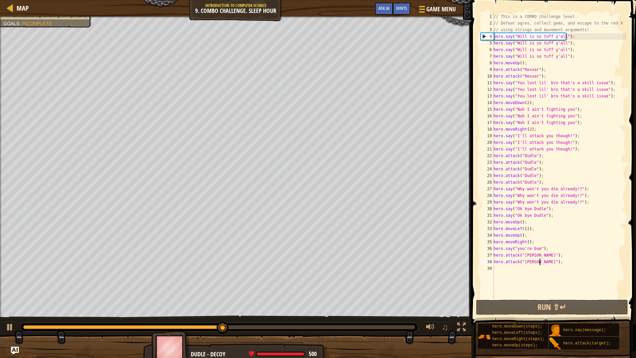
click at [525, 224] on div "// This is a COMBO challenge level. // Defeat ogres, collect gems, and escape t…" at bounding box center [559, 162] width 134 height 298
type textarea "hero.moveUp();"
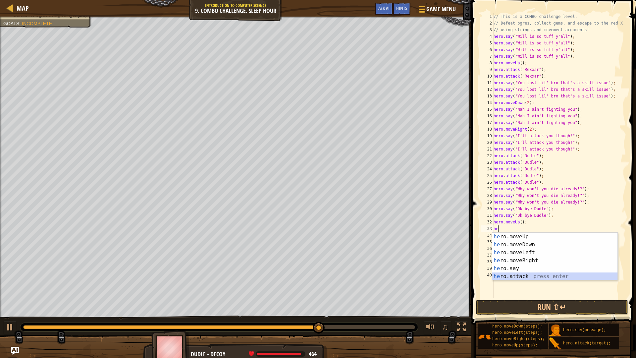
click at [530, 273] on div "he ro.moveUp press enter he ro.moveDown press enter he ro.moveLeft press enter …" at bounding box center [554, 265] width 125 height 64
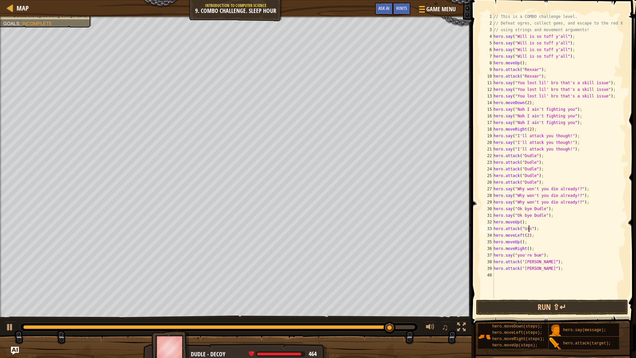
scroll to position [3, 3]
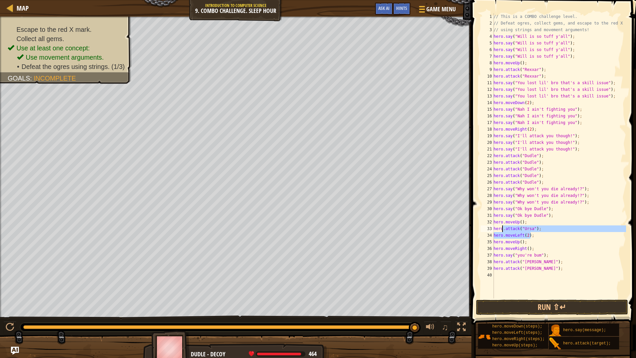
drag, startPoint x: 546, startPoint y: 232, endPoint x: 554, endPoint y: 238, distance: 10.3
click at [502, 232] on div "// This is a COMBO challenge level. // Defeat ogres, collect gems, and escape t…" at bounding box center [559, 162] width 134 height 298
drag, startPoint x: 547, startPoint y: 233, endPoint x: 540, endPoint y: 228, distance: 8.6
click at [546, 233] on div "// This is a COMBO challenge level. // Defeat ogres, collect gems, and escape t…" at bounding box center [559, 155] width 134 height 285
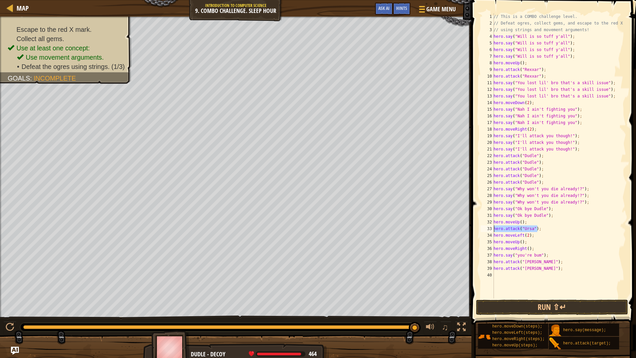
drag, startPoint x: 540, startPoint y: 227, endPoint x: 494, endPoint y: 230, distance: 45.8
click at [494, 230] on div "// This is a COMBO challenge level. // Defeat ogres, collect gems, and escape t…" at bounding box center [559, 162] width 134 height 298
type textarea "hero.attack("Ursa");"
click at [543, 229] on div "// This is a COMBO challenge level. // Defeat ogres, collect gems, and escape t…" at bounding box center [559, 155] width 134 height 285
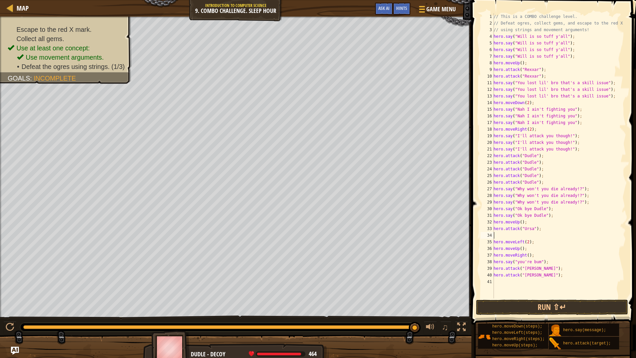
paste textarea "hero.attack("Ursa");"
click at [550, 302] on button "Run ⇧↵" at bounding box center [552, 307] width 152 height 15
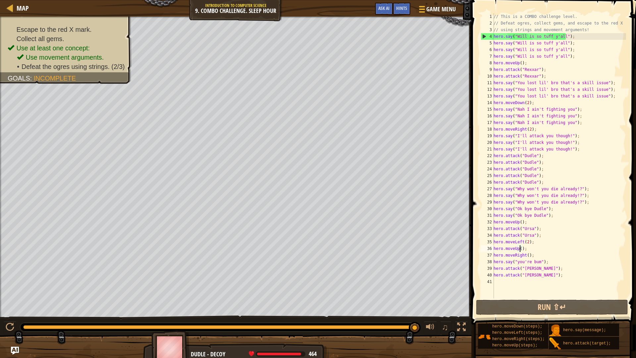
click at [520, 249] on div "// This is a COMBO challenge level. // Defeat ogres, collect gems, and escape t…" at bounding box center [559, 162] width 134 height 298
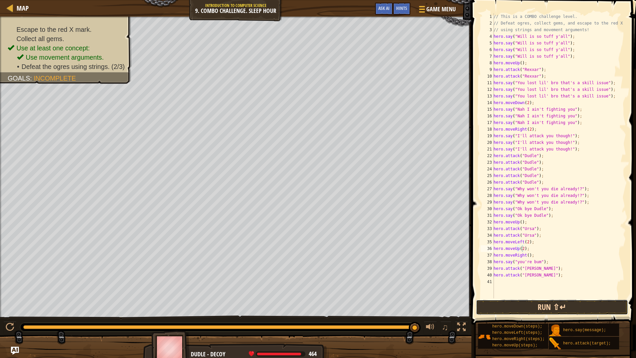
click at [533, 302] on button "Run ⇧↵" at bounding box center [552, 307] width 152 height 15
drag, startPoint x: 418, startPoint y: 327, endPoint x: 476, endPoint y: 306, distance: 61.5
click at [476, 302] on div "Map Introduction to Computer Science 9. Combo Challenge. Sleep Hour Game Menu D…" at bounding box center [318, 179] width 636 height 358
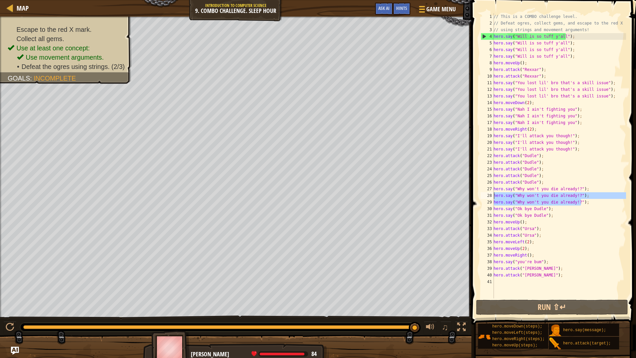
drag, startPoint x: 583, startPoint y: 202, endPoint x: 493, endPoint y: 197, distance: 90.3
click at [493, 197] on div "hero.moveUp(2); 1 2 3 4 5 6 7 8 9 10 11 12 13 14 15 16 17 18 19 20 21 22 23 24 …" at bounding box center [552, 155] width 147 height 285
type textarea "hero.say("Why won't you die already!?"); hero.say("Why won't you die already!?"…"
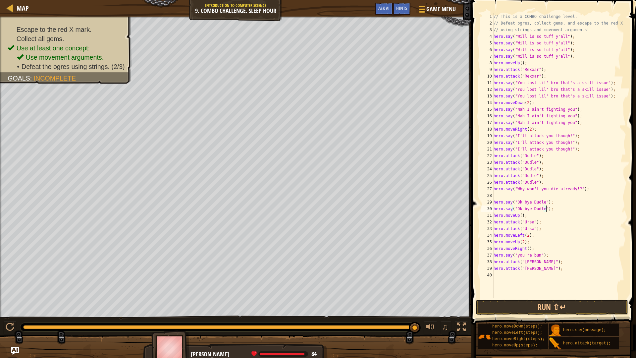
click at [548, 209] on div "// This is a COMBO challenge level. // Defeat ogres, collect gems, and escape t…" at bounding box center [559, 162] width 134 height 298
type textarea ";hero.say("Ok bye Dudle")"
click at [505, 197] on div "// This is a COMBO challenge level. // Defeat ogres, collect gems, and escape t…" at bounding box center [559, 162] width 134 height 298
click at [495, 203] on div "// This is a COMBO challenge level. // Defeat ogres, collect gems, and escape t…" at bounding box center [559, 162] width 134 height 298
click at [551, 203] on div "// This is a COMBO challenge level. // Defeat ogres, collect gems, and escape t…" at bounding box center [559, 162] width 134 height 298
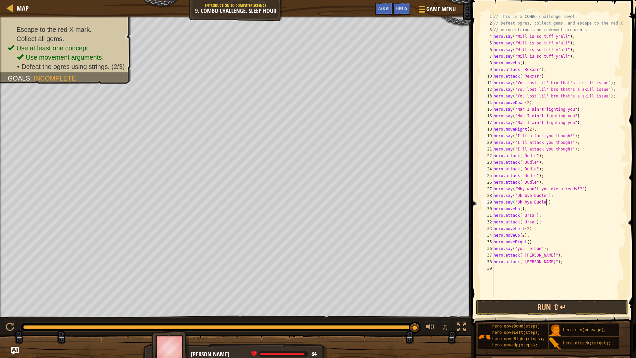
scroll to position [3, 4]
drag, startPoint x: 609, startPoint y: 97, endPoint x: 492, endPoint y: 95, distance: 117.0
click at [492, 95] on div "hero.say("Ok bye Dudle"); 1 2 3 4 5 6 7 8 9 10 11 12 13 14 15 16 17 18 19 20 21…" at bounding box center [552, 155] width 147 height 285
type textarea "hero.say("You lost lil' bro that's a skill issue");"
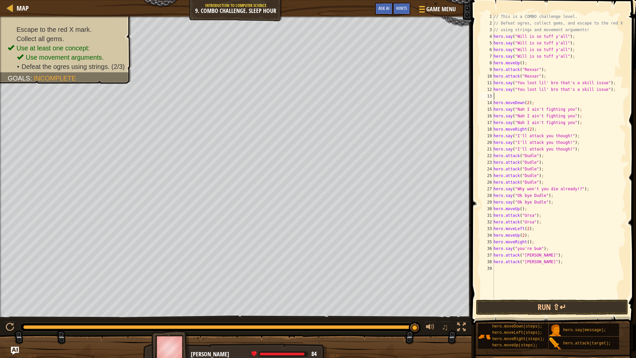
click at [504, 96] on div "// This is a COMBO challenge level. // Defeat ogres, collect gems, and escape t…" at bounding box center [559, 162] width 134 height 298
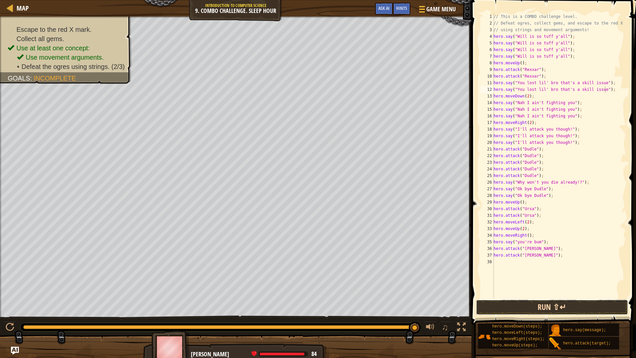
click at [567, 302] on button "Run ⇧↵" at bounding box center [552, 307] width 152 height 15
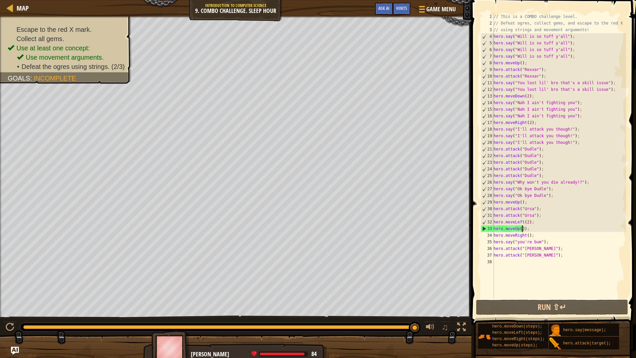
click at [522, 229] on div "// This is a COMBO challenge level. // Defeat ogres, collect gems, and escape t…" at bounding box center [559, 162] width 134 height 298
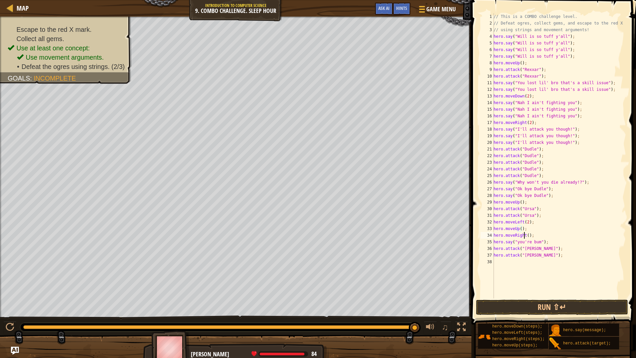
click at [525, 237] on div "// This is a COMBO challenge level. // Defeat ogres, collect gems, and escape t…" at bounding box center [559, 162] width 134 height 298
click at [525, 235] on div "// This is a COMBO challenge level. // Defeat ogres, collect gems, and escape t…" at bounding box center [559, 162] width 134 height 298
click at [537, 302] on button "Run ⇧↵" at bounding box center [552, 307] width 152 height 15
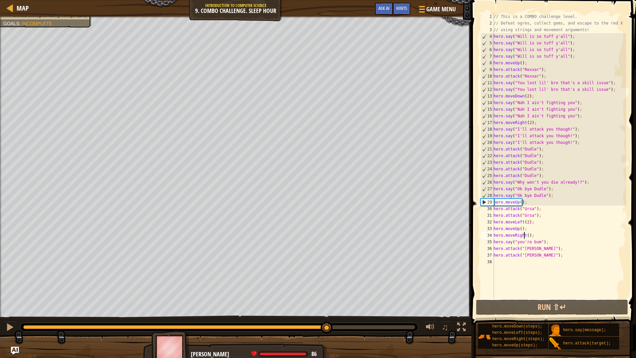
drag, startPoint x: 140, startPoint y: 327, endPoint x: 328, endPoint y: 319, distance: 187.7
click at [328, 302] on div "♫" at bounding box center [236, 325] width 472 height 20
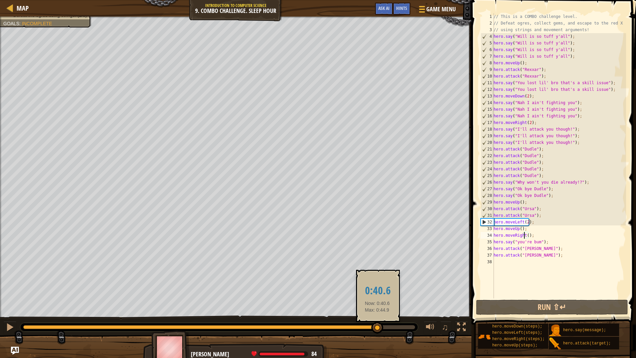
drag, startPoint x: 335, startPoint y: 324, endPoint x: 377, endPoint y: 327, distance: 42.8
click at [377, 302] on div at bounding box center [377, 328] width 12 height 12
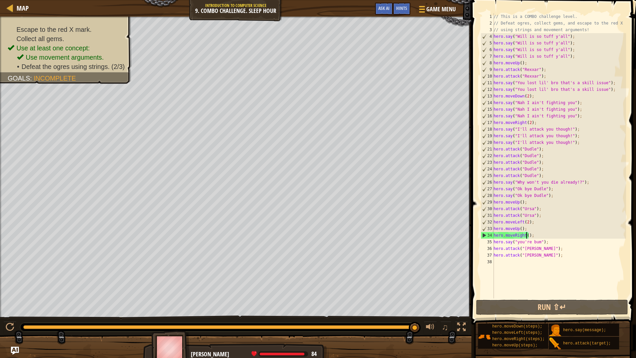
click at [527, 235] on div "// This is a COMBO challenge level. // Defeat ogres, collect gems, and escape t…" at bounding box center [559, 162] width 134 height 298
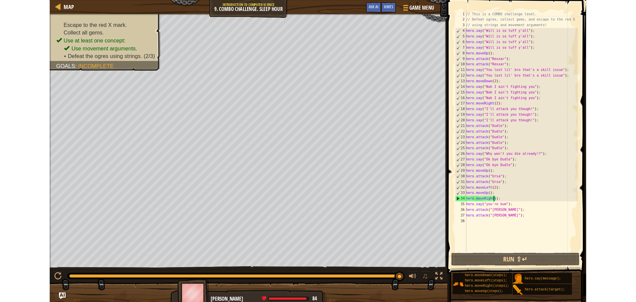
scroll to position [3, 3]
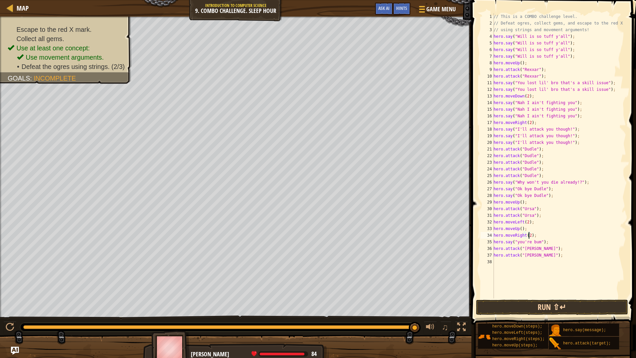
type textarea "hero.moveRight(2);"
click at [536, 301] on button "Run ⇧↵" at bounding box center [552, 307] width 152 height 15
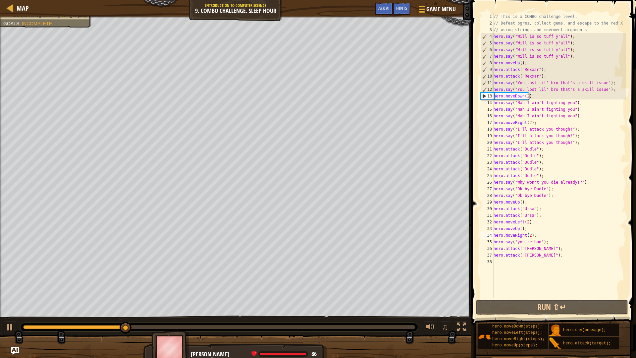
click at [299, 302] on div "♫" at bounding box center [236, 325] width 472 height 20
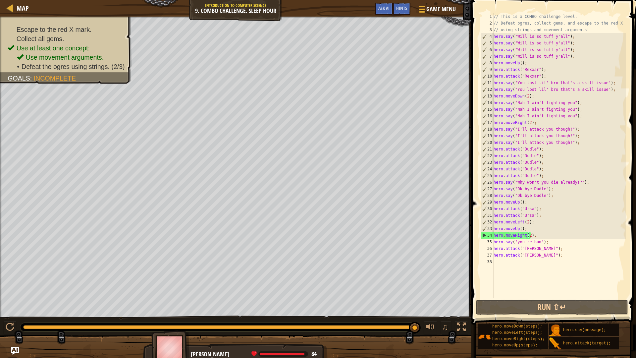
click at [421, 302] on div "Escape to the red X mark. Collect all gems. Use at least one concept: Use movem…" at bounding box center [318, 189] width 636 height 345
